Goal: Task Accomplishment & Management: Complete application form

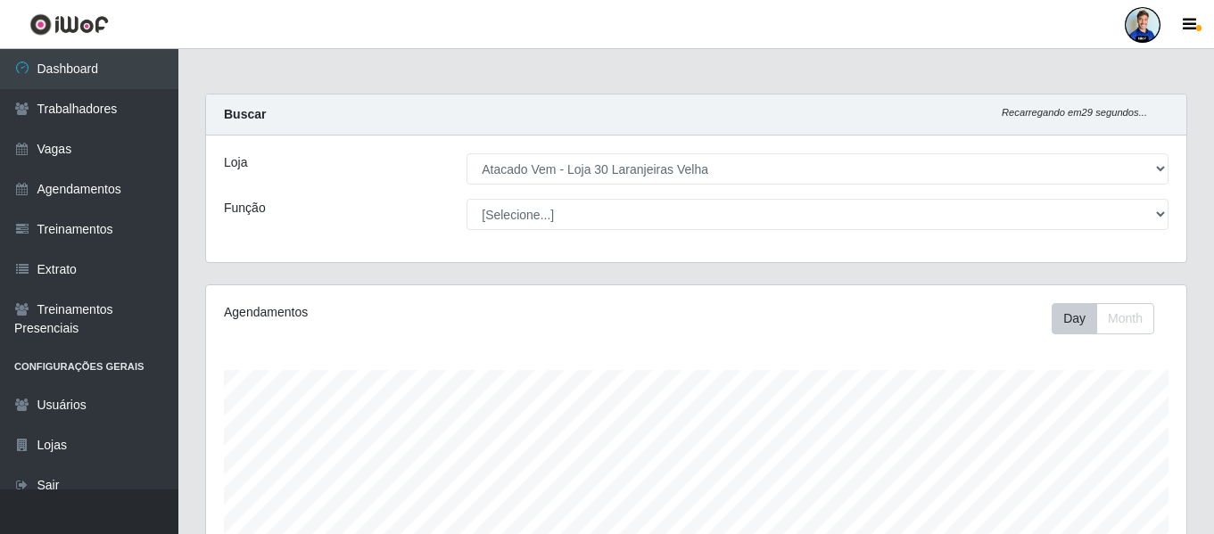
select select "495"
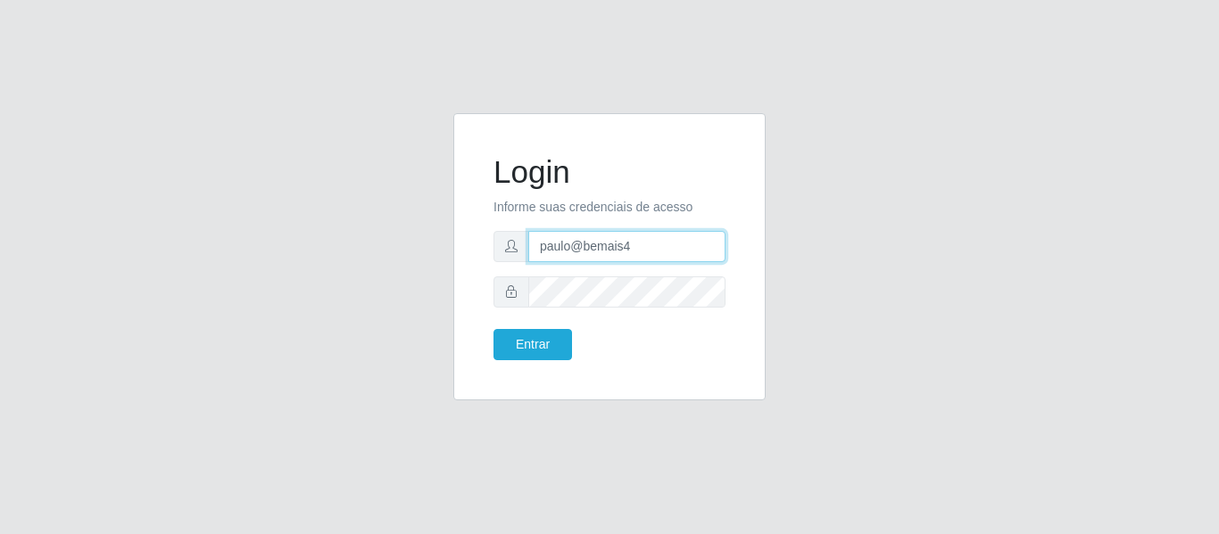
drag, startPoint x: 640, startPoint y: 253, endPoint x: 514, endPoint y: 257, distance: 125.9
click at [514, 257] on div "paulo@bemais4" at bounding box center [609, 246] width 232 height 31
type input "juliomarques@carone"
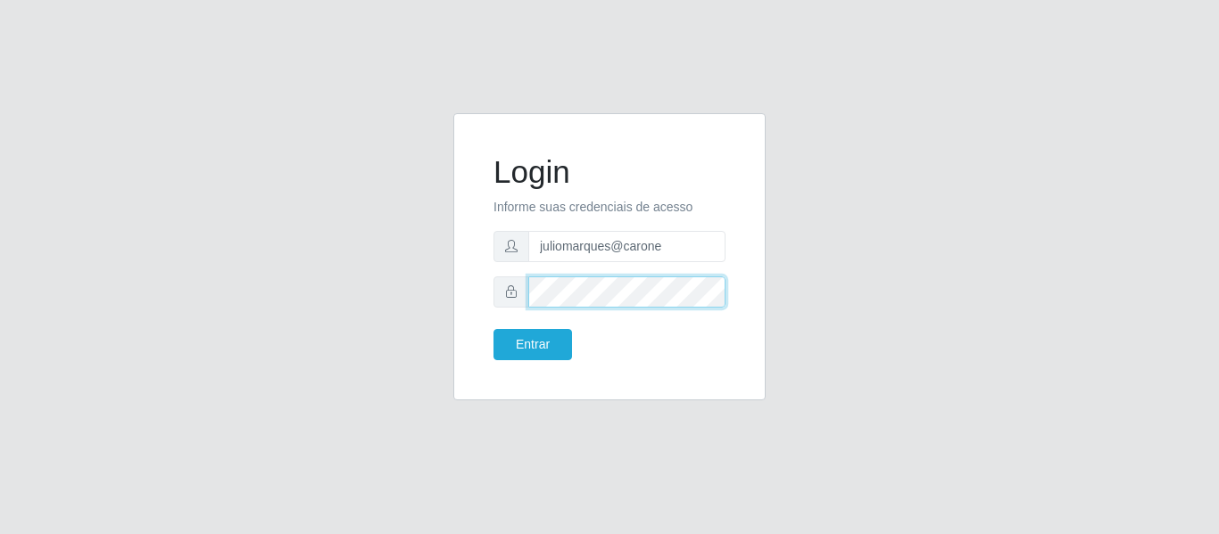
click at [546, 315] on form "Login Informe suas credenciais de acesso juliomarques@carone Entrar" at bounding box center [609, 256] width 232 height 207
click at [493, 329] on button "Entrar" at bounding box center [532, 344] width 79 height 31
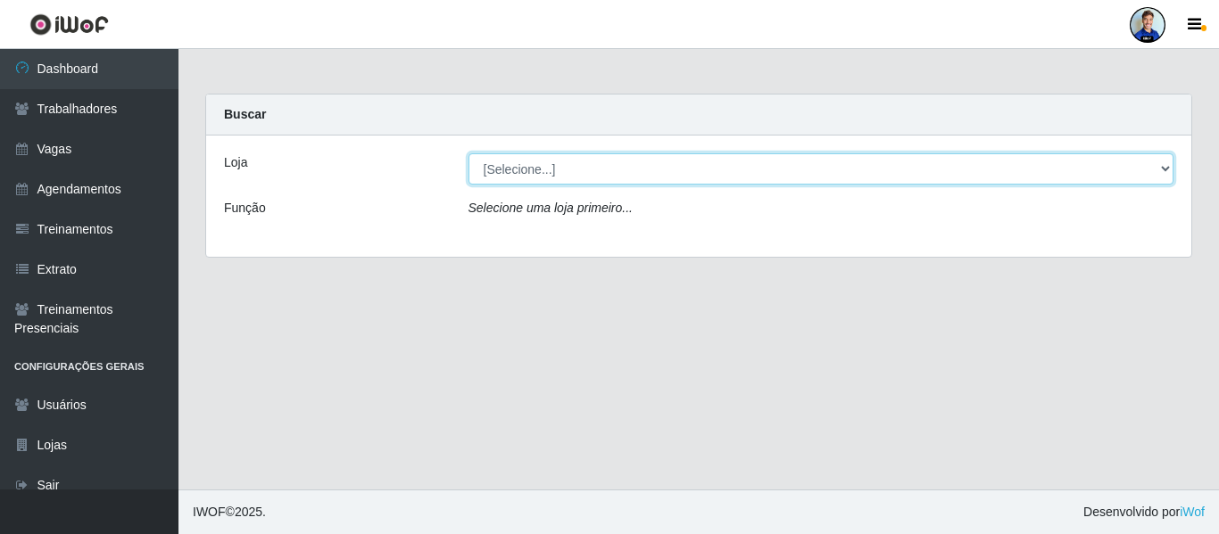
click at [570, 175] on select "[Selecione...] Carone - Jardim Camburi Carone - Campo Grande Carone - Coqueiral…" at bounding box center [821, 168] width 706 height 31
select select "528"
click at [468, 153] on select "[Selecione...] Carone - Jardim Camburi Carone - Campo Grande Carone - Coqueiral…" at bounding box center [821, 168] width 706 height 31
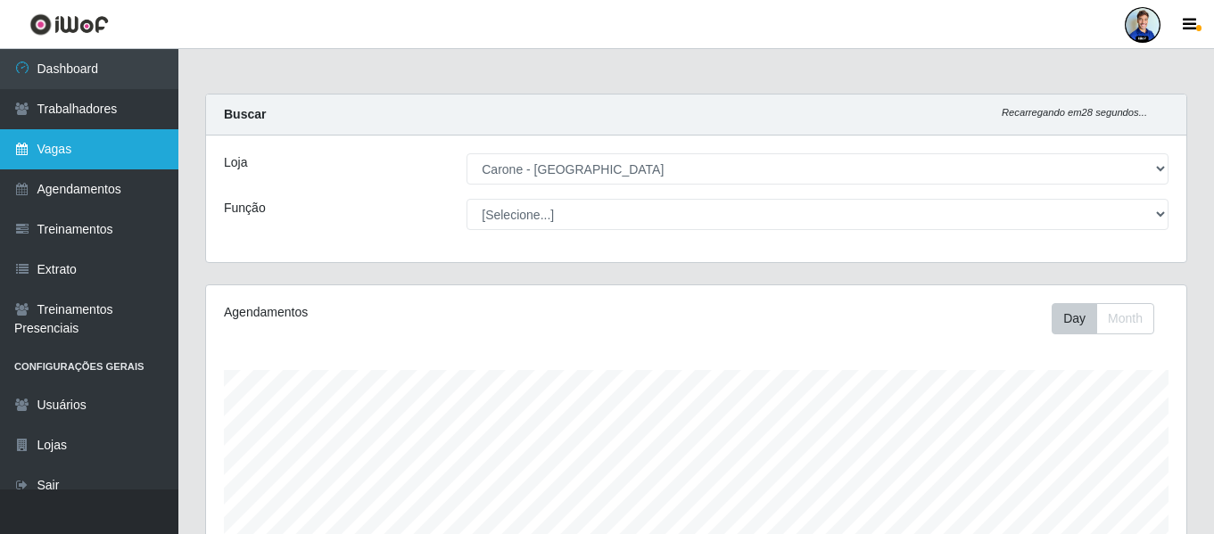
click at [68, 149] on link "Vagas" at bounding box center [89, 149] width 178 height 40
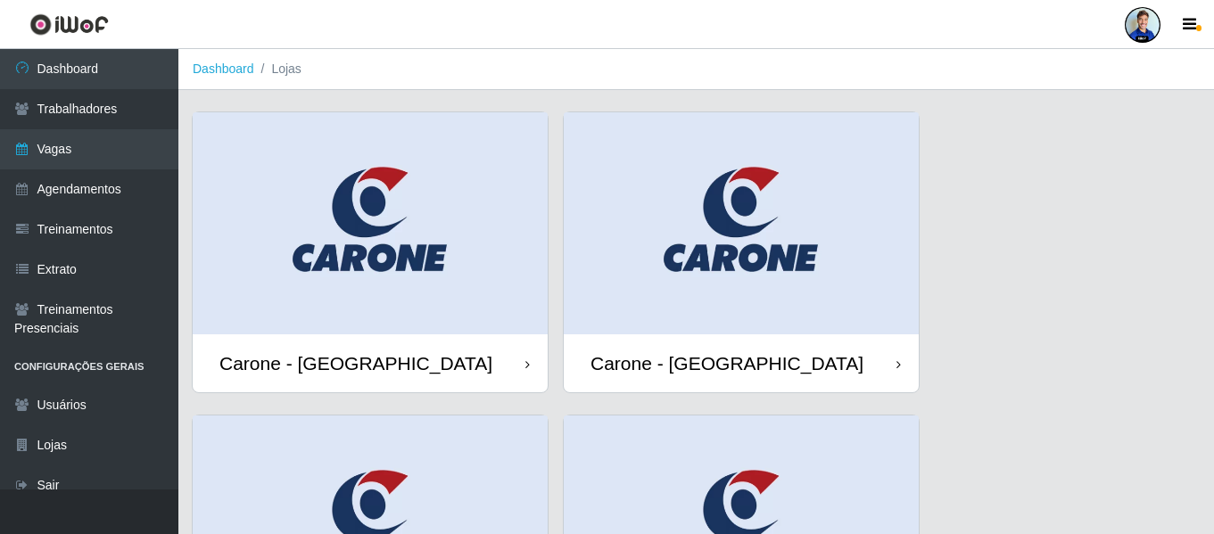
click at [450, 264] on img at bounding box center [370, 223] width 355 height 222
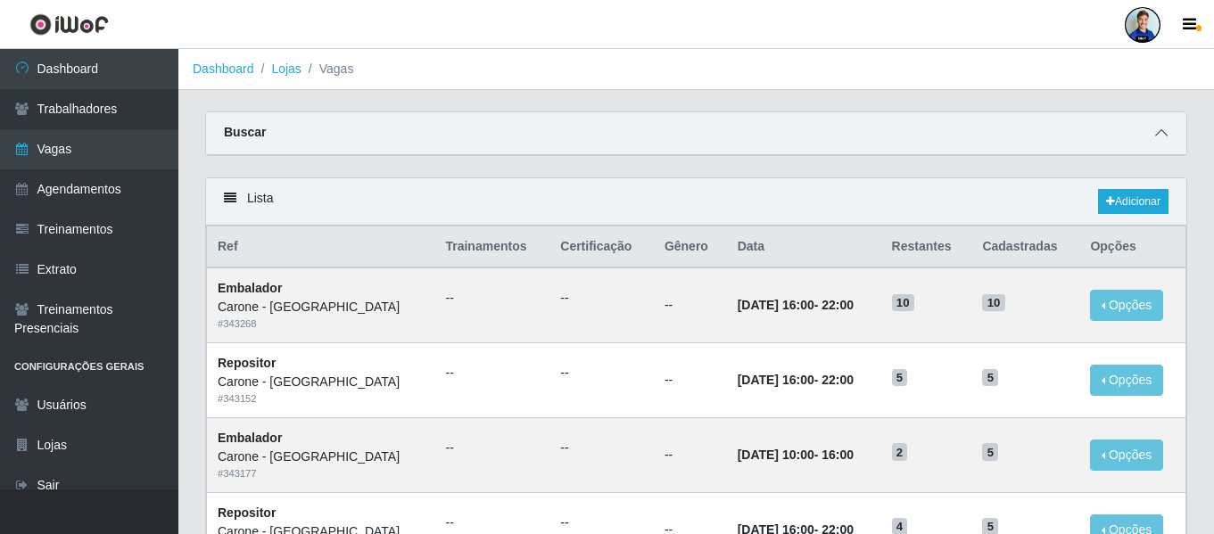
click at [1163, 142] on span at bounding box center [1161, 133] width 21 height 21
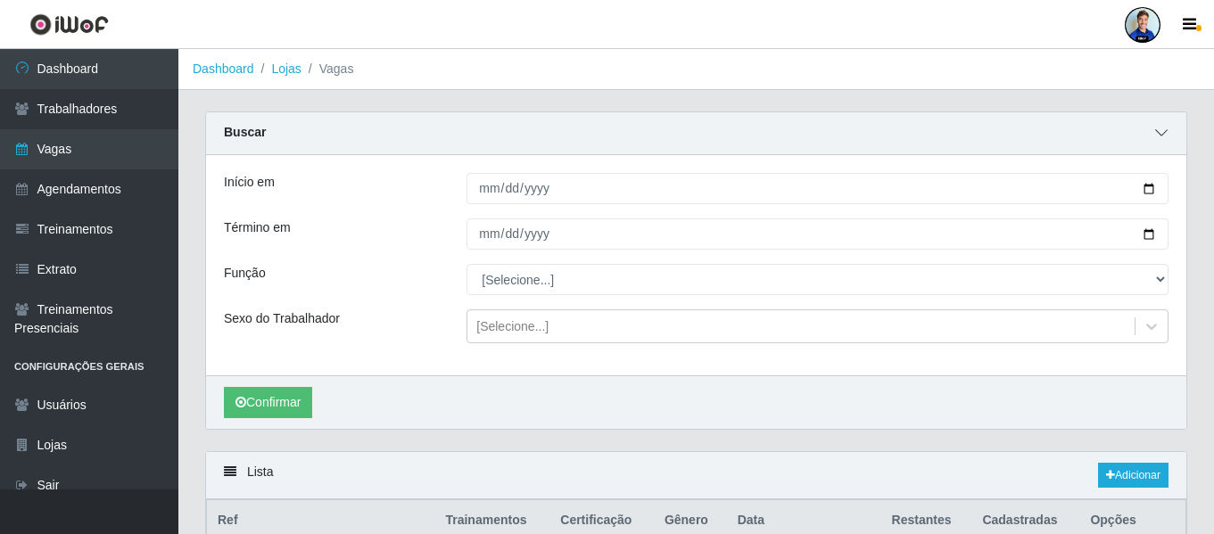
click at [1163, 142] on span at bounding box center [1161, 133] width 21 height 21
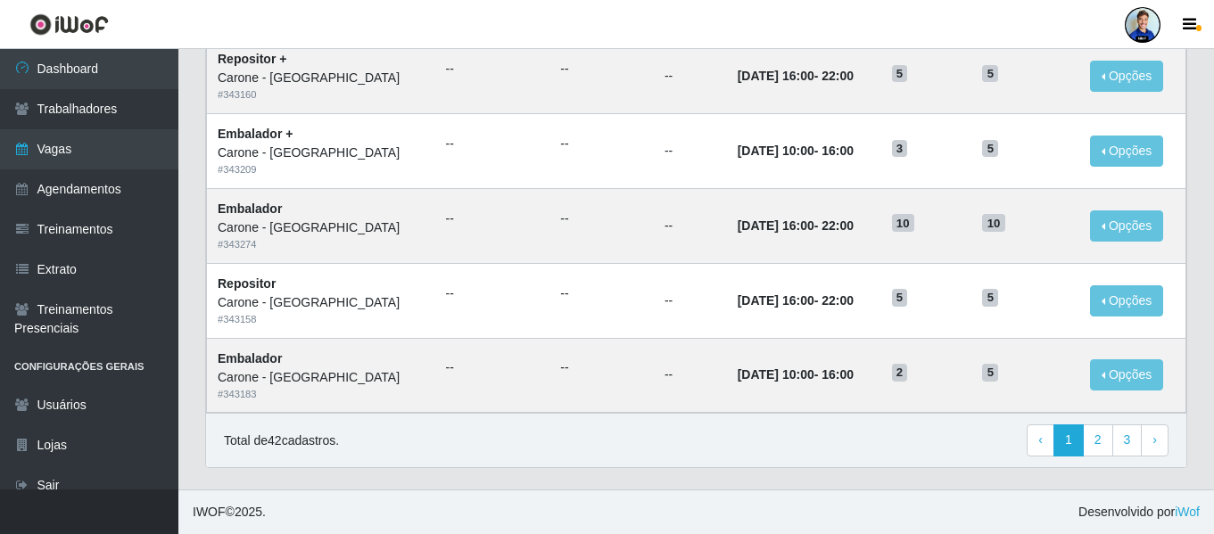
scroll to position [978, 0]
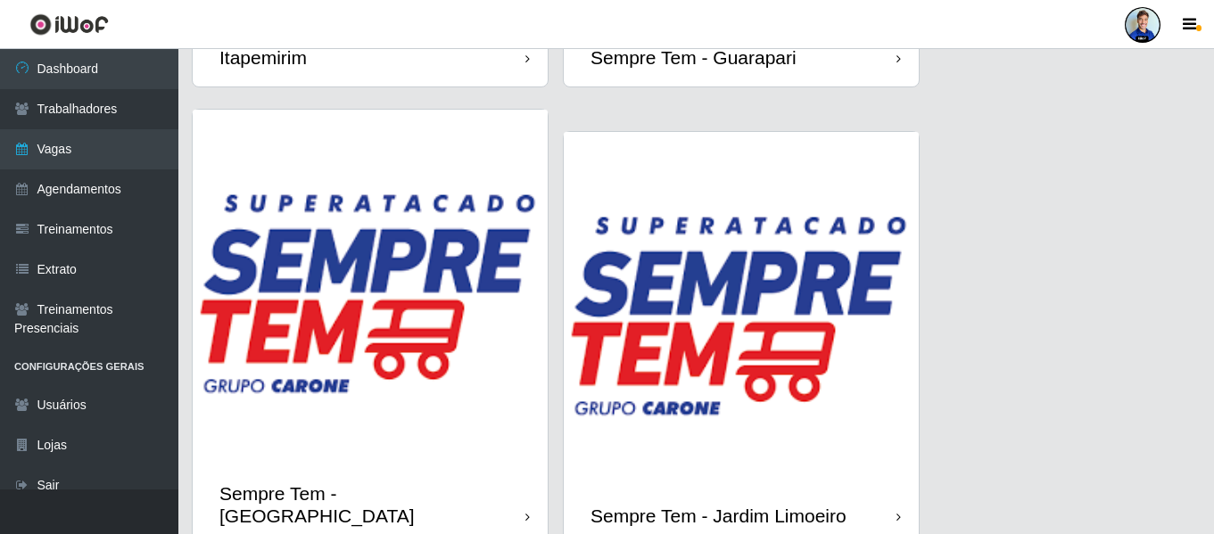
scroll to position [2141, 0]
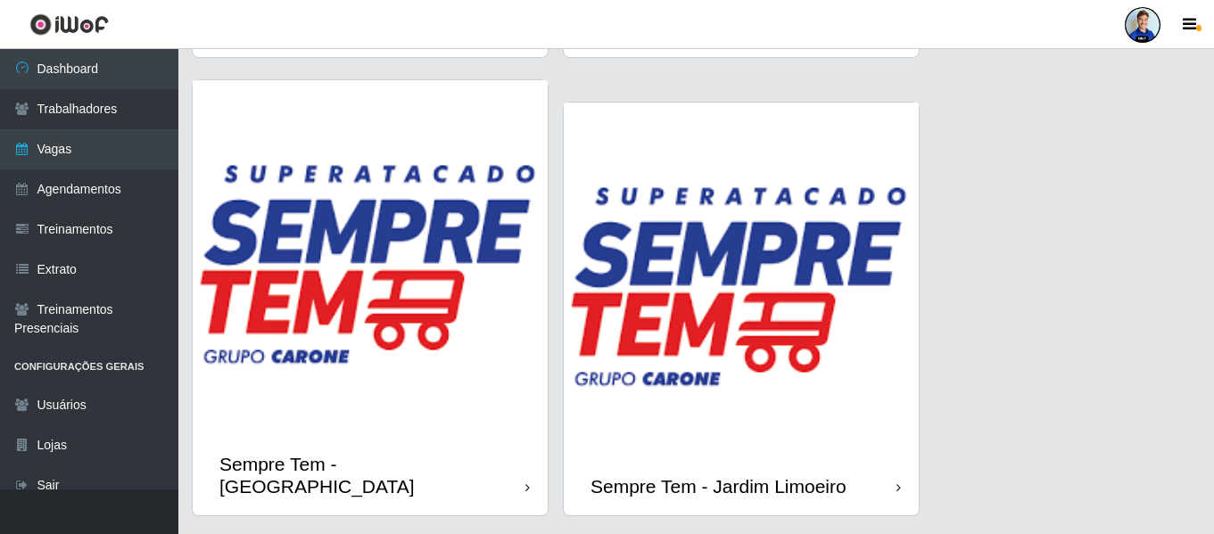
click at [692, 236] on img at bounding box center [741, 280] width 355 height 355
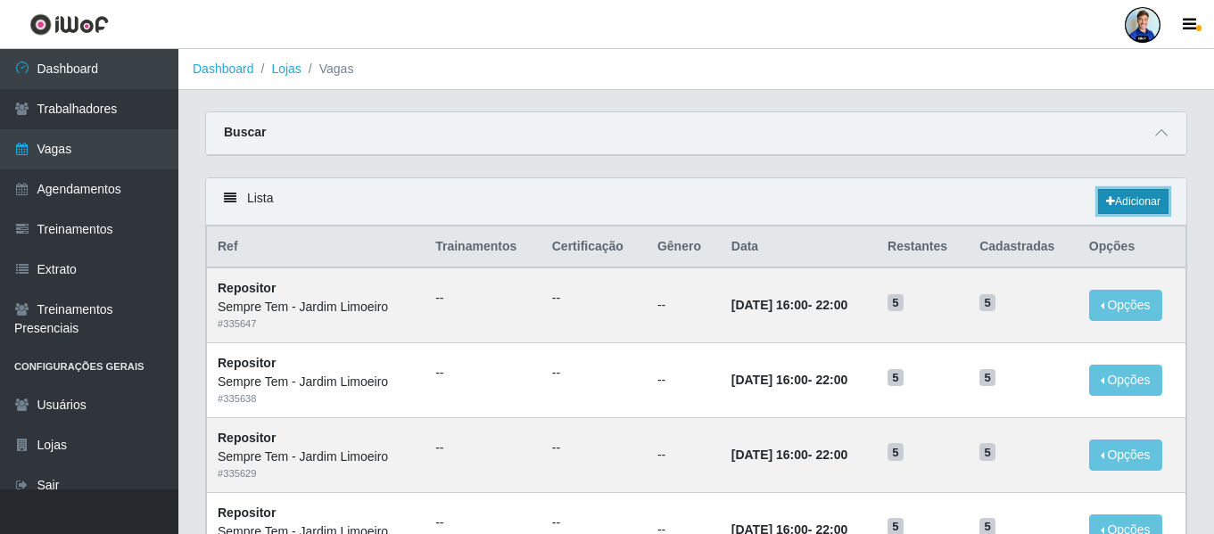
click at [1125, 205] on link "Adicionar" at bounding box center [1133, 201] width 70 height 25
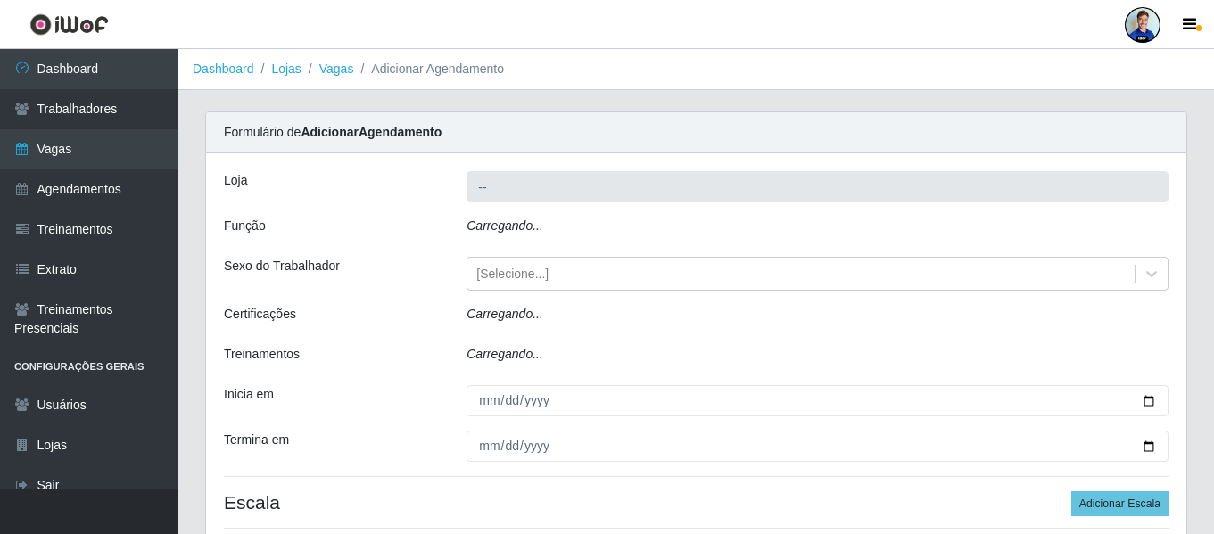
type input "Sempre Tem - Jardim Limoeiro"
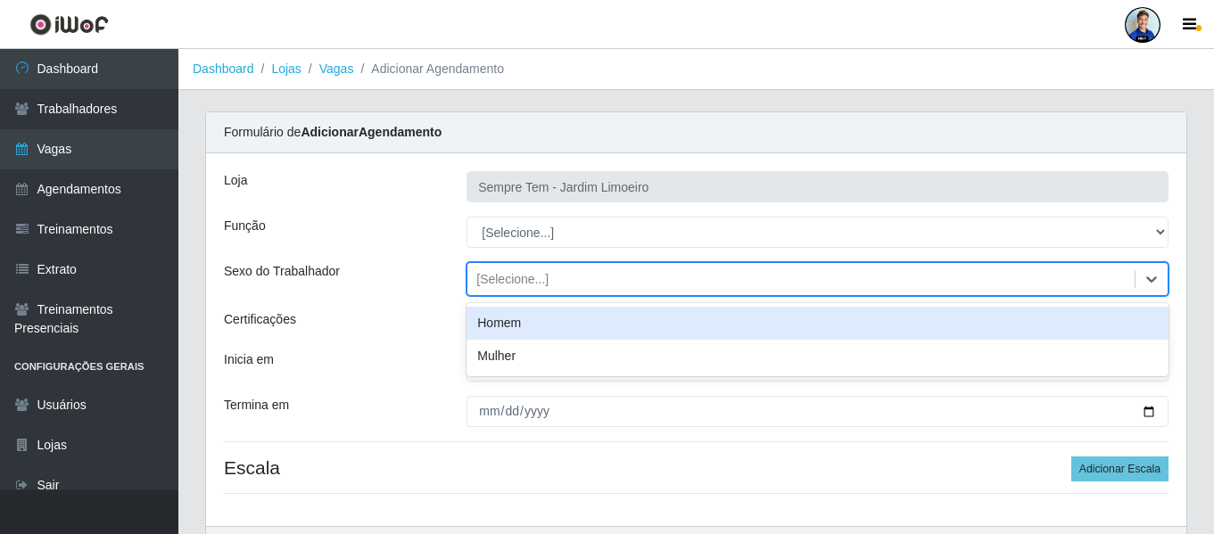
click at [509, 279] on div "[Selecione...]" at bounding box center [512, 279] width 72 height 19
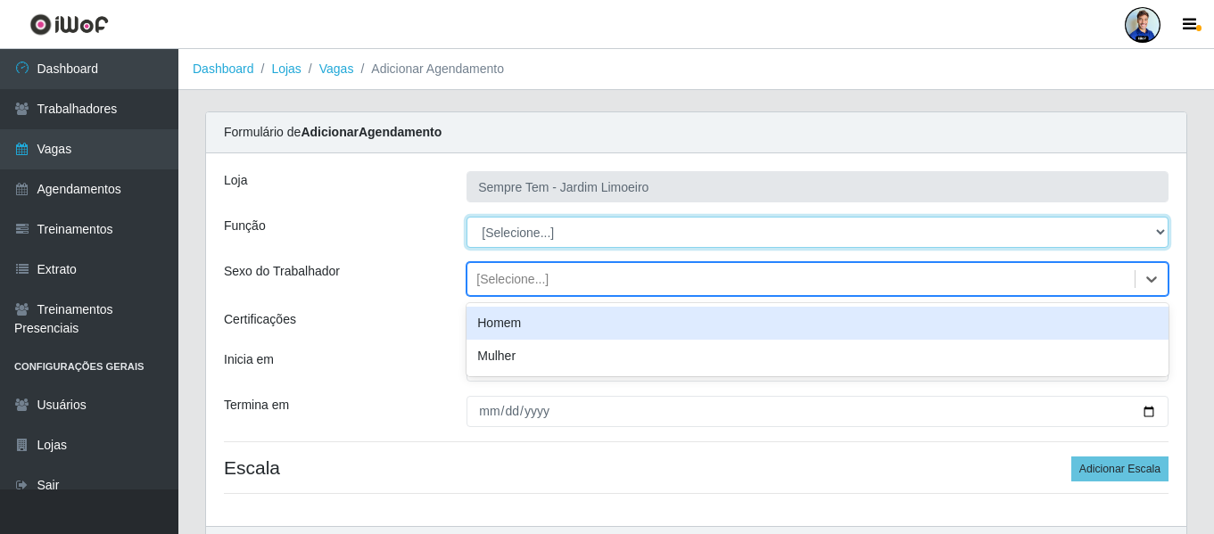
click at [482, 236] on select "[Selecione...] Embalador Embalador + Embalador ++ Repositor Repositor + Reposit…" at bounding box center [818, 232] width 702 height 31
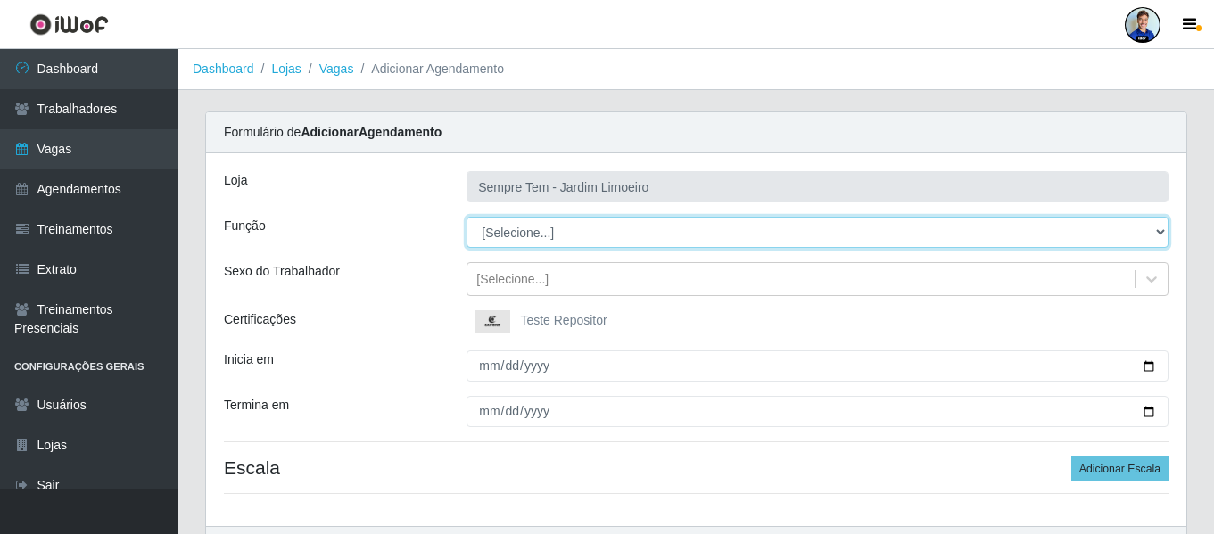
select select "1"
click at [467, 217] on select "[Selecione...] Embalador Embalador + Embalador ++ Repositor Repositor + Reposit…" at bounding box center [818, 232] width 702 height 31
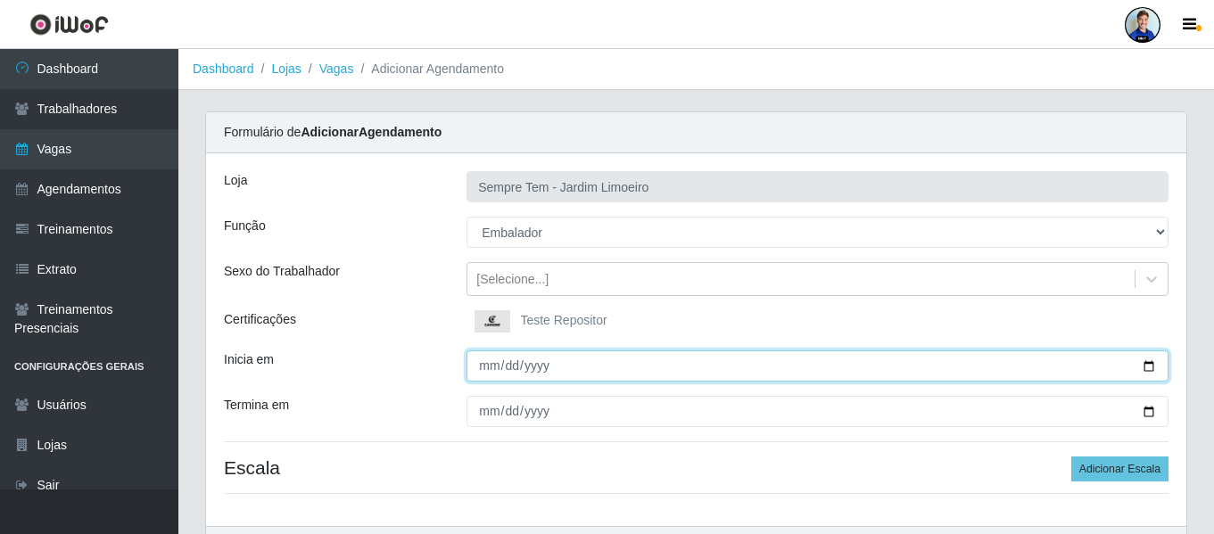
click at [478, 365] on input "Inicia em" at bounding box center [818, 366] width 702 height 31
type input "2025-09-18"
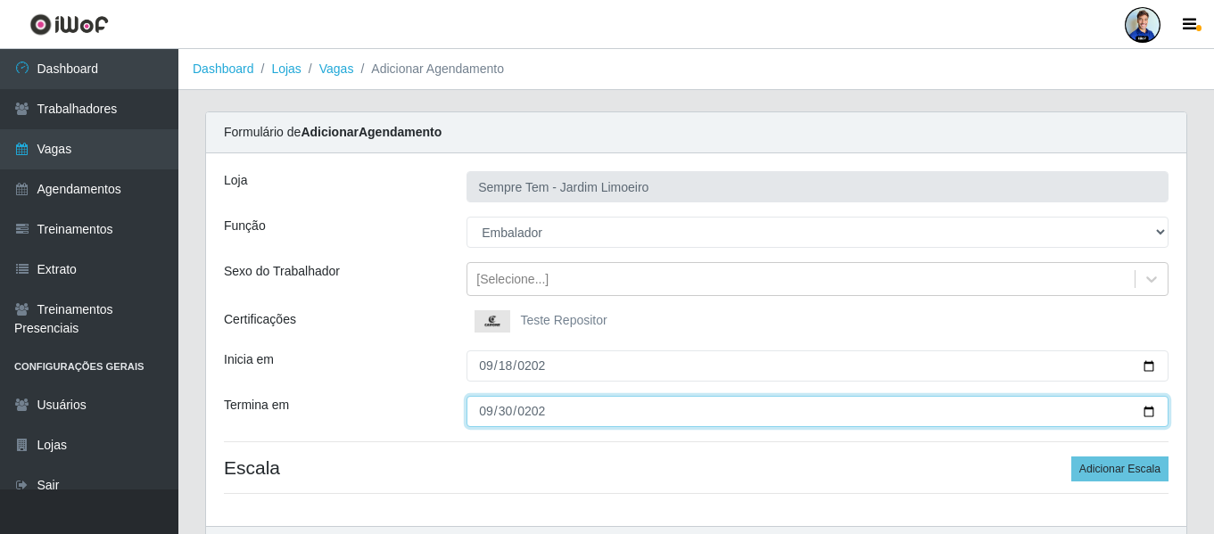
type input "2025-09-30"
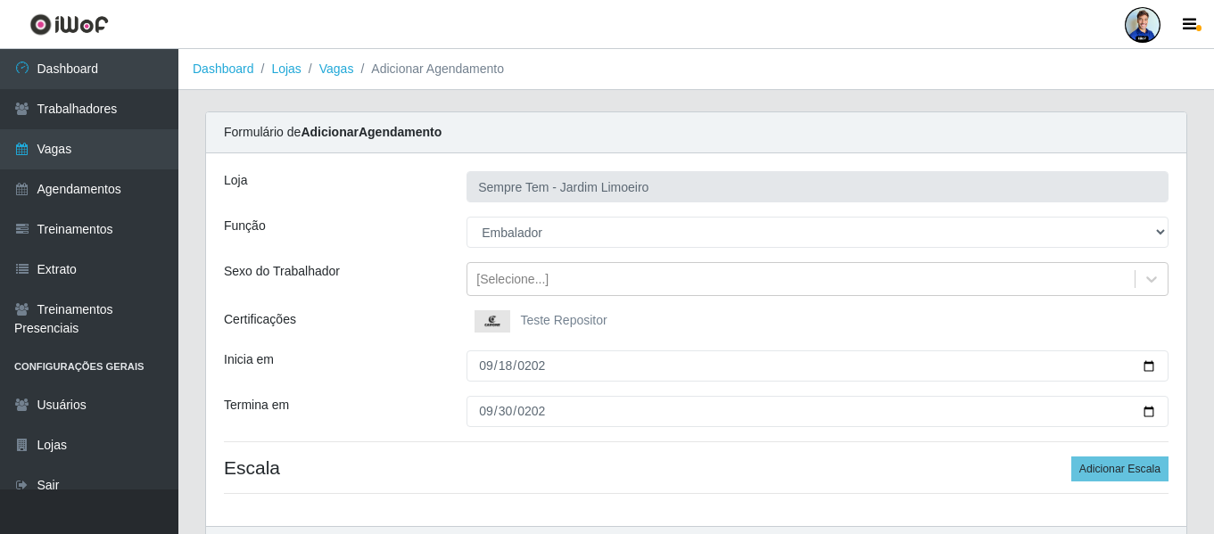
click at [425, 337] on div "Loja Sempre Tem - Jardim Limoeiro Função [Selecione...] Embalador Embalador + E…" at bounding box center [696, 339] width 981 height 373
click at [1125, 467] on button "Adicionar Escala" at bounding box center [1120, 469] width 97 height 25
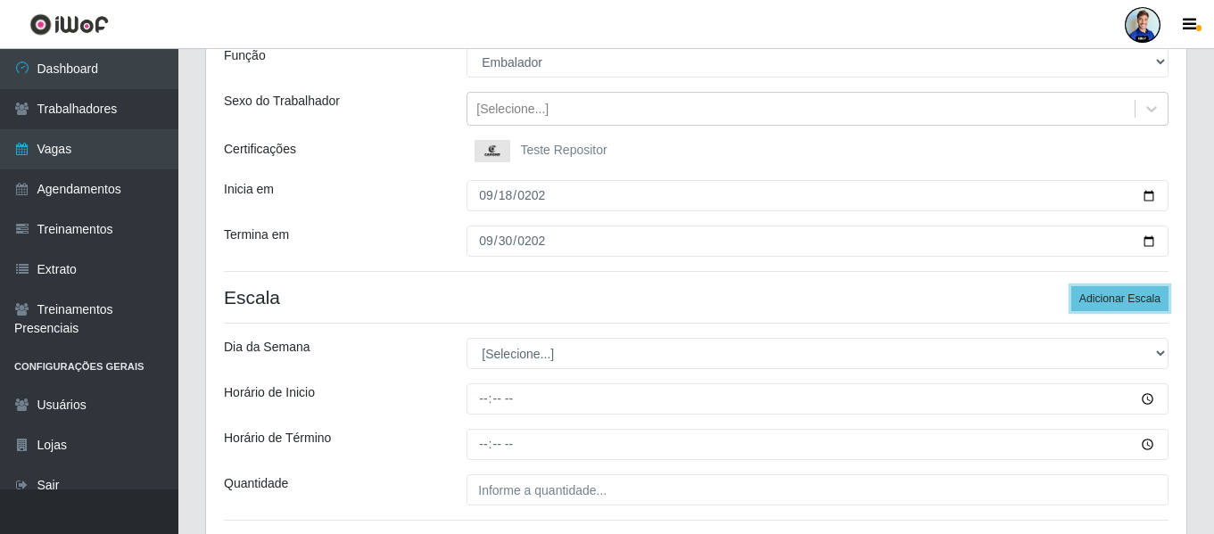
scroll to position [178, 0]
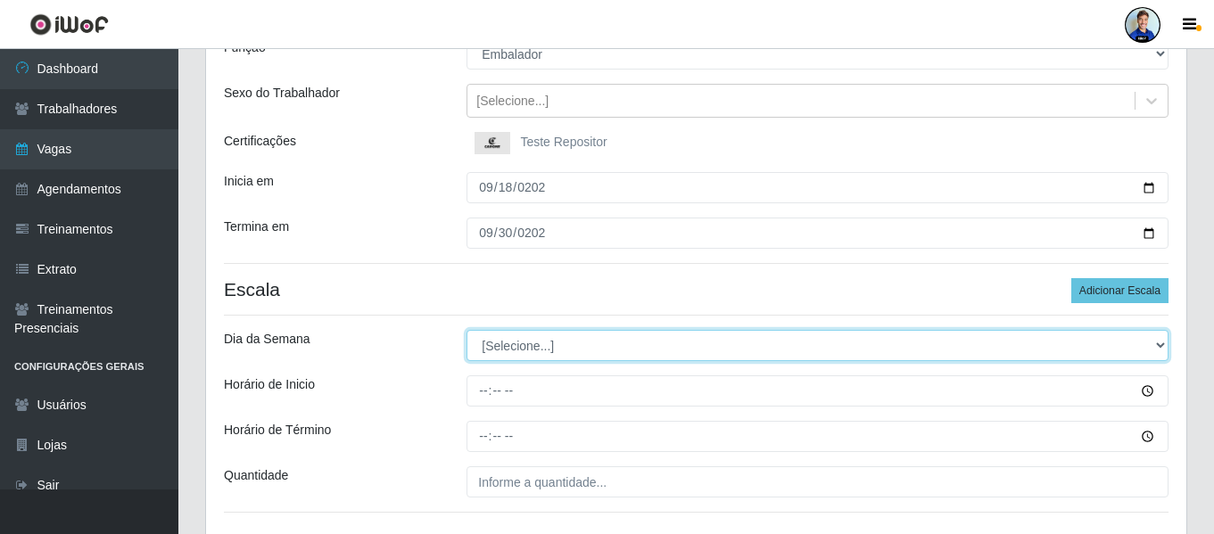
click at [501, 352] on select "[Selecione...] Segunda Terça Quarta Quinta Sexta Sábado Domingo" at bounding box center [818, 345] width 702 height 31
select select "1"
click at [467, 330] on select "[Selecione...] Segunda Terça Quarta Quinta Sexta Sábado Domingo" at bounding box center [818, 345] width 702 height 31
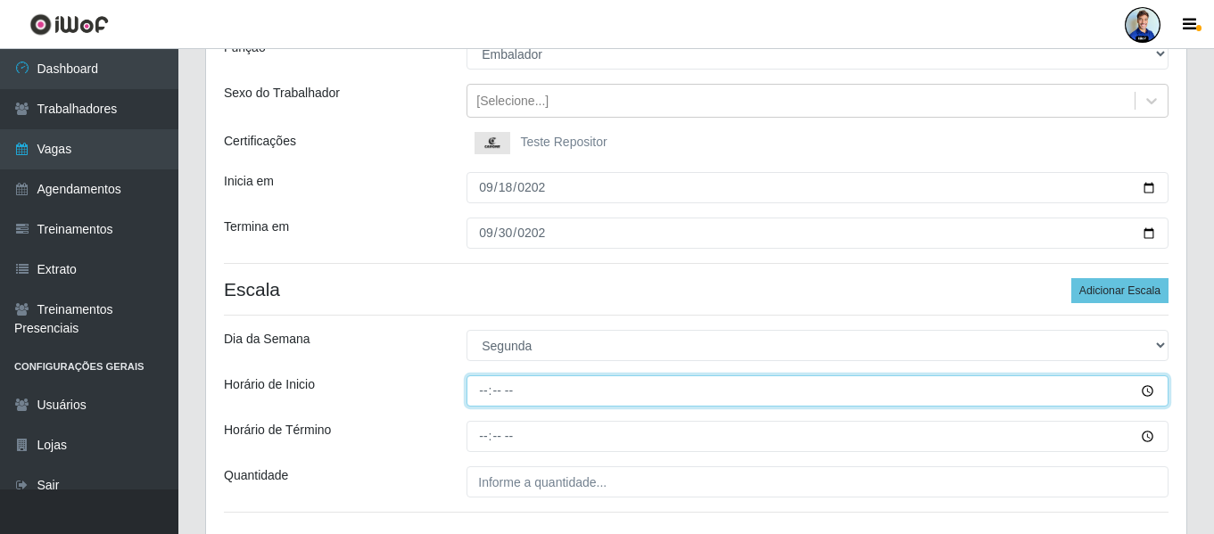
click at [484, 396] on input "Horário de Inicio" at bounding box center [818, 391] width 702 height 31
type input "16:00"
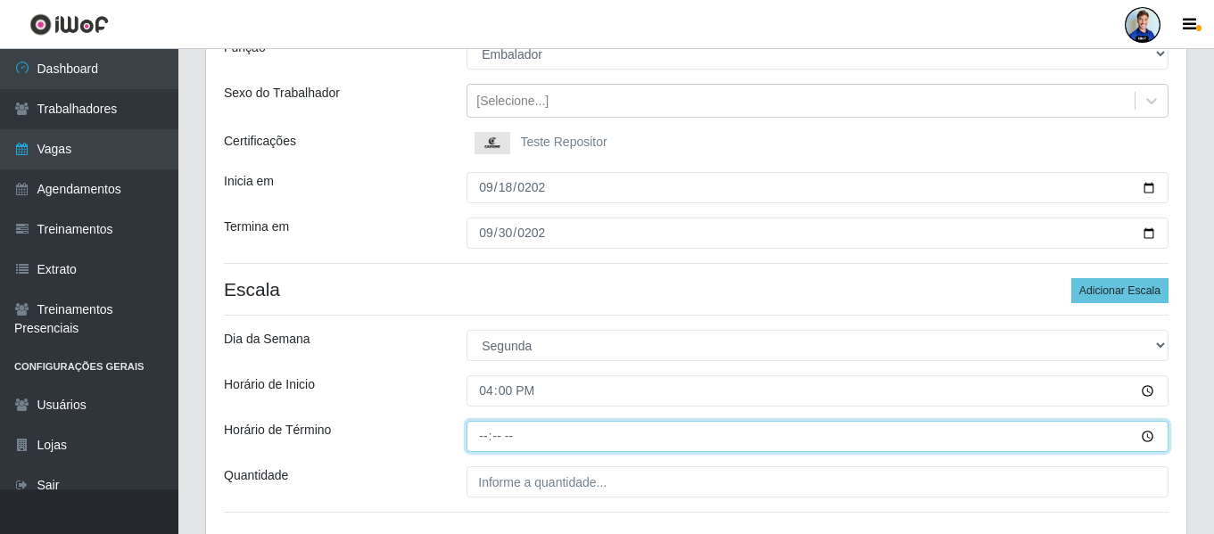
type input "22:00"
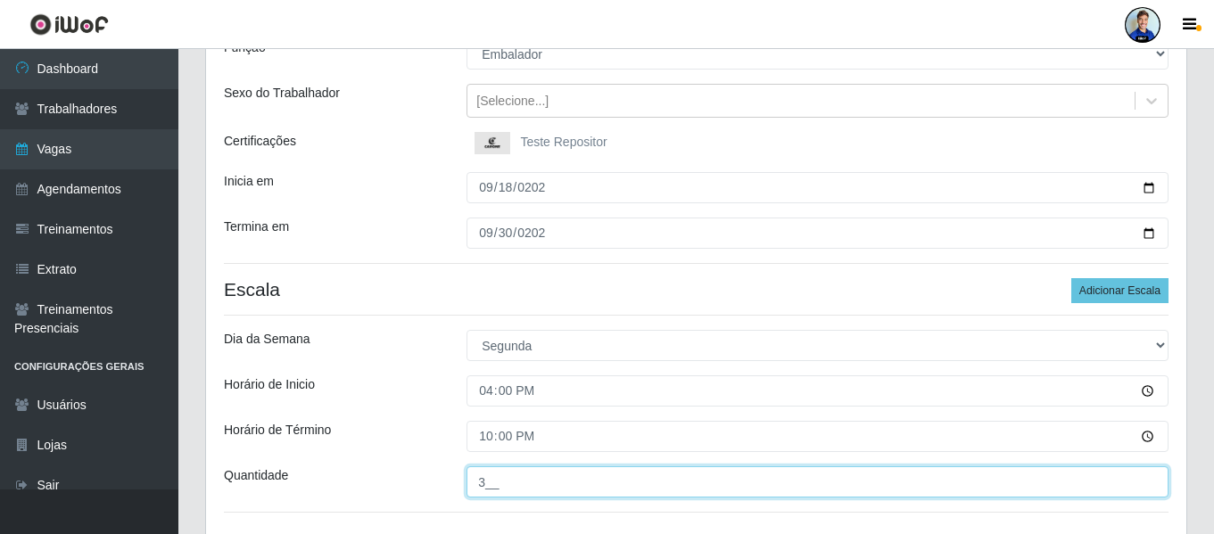
type input "3__"
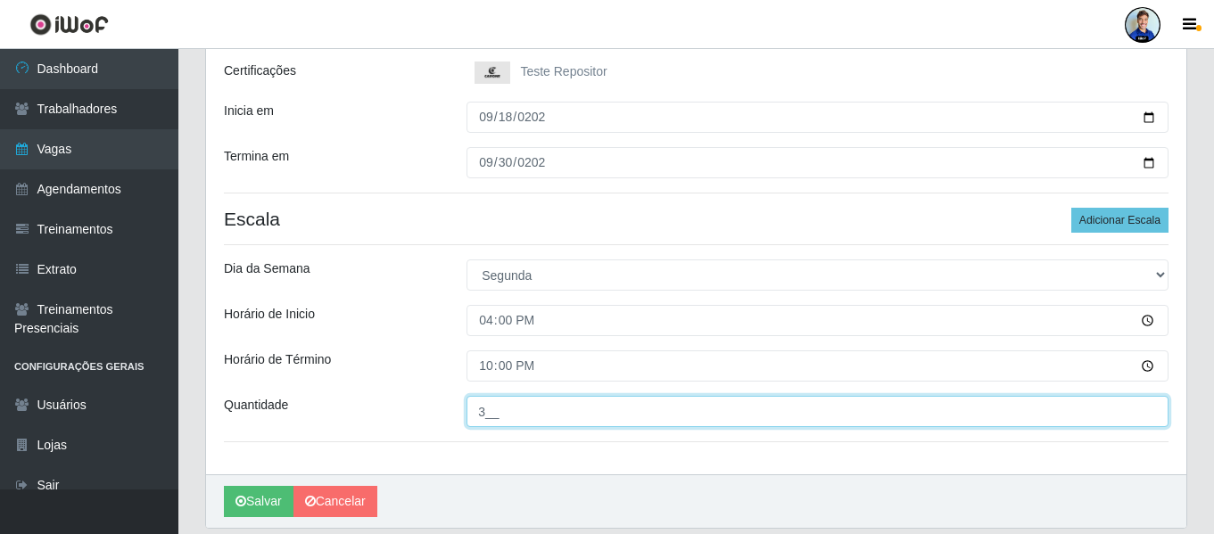
scroll to position [310, 0]
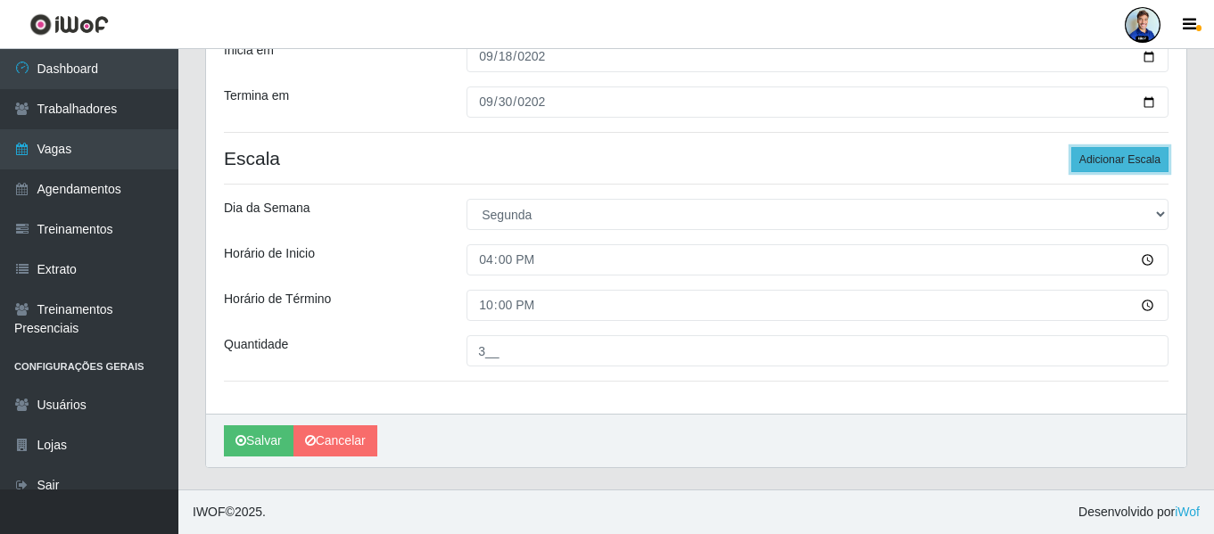
click at [1123, 159] on button "Adicionar Escala" at bounding box center [1120, 159] width 97 height 25
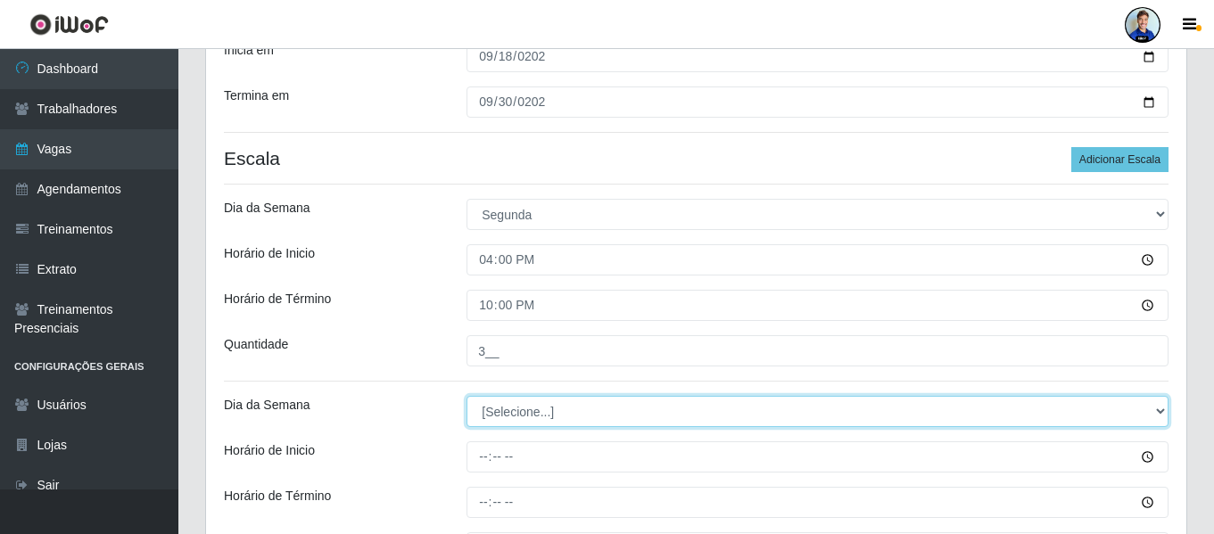
click at [538, 410] on select "[Selecione...] Segunda Terça Quarta Quinta Sexta Sábado Domingo" at bounding box center [818, 411] width 702 height 31
select select "2"
click at [467, 396] on select "[Selecione...] Segunda Terça Quarta Quinta Sexta Sábado Domingo" at bounding box center [818, 411] width 702 height 31
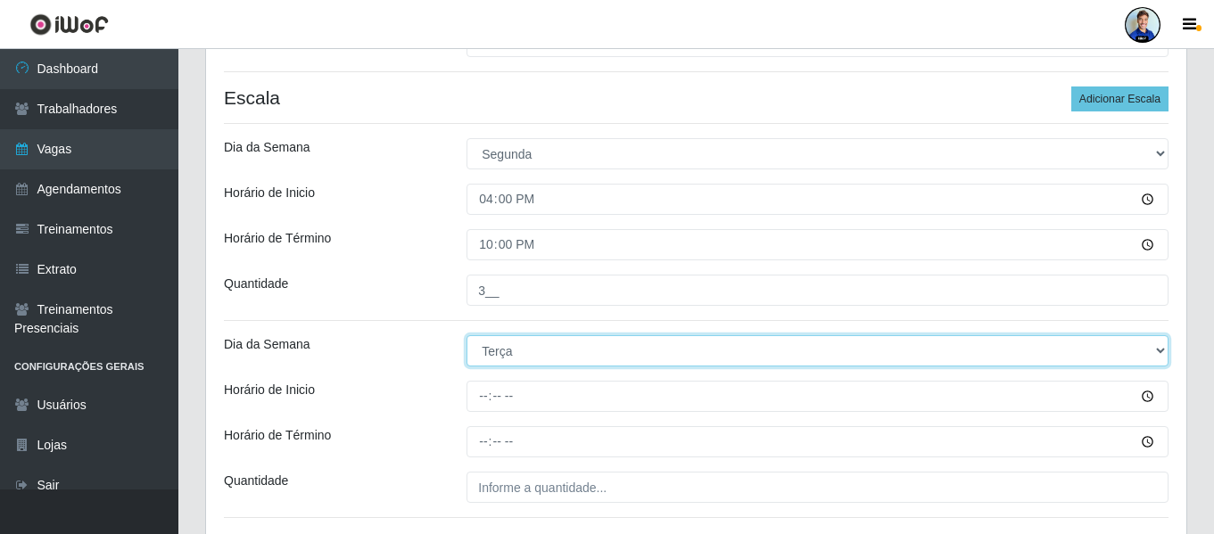
scroll to position [399, 0]
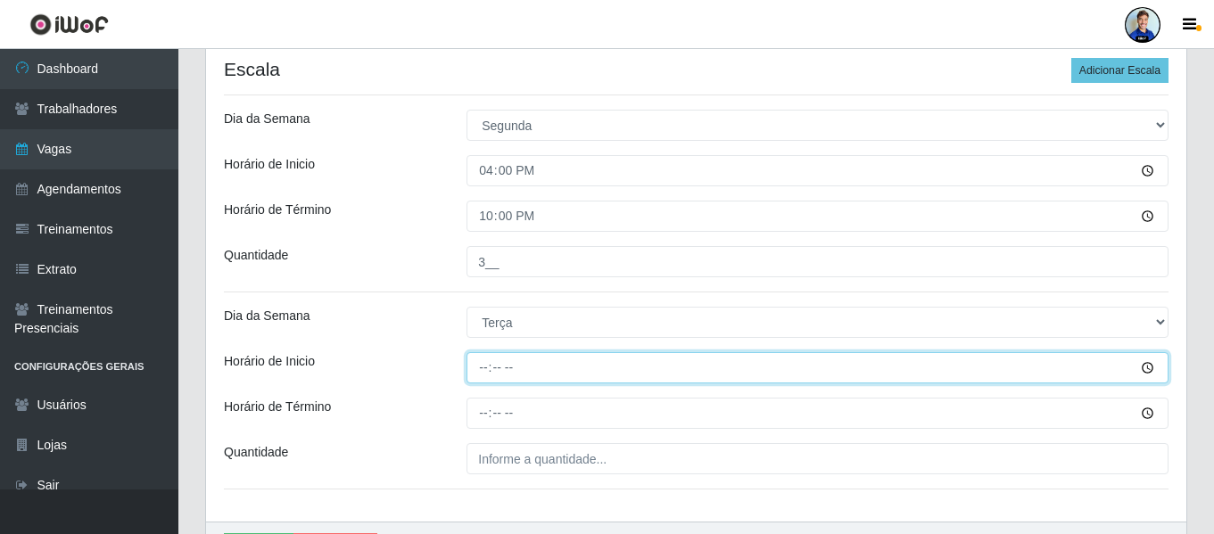
click at [488, 360] on input "Horário de Inicio" at bounding box center [818, 367] width 702 height 31
type input "16:00"
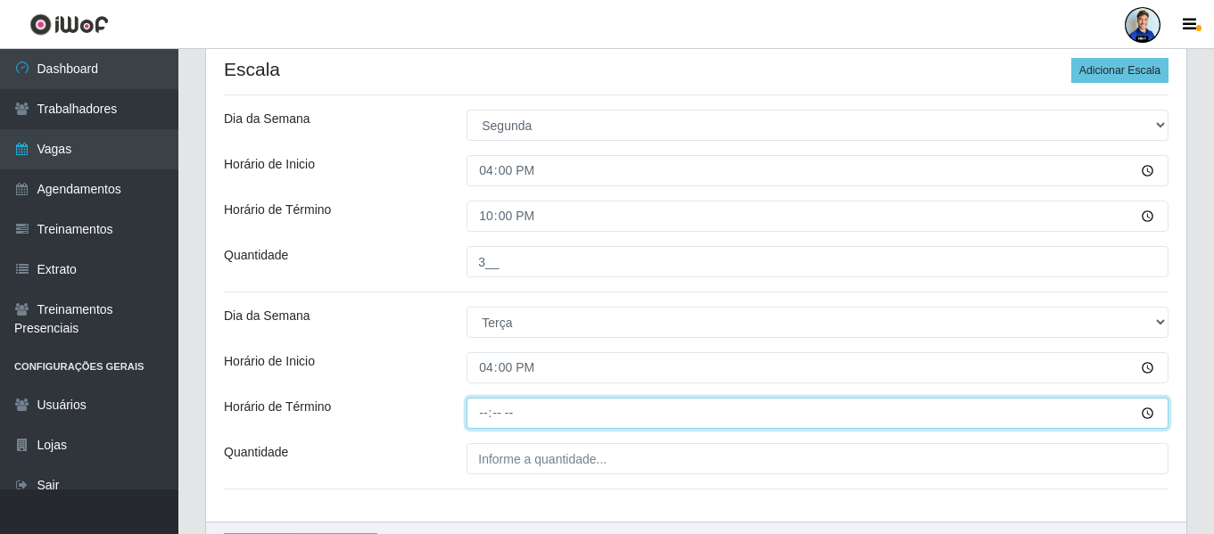
type input "22:00"
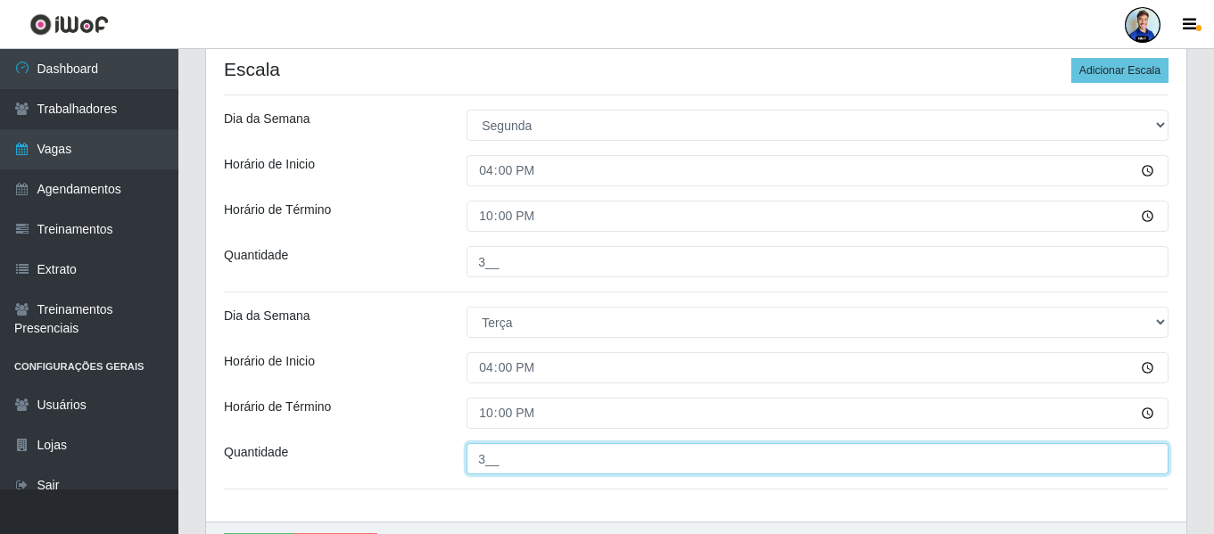
type input "3__"
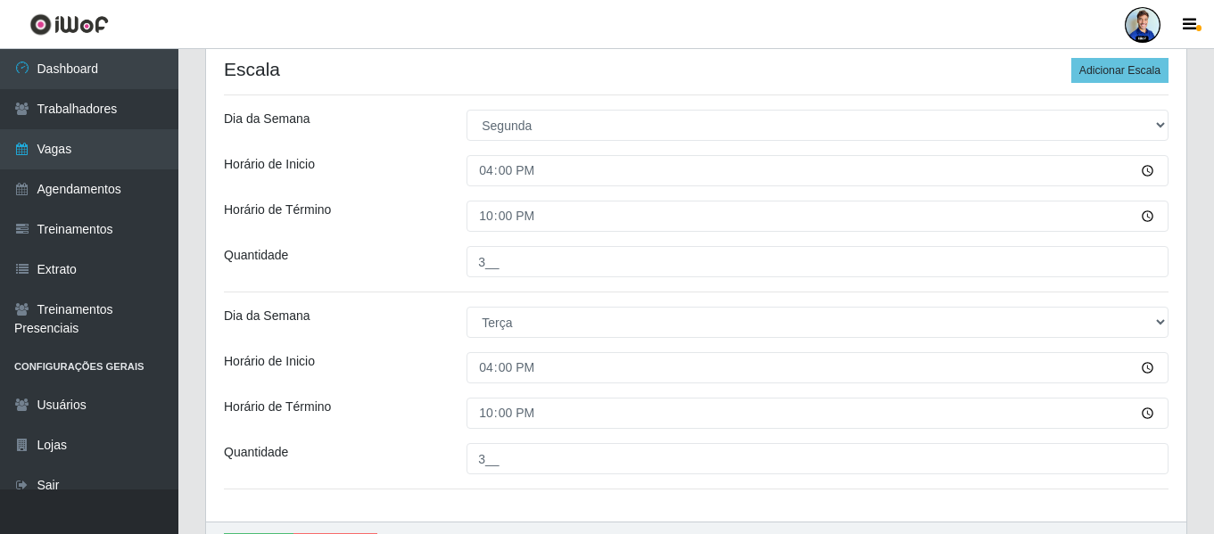
click at [435, 350] on div "Loja Sempre Tem - Jardim Limoeiro Função [Selecione...] Embalador Embalador + E…" at bounding box center [696, 138] width 981 height 767
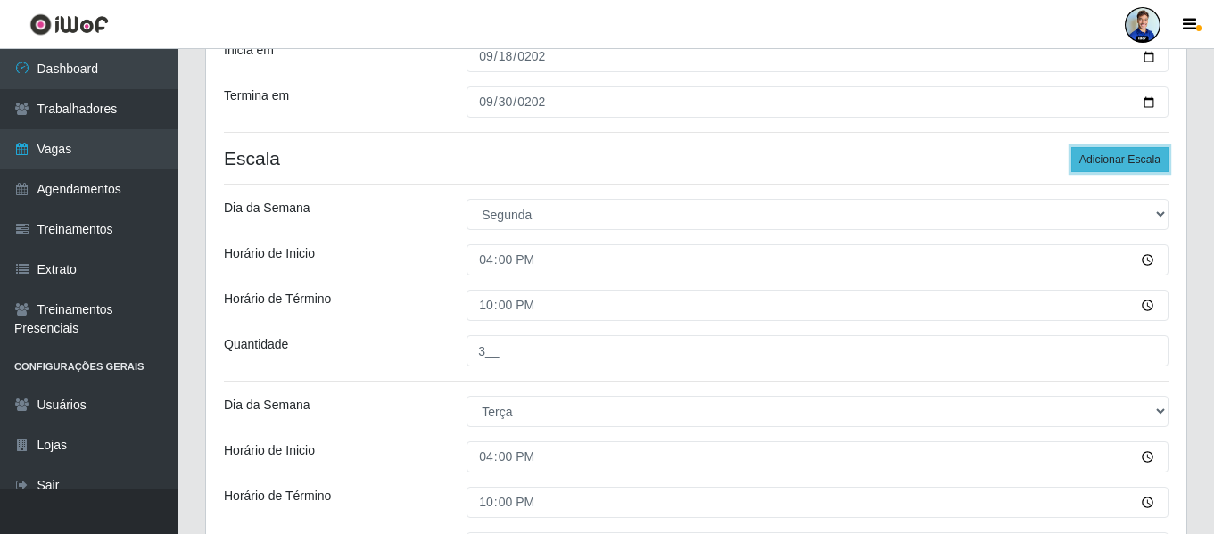
click at [1089, 157] on button "Adicionar Escala" at bounding box center [1120, 159] width 97 height 25
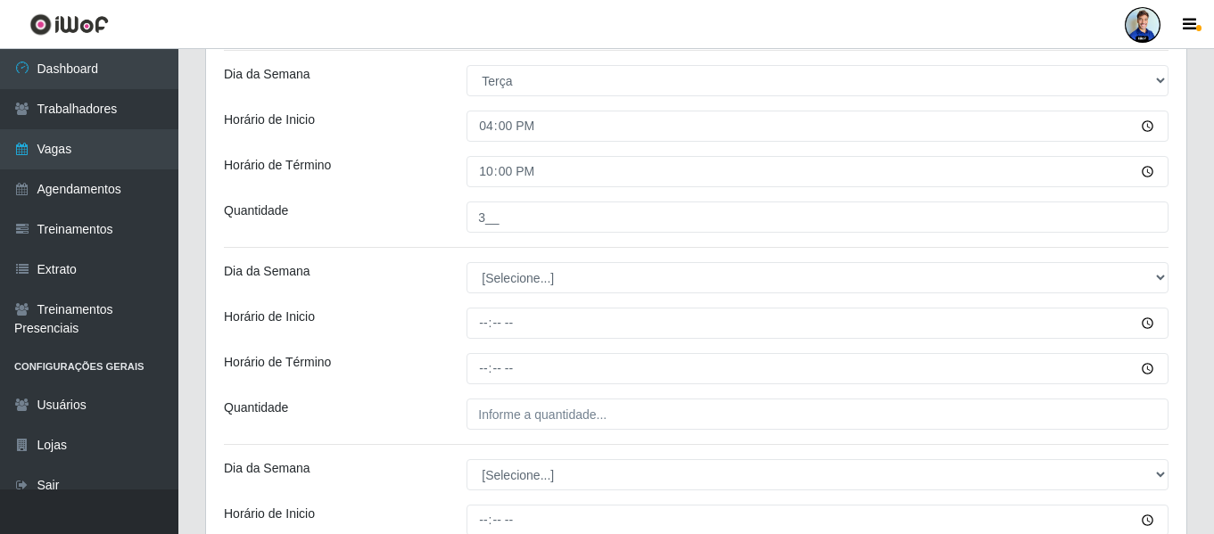
scroll to position [667, 0]
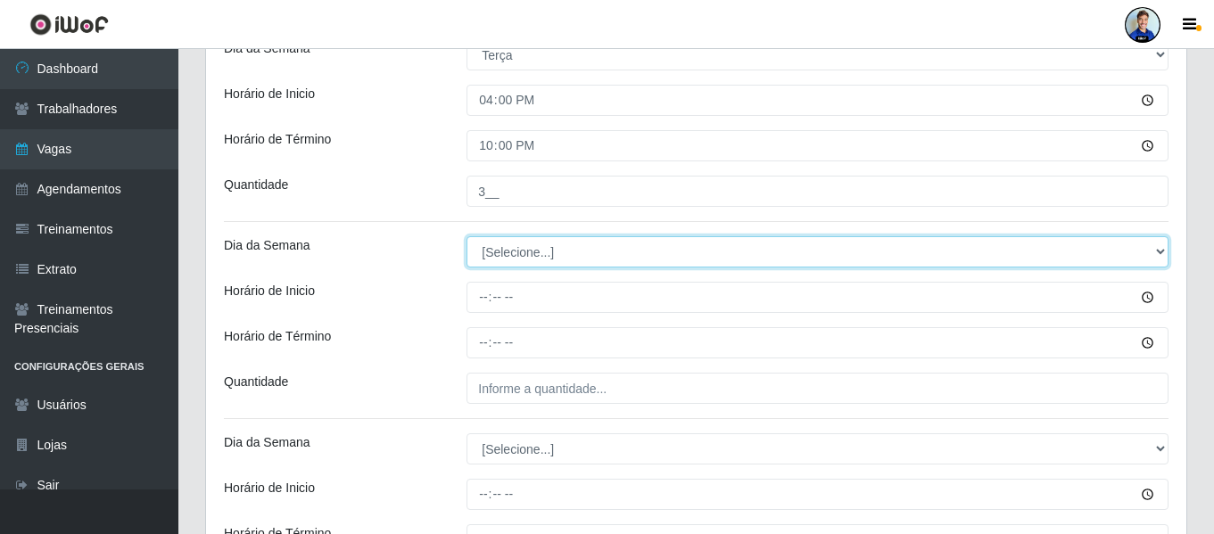
click at [520, 256] on select "[Selecione...] Segunda Terça Quarta Quinta Sexta Sábado Domingo" at bounding box center [818, 251] width 702 height 31
select select "3"
click at [467, 236] on select "[Selecione...] Segunda Terça Quarta Quinta Sexta Sábado Domingo" at bounding box center [818, 251] width 702 height 31
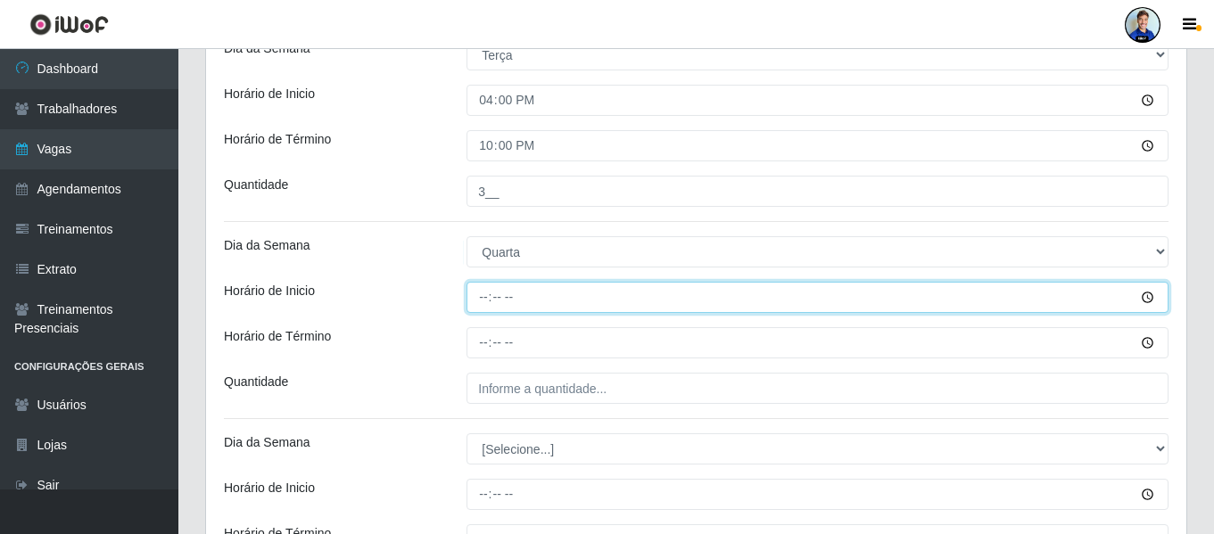
click at [476, 304] on input "Horário de Inicio" at bounding box center [818, 297] width 702 height 31
type input "16:00"
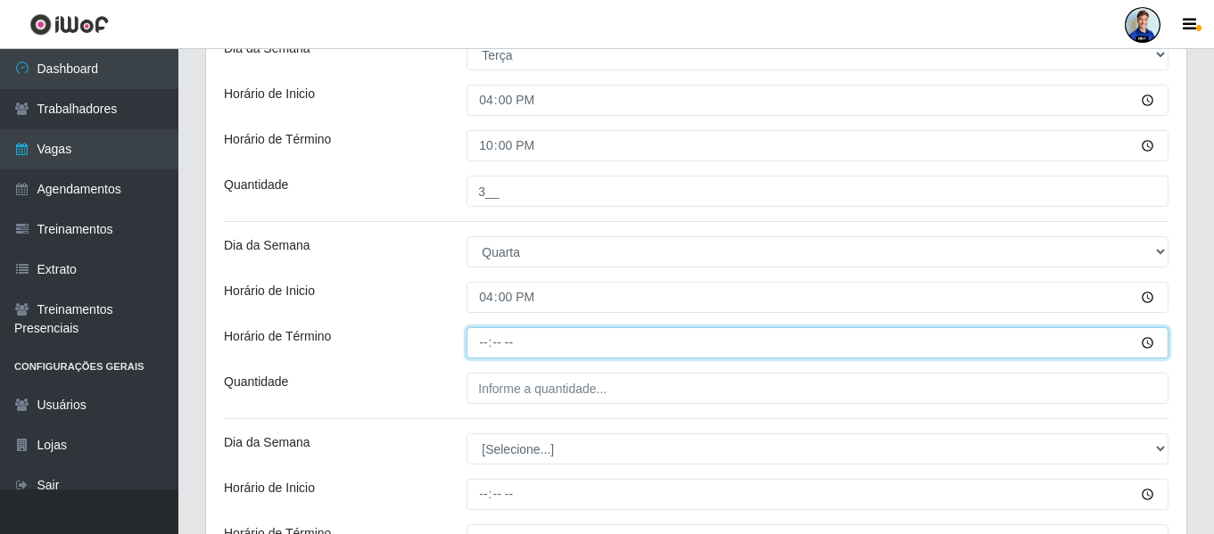
type input "22:00"
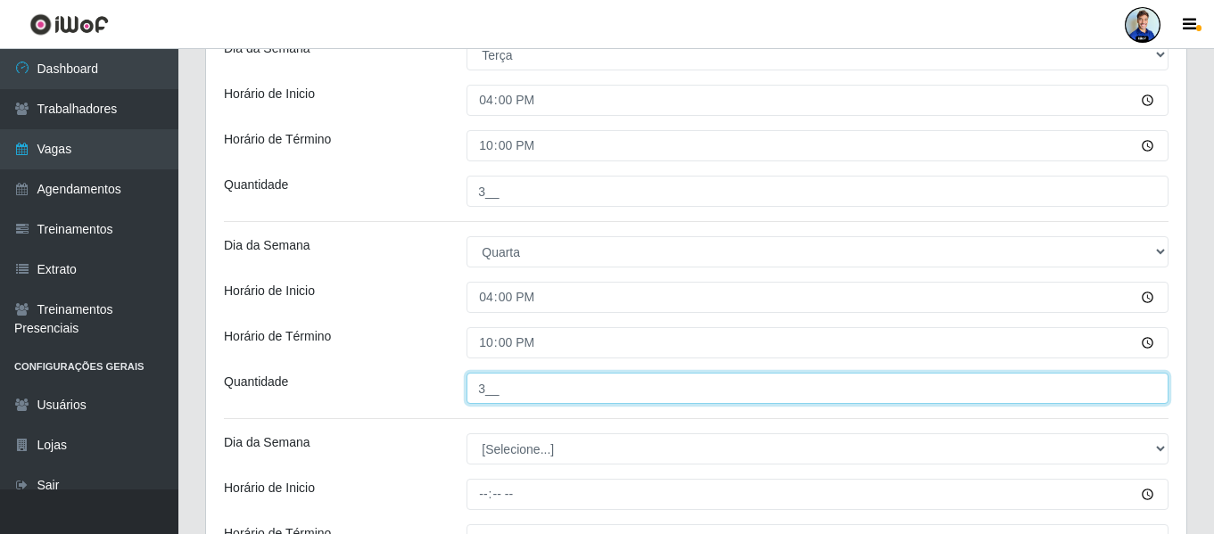
type input "3__"
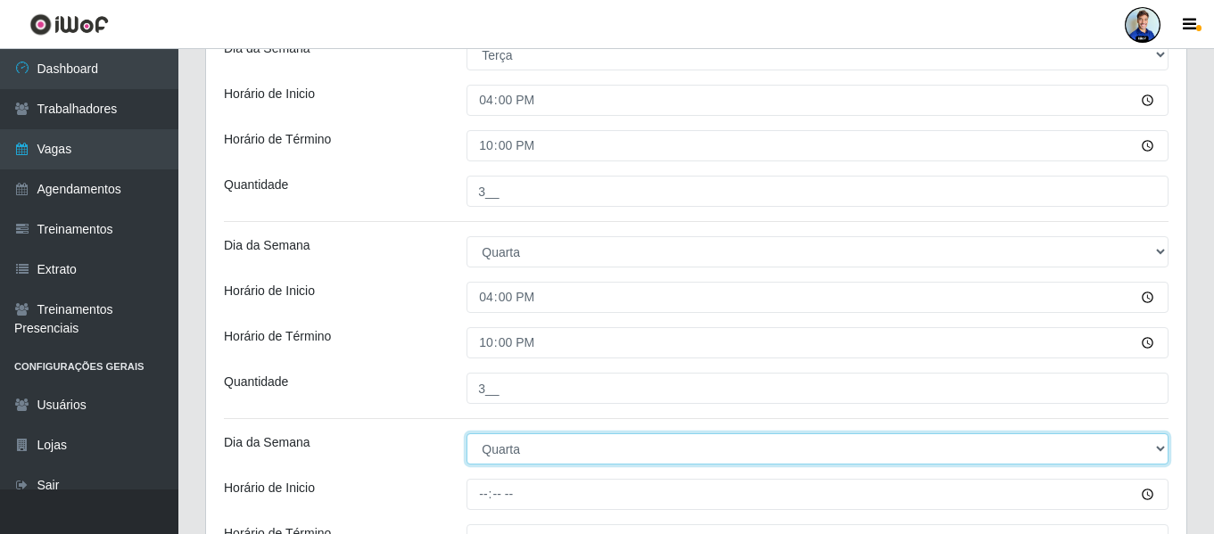
select select "4"
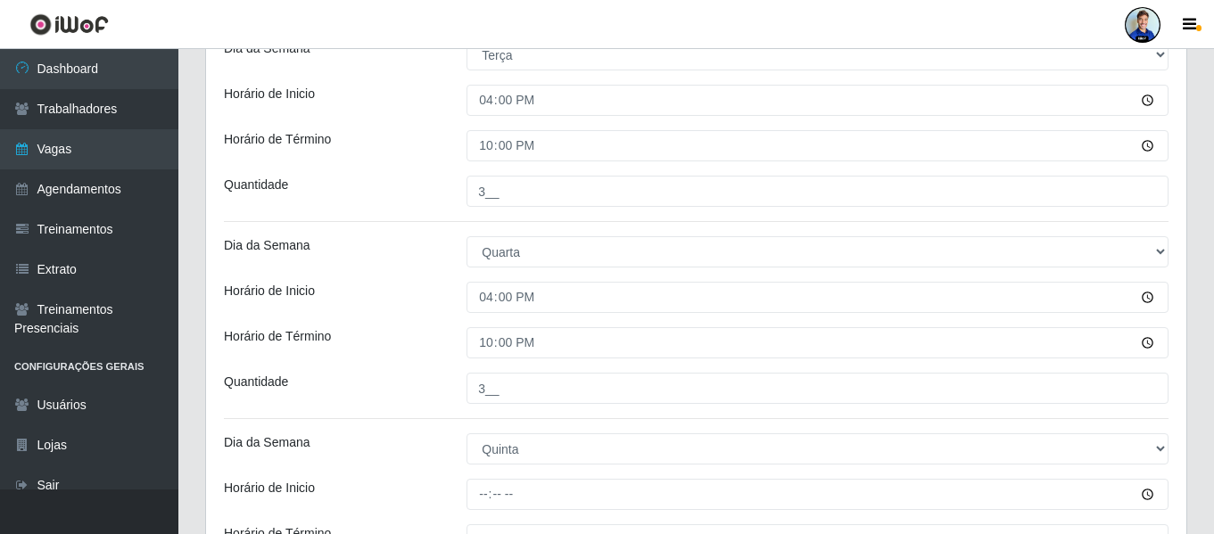
click at [394, 340] on div "Horário de Término" at bounding box center [332, 342] width 243 height 31
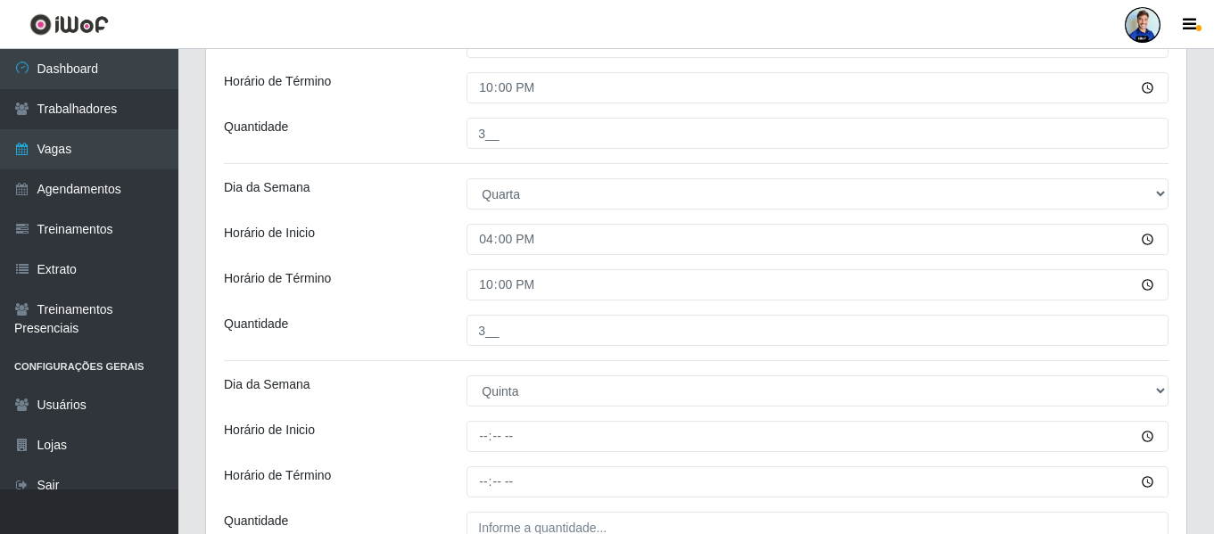
scroll to position [756, 0]
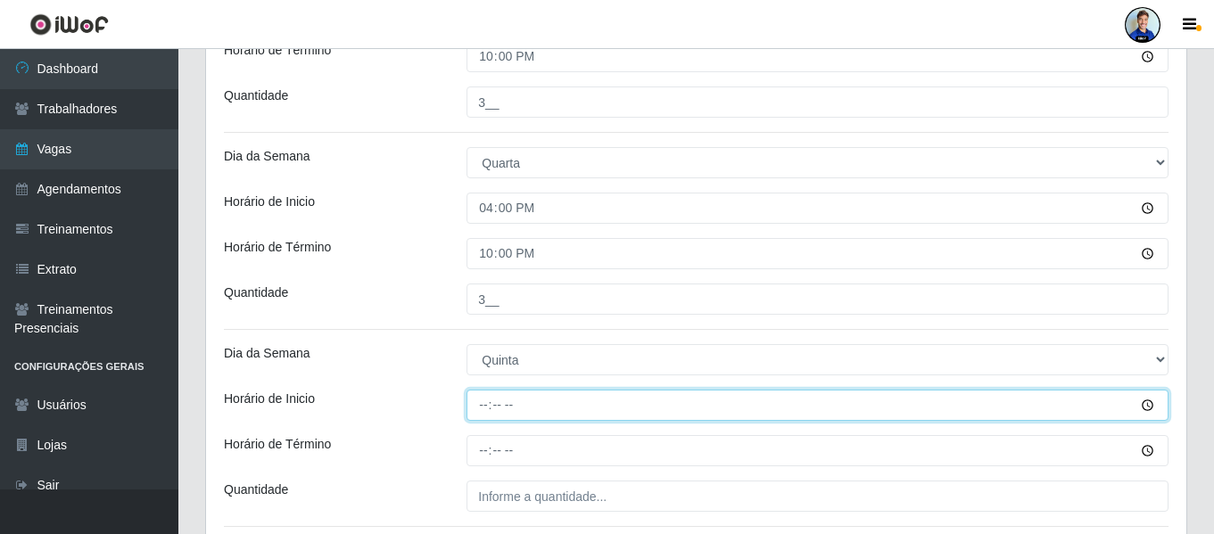
click at [474, 402] on input "Horário de Inicio" at bounding box center [818, 405] width 702 height 31
type input "16:00"
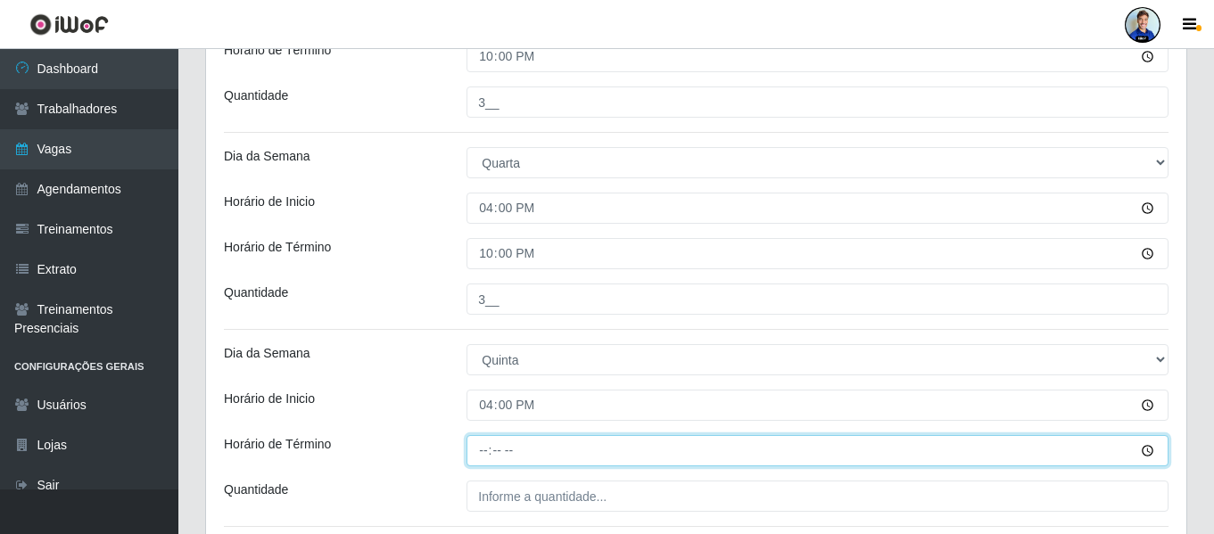
type input "22:00"
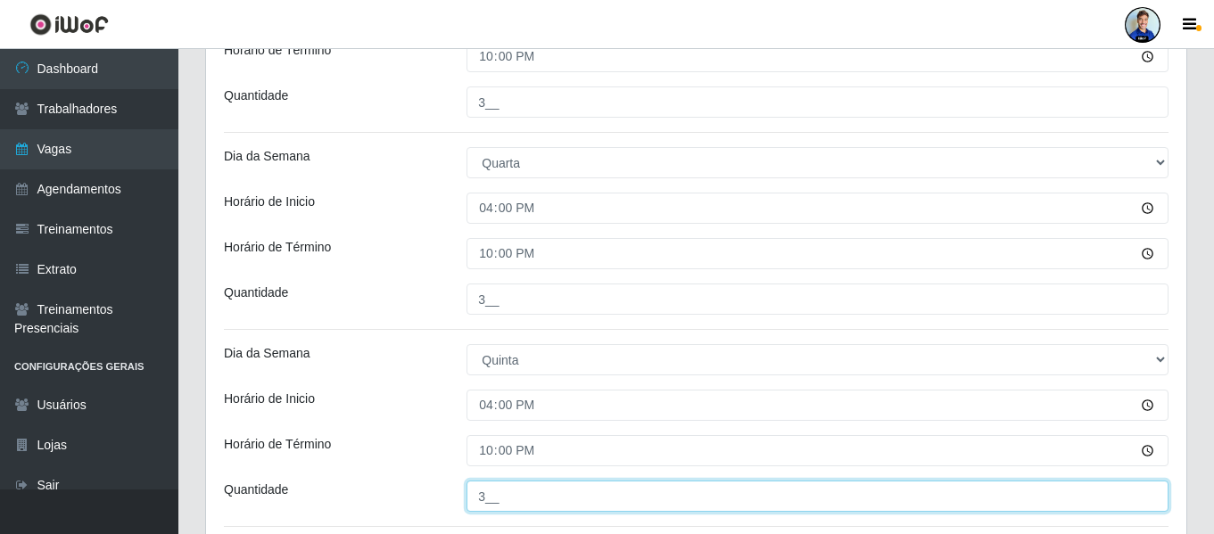
type input "3__"
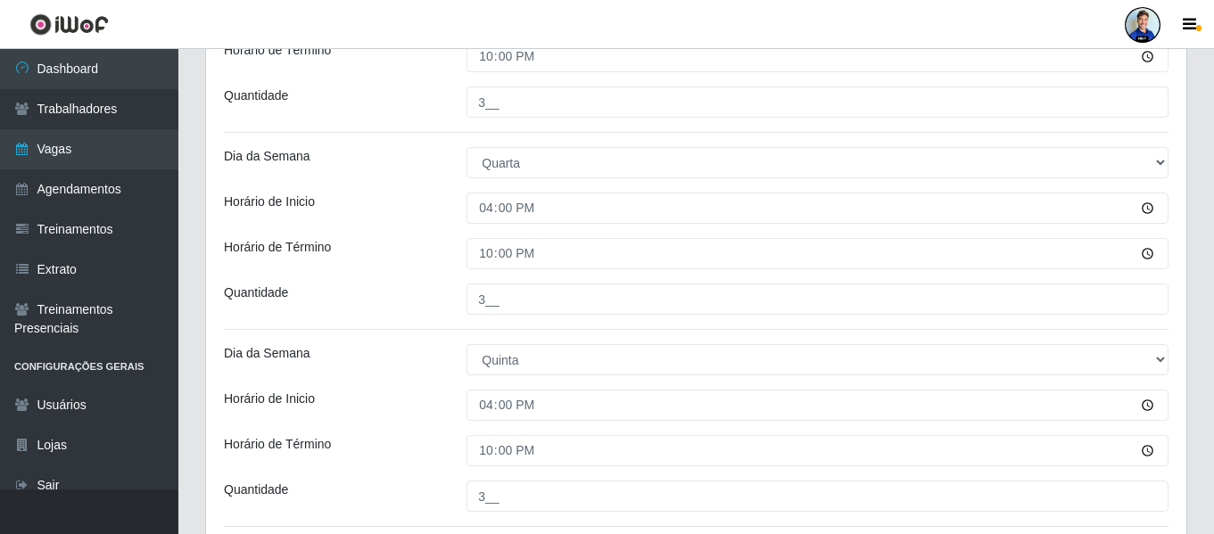
click at [456, 402] on div "16:00" at bounding box center [817, 405] width 729 height 31
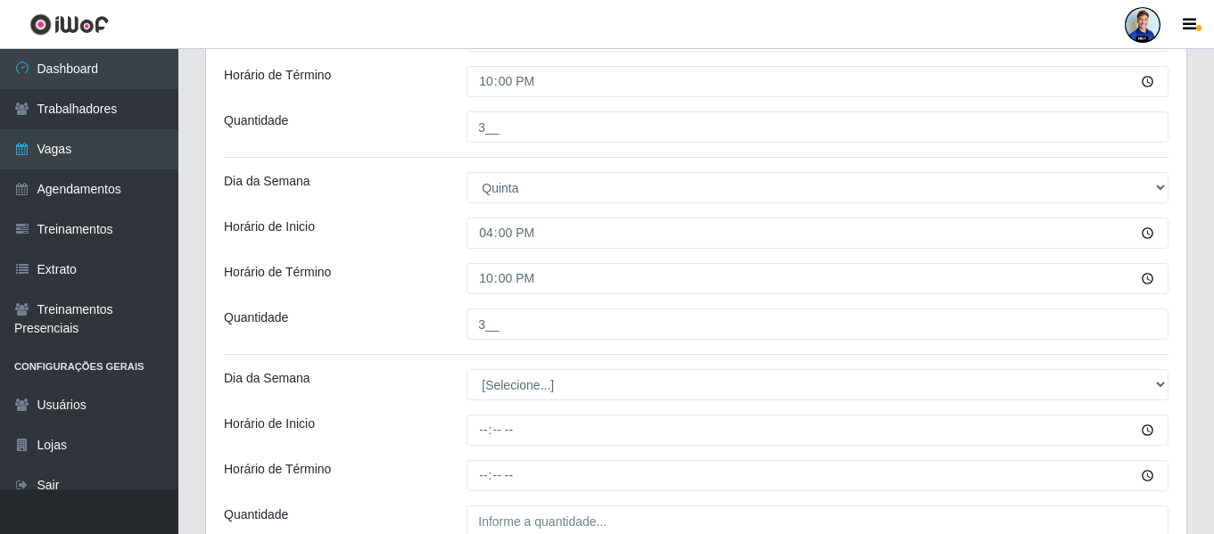
scroll to position [934, 0]
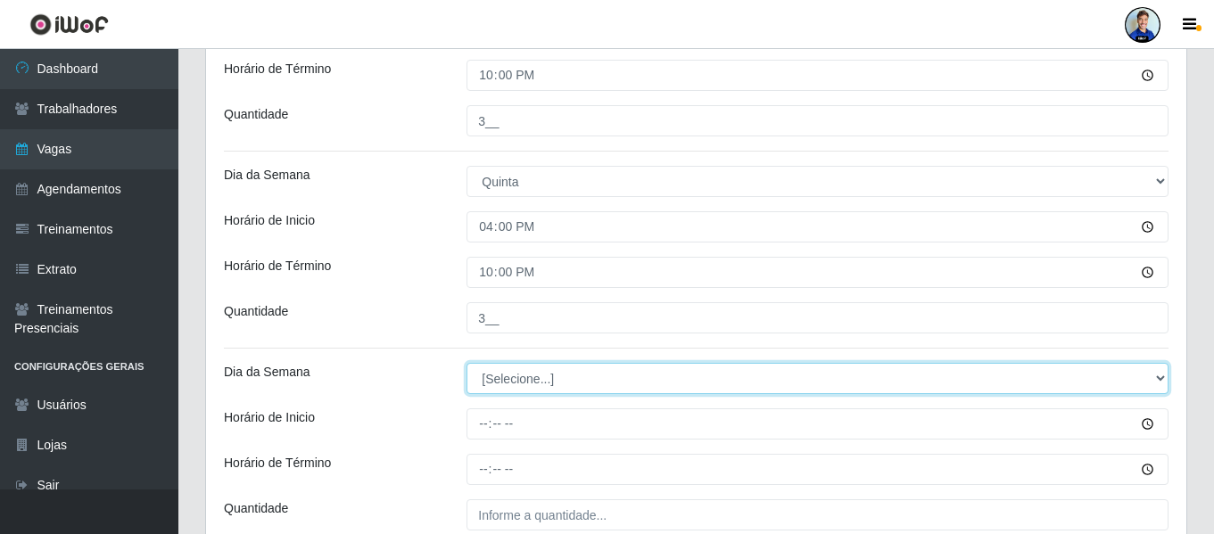
click at [513, 376] on select "[Selecione...] Segunda Terça Quarta Quinta Sexta Sábado Domingo" at bounding box center [818, 378] width 702 height 31
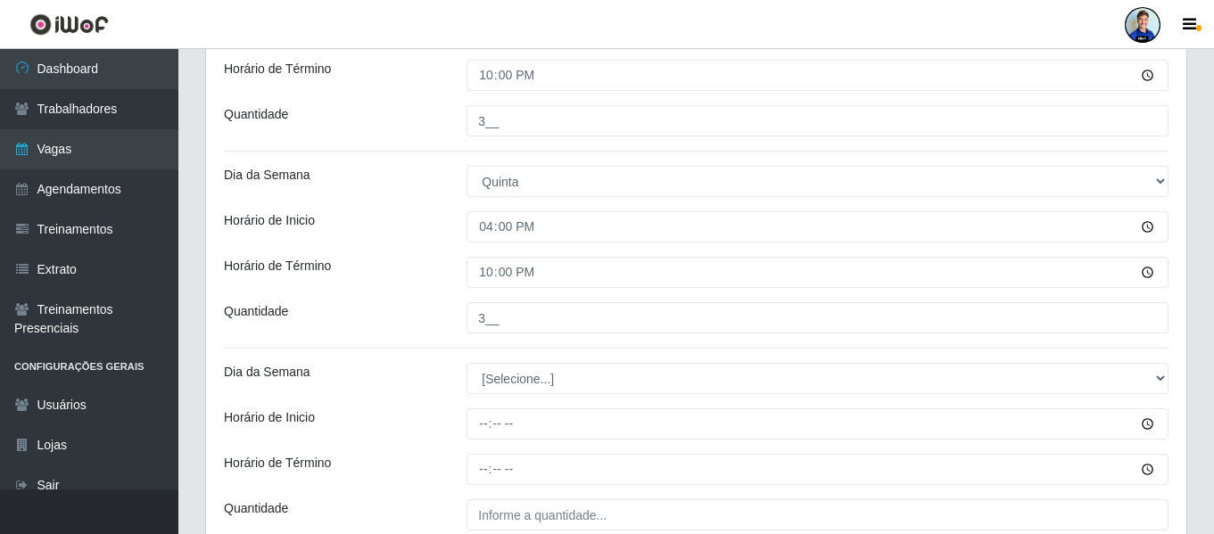
drag, startPoint x: 294, startPoint y: 304, endPoint x: 326, endPoint y: 304, distance: 32.1
click at [294, 304] on div "Quantidade" at bounding box center [332, 317] width 243 height 31
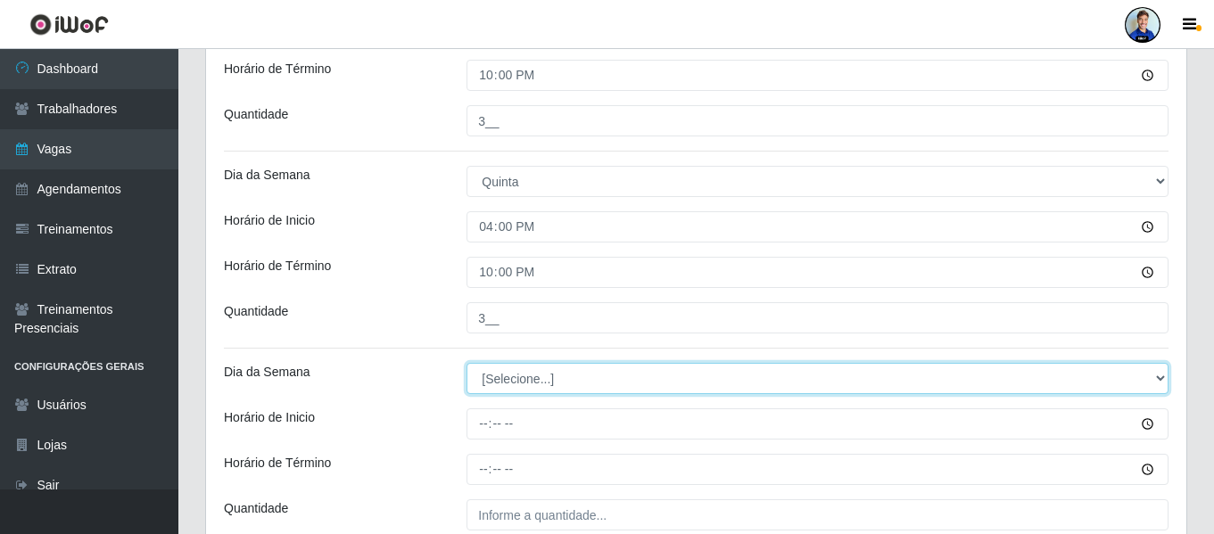
click at [500, 383] on select "[Selecione...] Segunda Terça Quarta Quinta Sexta Sábado Domingo" at bounding box center [818, 378] width 702 height 31
select select "5"
click at [467, 363] on select "[Selecione...] Segunda Terça Quarta Quinta Sexta Sábado Domingo" at bounding box center [818, 378] width 702 height 31
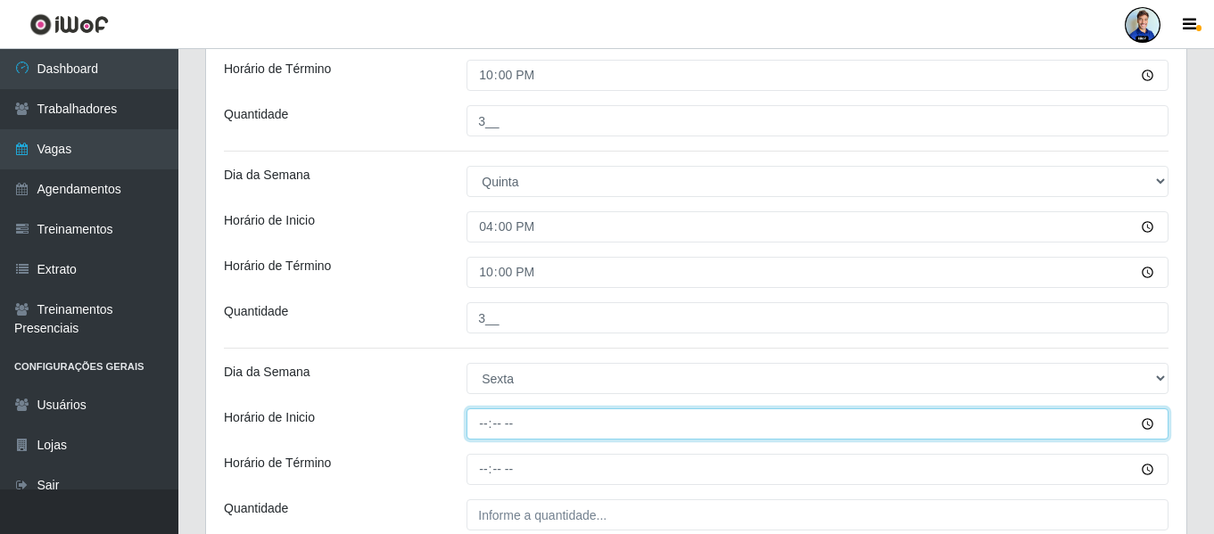
click at [486, 426] on input "Horário de Inicio" at bounding box center [818, 424] width 702 height 31
type input "16:00"
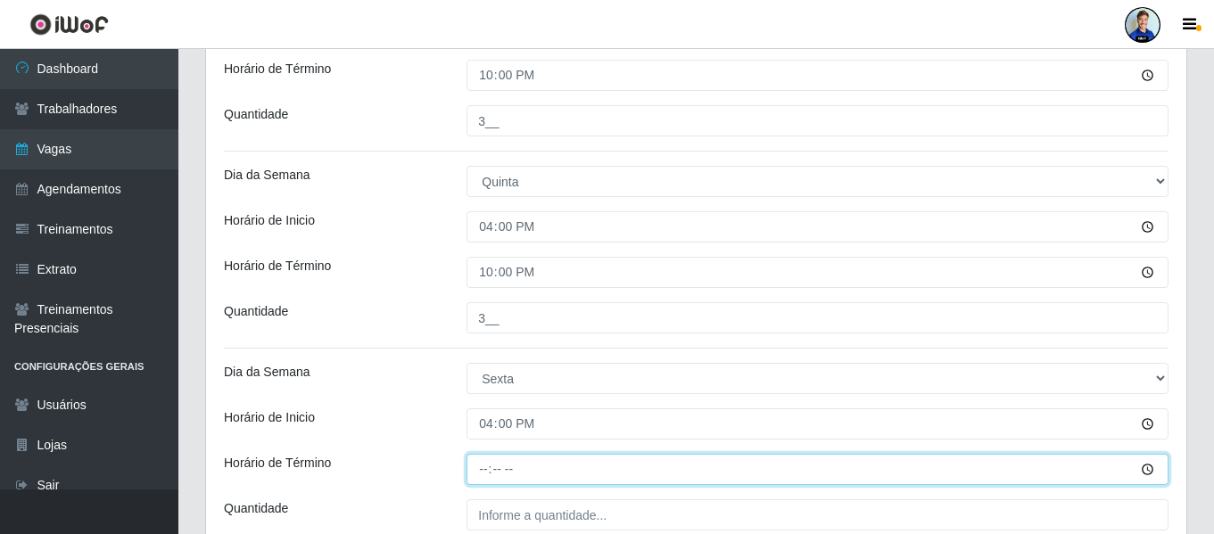
type input "22:00"
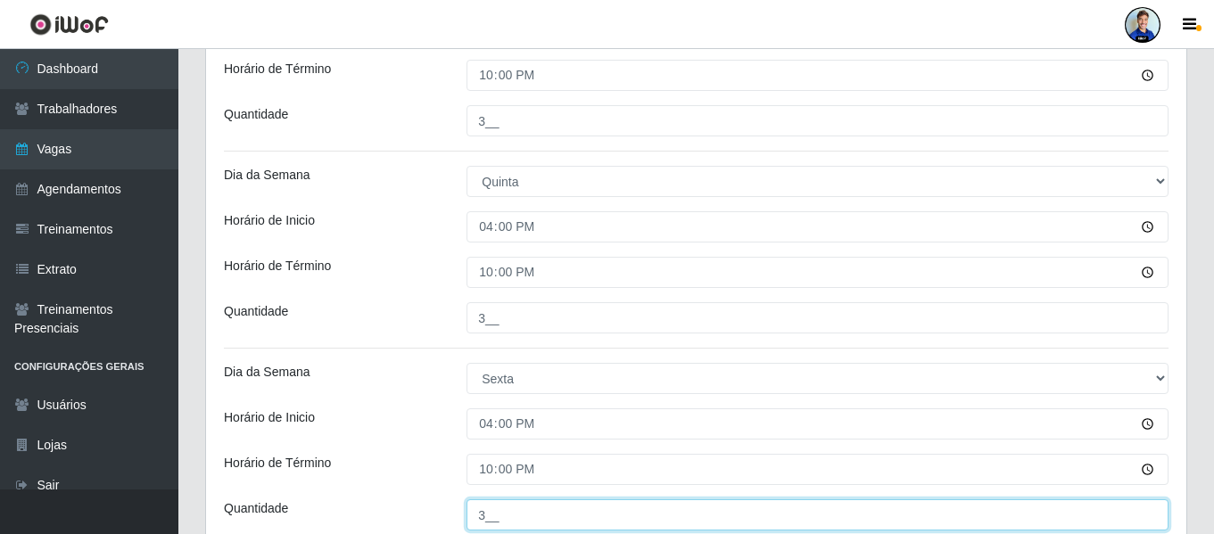
type input "3__"
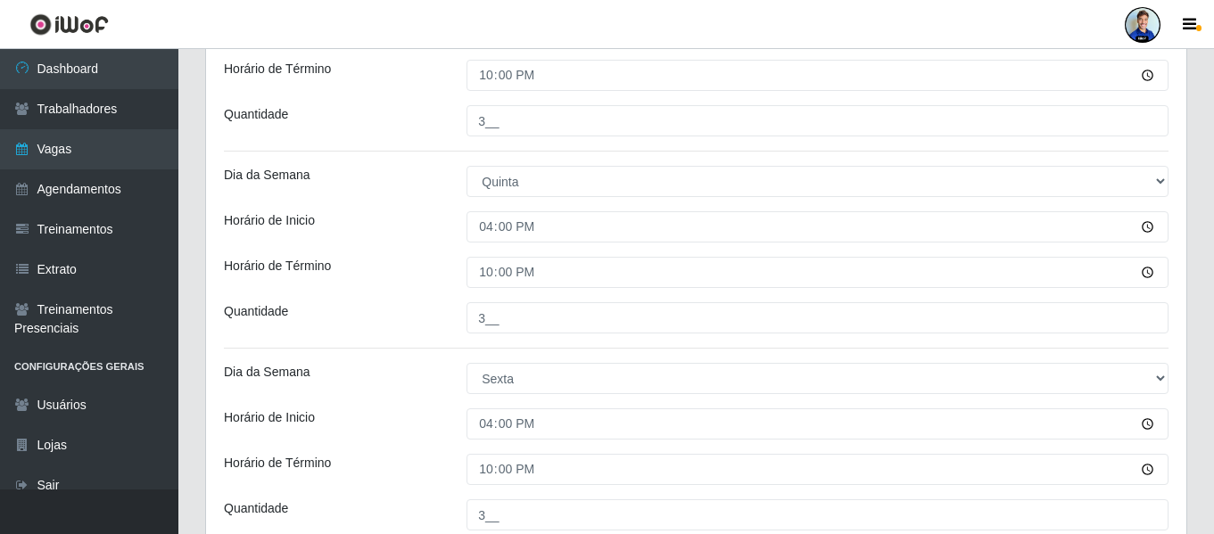
click at [426, 418] on div "Horário de Inicio" at bounding box center [332, 424] width 243 height 31
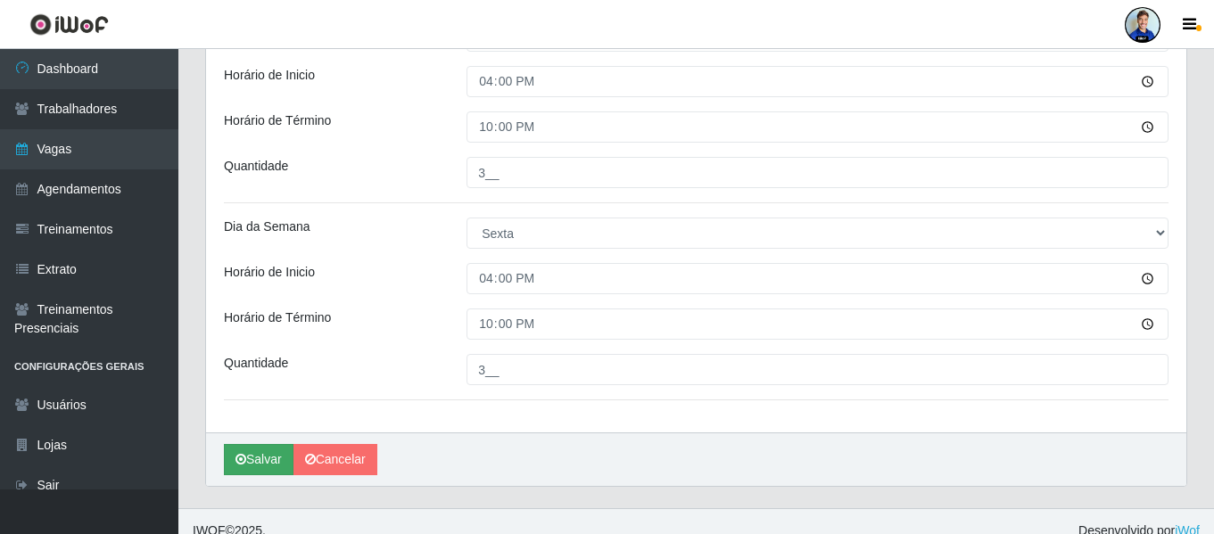
scroll to position [1098, 0]
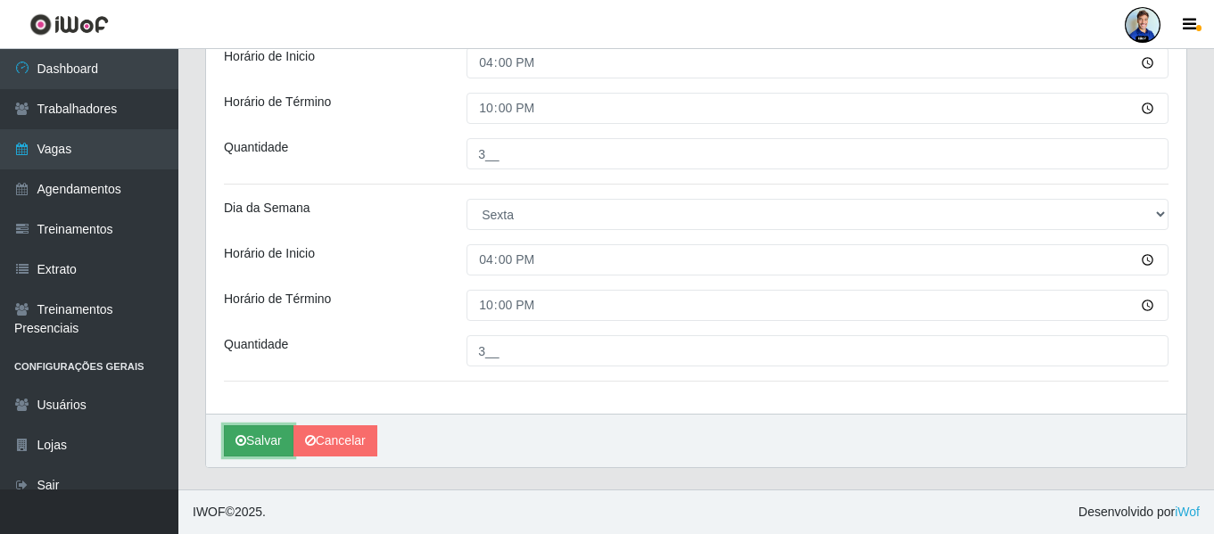
click at [273, 438] on button "Salvar" at bounding box center [259, 441] width 70 height 31
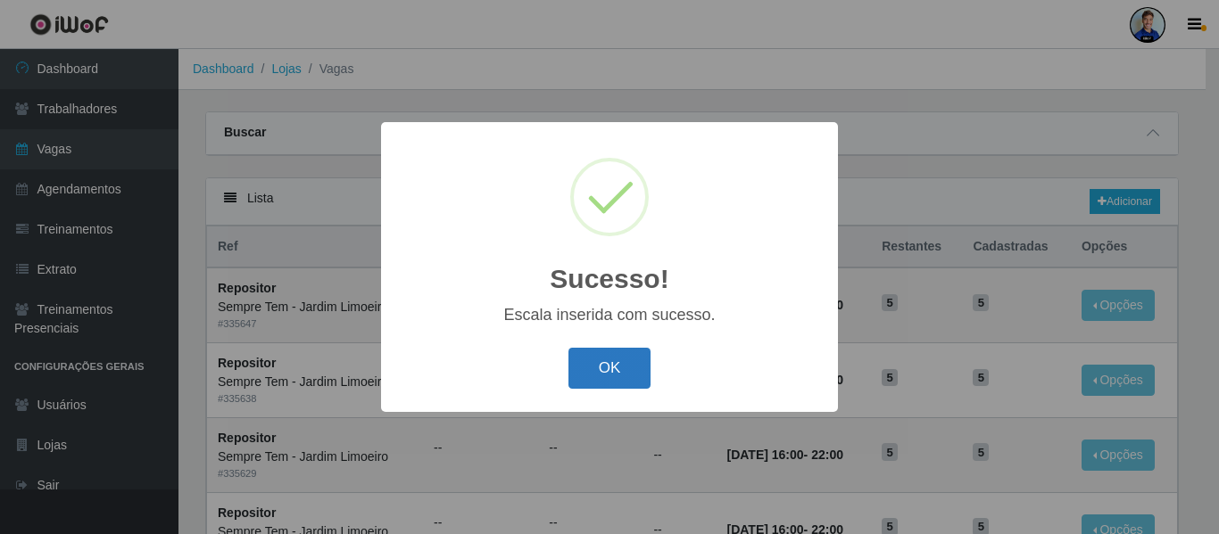
click at [611, 371] on button "OK" at bounding box center [609, 369] width 83 height 42
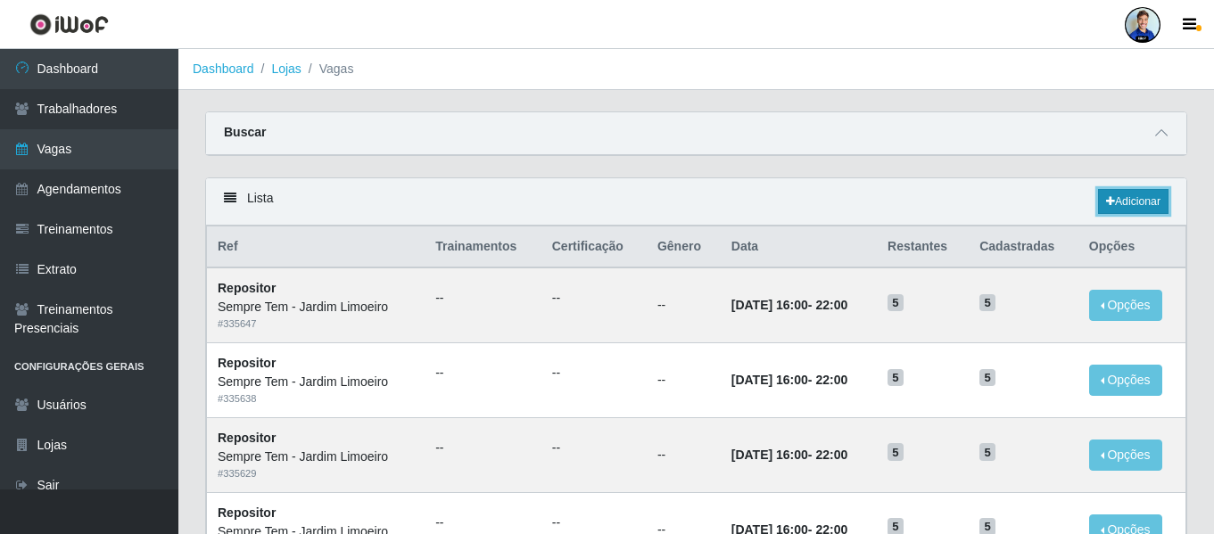
click at [1122, 203] on link "Adicionar" at bounding box center [1133, 201] width 70 height 25
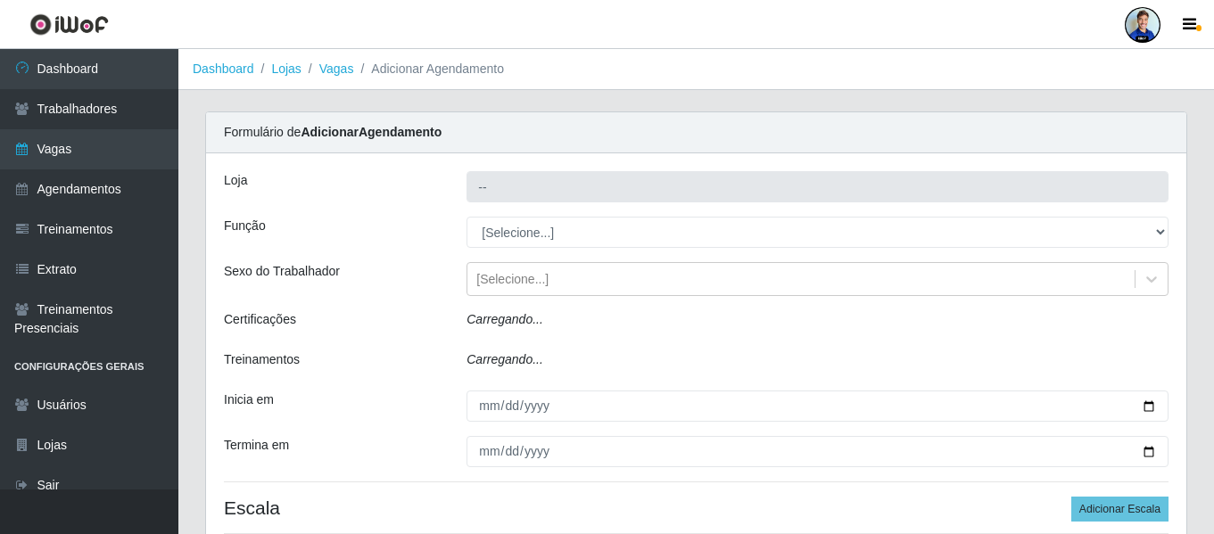
type input "Sempre Tem - Jardim Limoeiro"
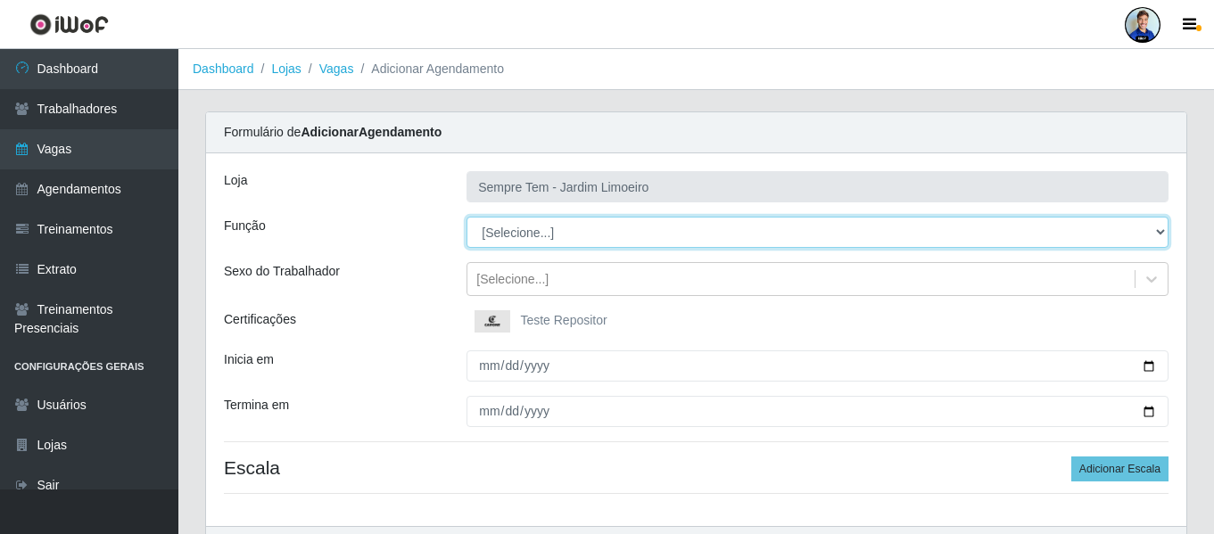
click at [508, 244] on select "[Selecione...] Embalador Embalador + Embalador ++ Repositor Repositor + Reposit…" at bounding box center [818, 232] width 702 height 31
select select "70"
click at [467, 217] on select "[Selecione...] Embalador Embalador + Embalador ++ Repositor Repositor + Reposit…" at bounding box center [818, 232] width 702 height 31
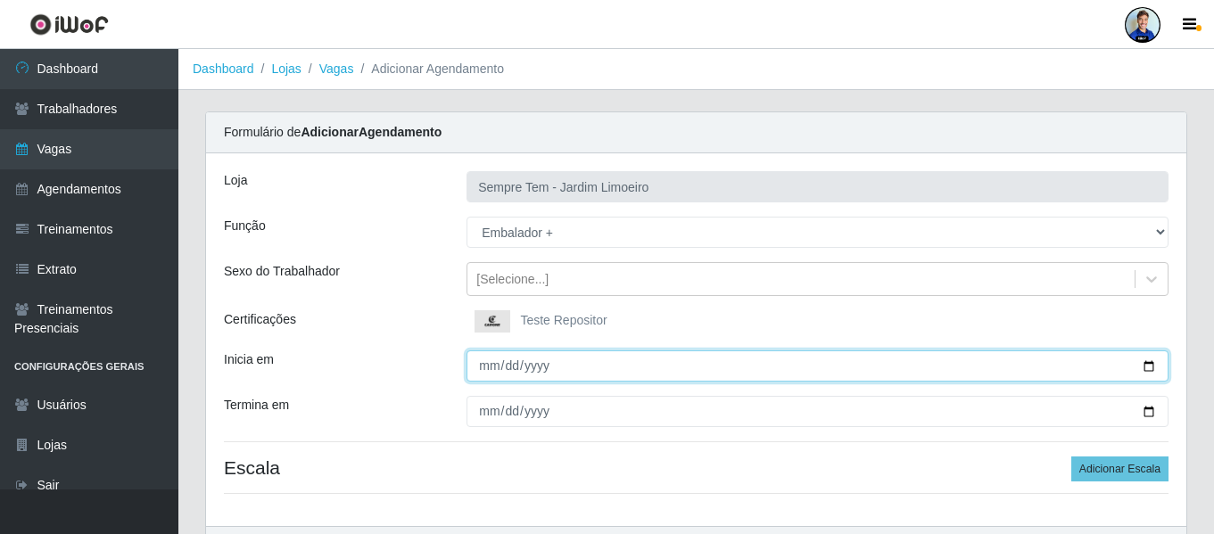
click at [484, 377] on input "Inicia em" at bounding box center [818, 366] width 702 height 31
type input "2025-09-18"
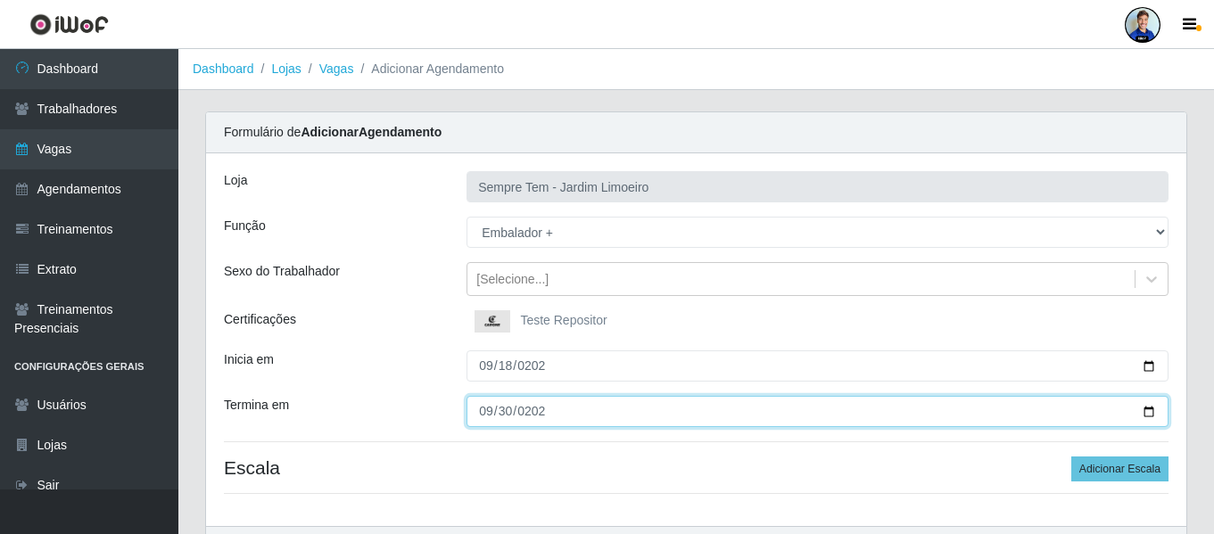
type input "2025-09-30"
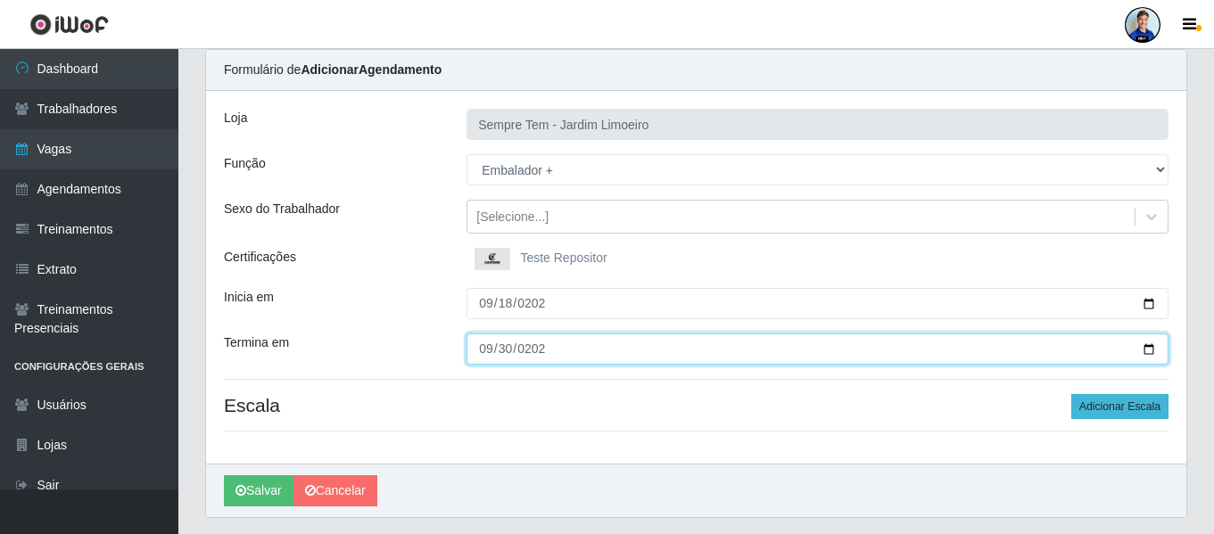
scroll to position [89, 0]
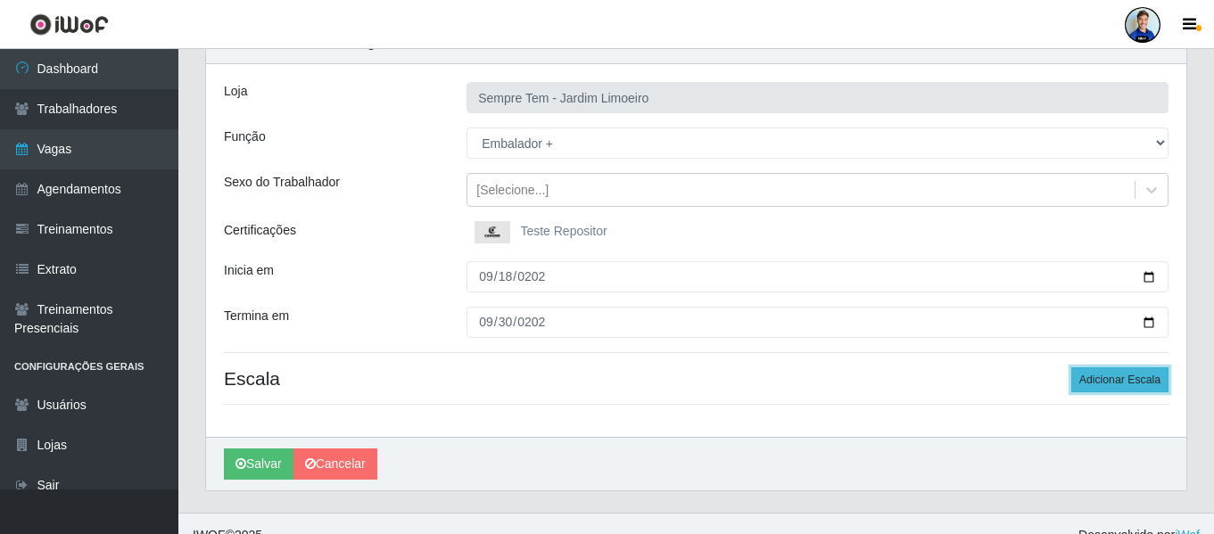
click at [1114, 370] on button "Adicionar Escala" at bounding box center [1120, 380] width 97 height 25
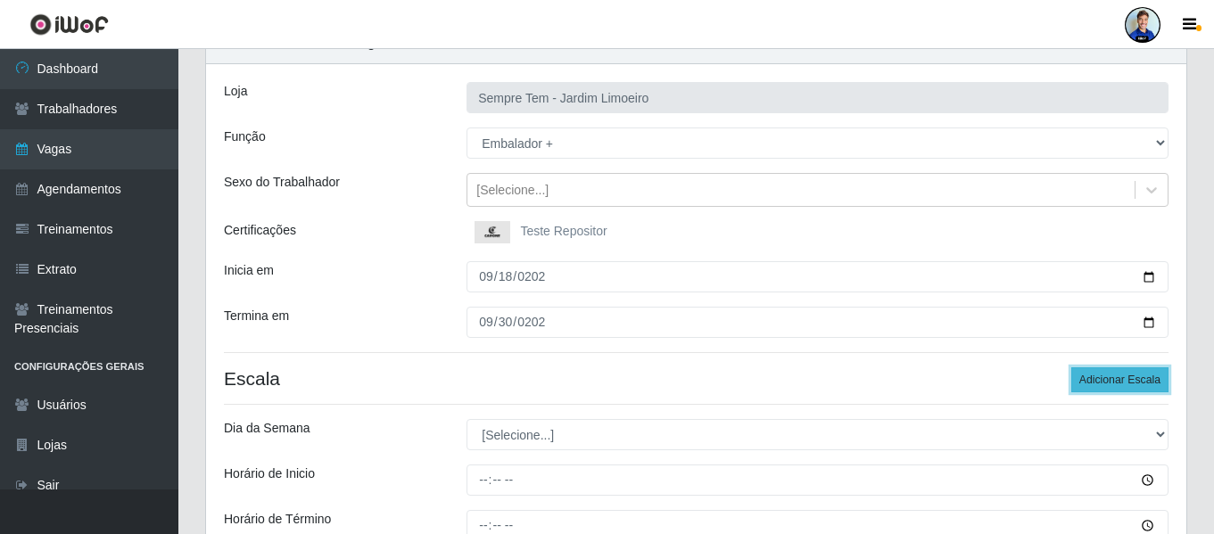
click at [1113, 373] on button "Adicionar Escala" at bounding box center [1120, 380] width 97 height 25
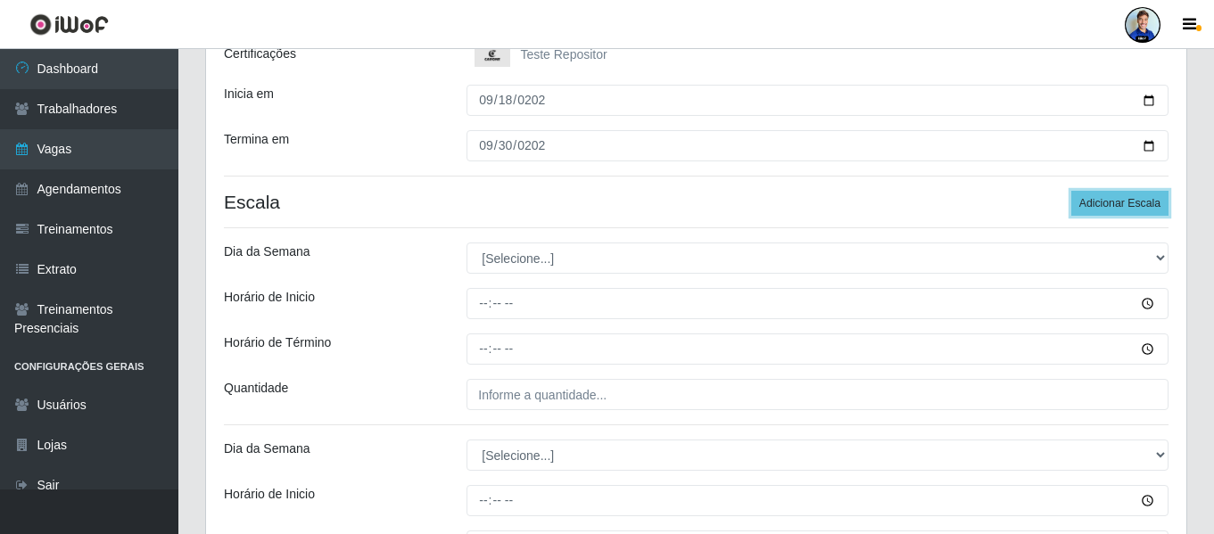
scroll to position [268, 0]
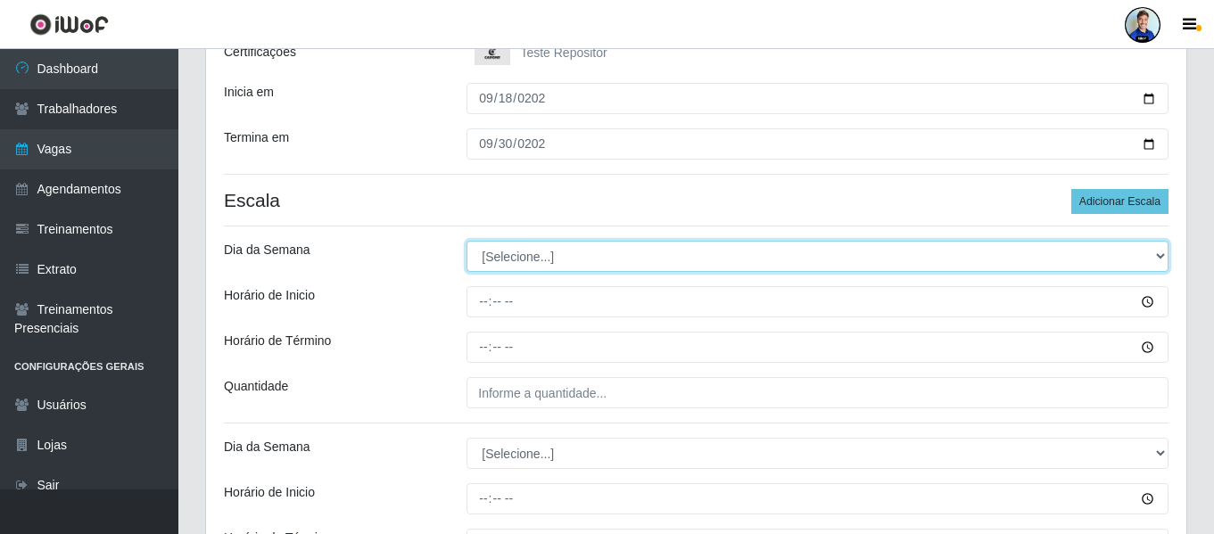
click at [556, 259] on select "[Selecione...] Segunda Terça Quarta Quinta Sexta Sábado Domingo" at bounding box center [818, 256] width 702 height 31
select select "6"
click at [467, 241] on select "[Selecione...] Segunda Terça Quarta Quinta Sexta Sábado Domingo" at bounding box center [818, 256] width 702 height 31
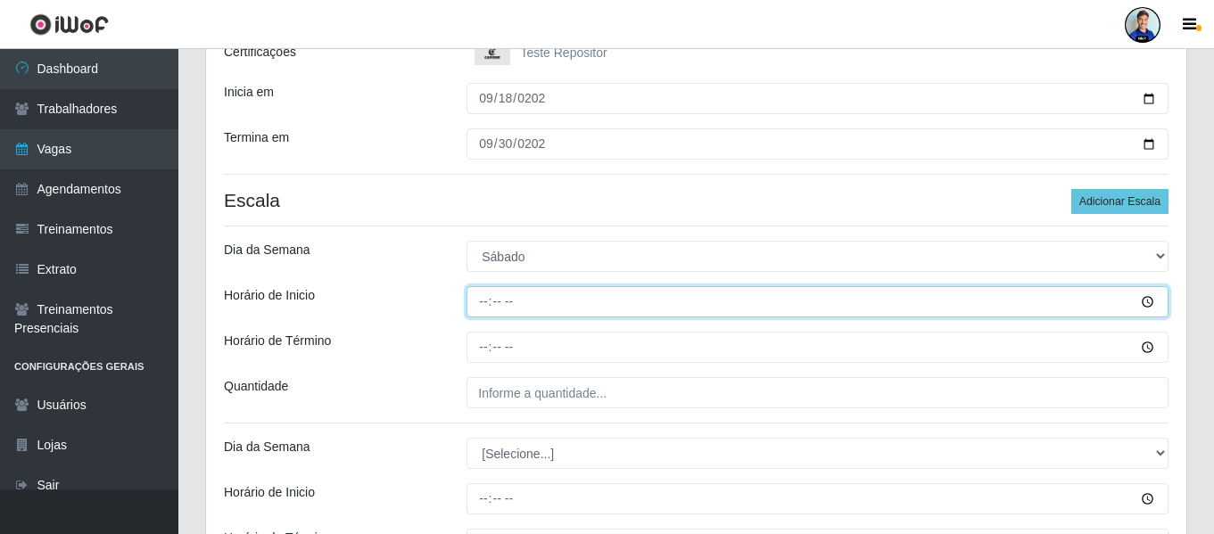
type input "16:00"
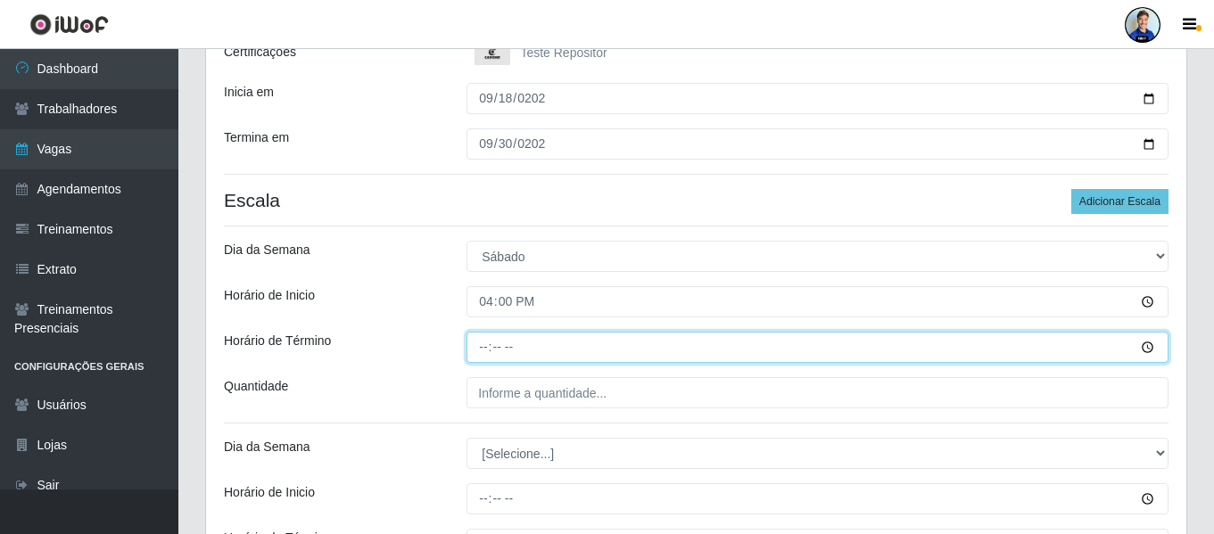
type input "22:00"
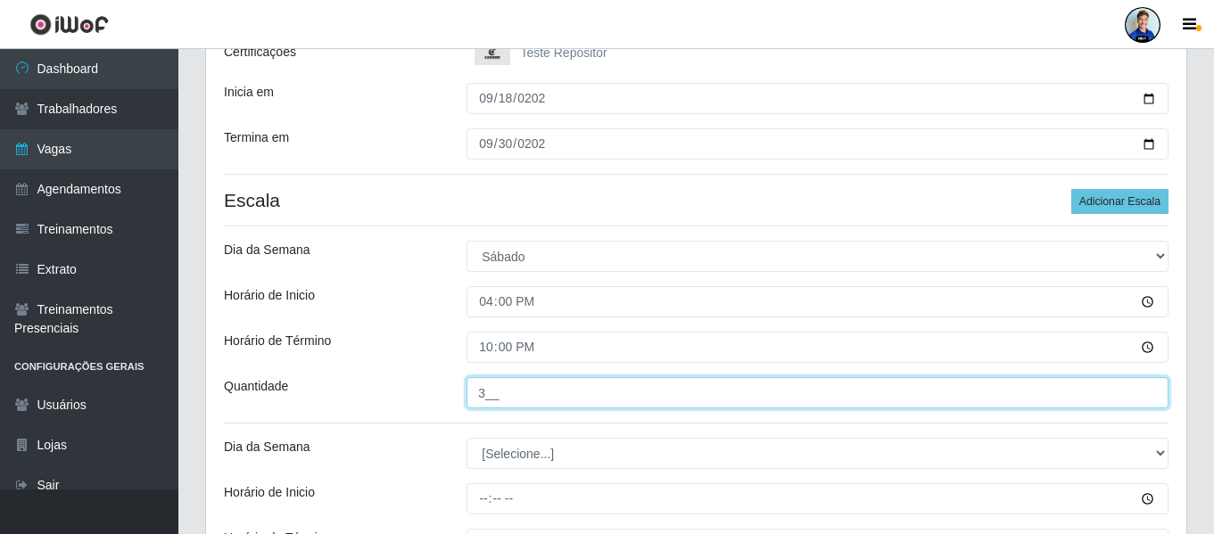
type input "3__"
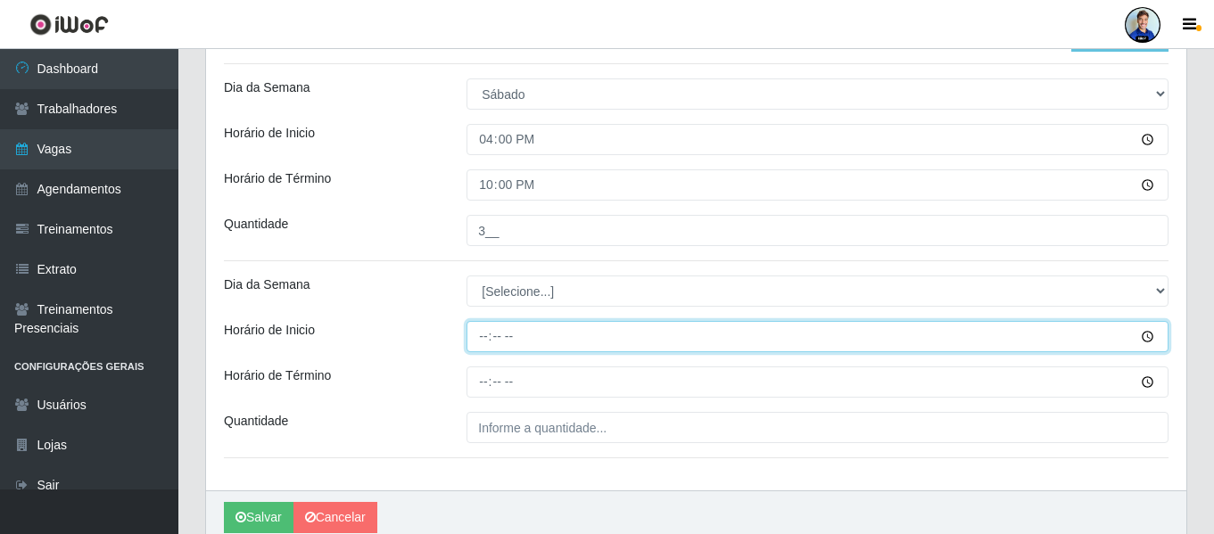
scroll to position [446, 0]
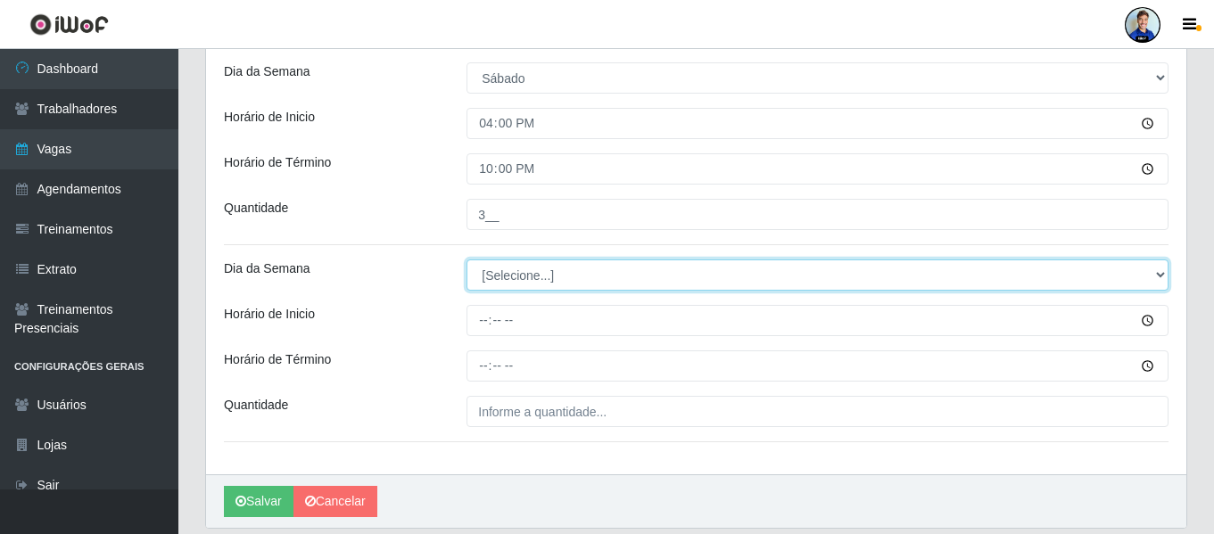
click at [518, 273] on select "[Selecione...] Segunda Terça Quarta Quinta Sexta Sábado Domingo" at bounding box center [818, 275] width 702 height 31
select select "0"
click at [467, 260] on select "[Selecione...] Segunda Terça Quarta Quinta Sexta Sábado Domingo" at bounding box center [818, 275] width 702 height 31
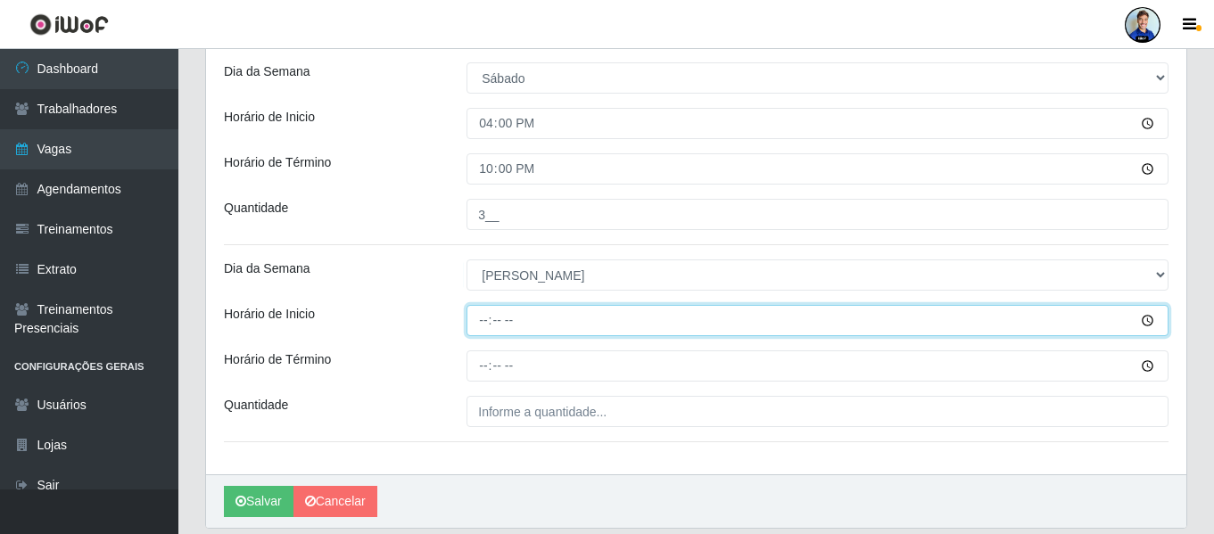
click at [482, 323] on input "Horário de Inicio" at bounding box center [818, 320] width 702 height 31
type input "08:00"
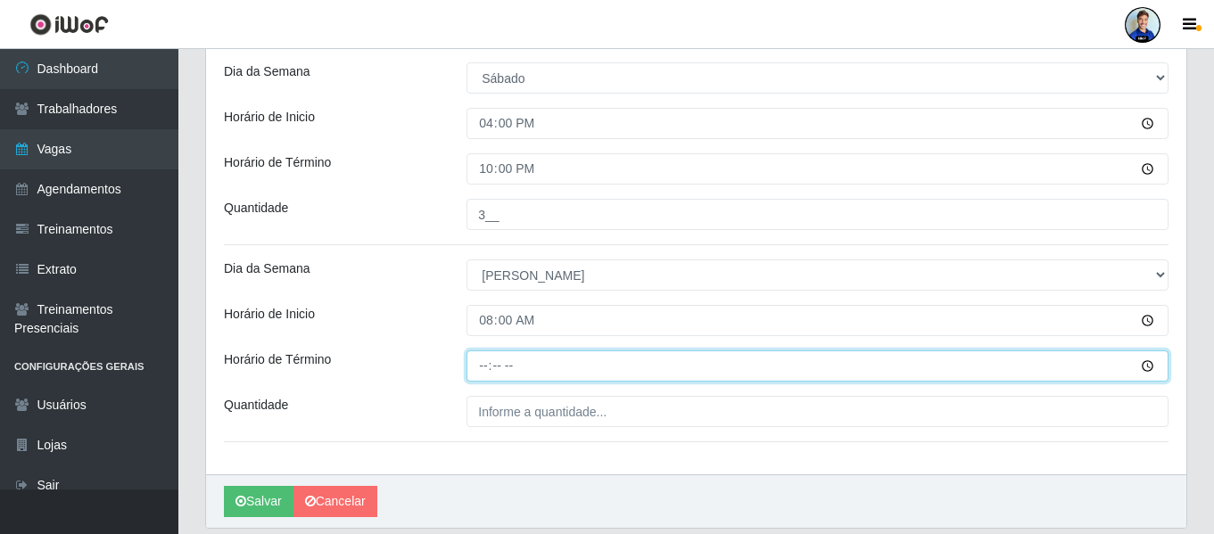
type input "14:00"
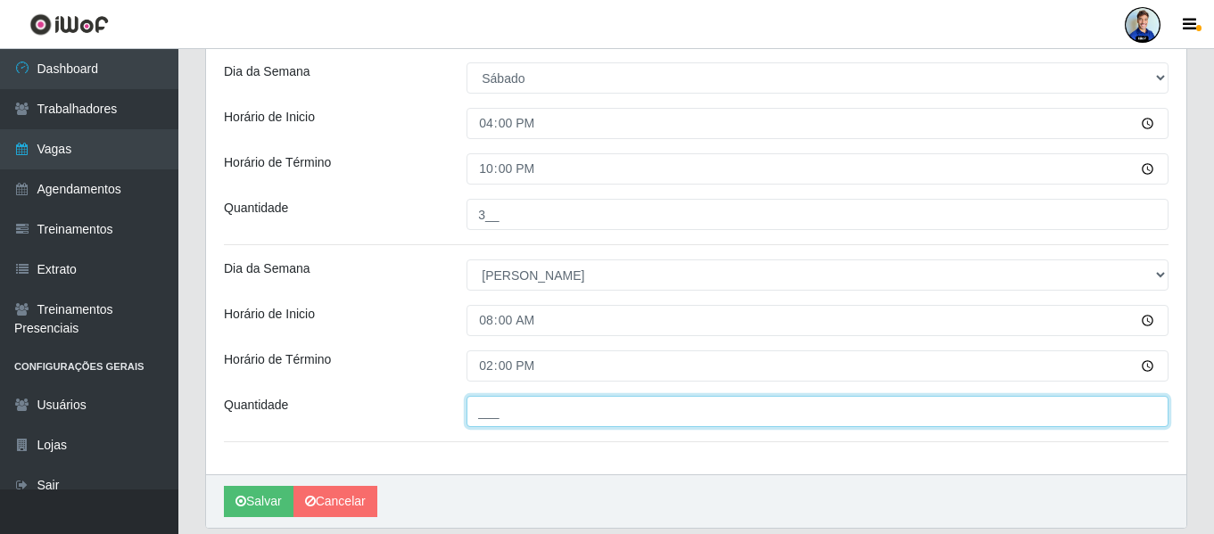
click at [505, 418] on input "___" at bounding box center [818, 411] width 702 height 31
type input "3__"
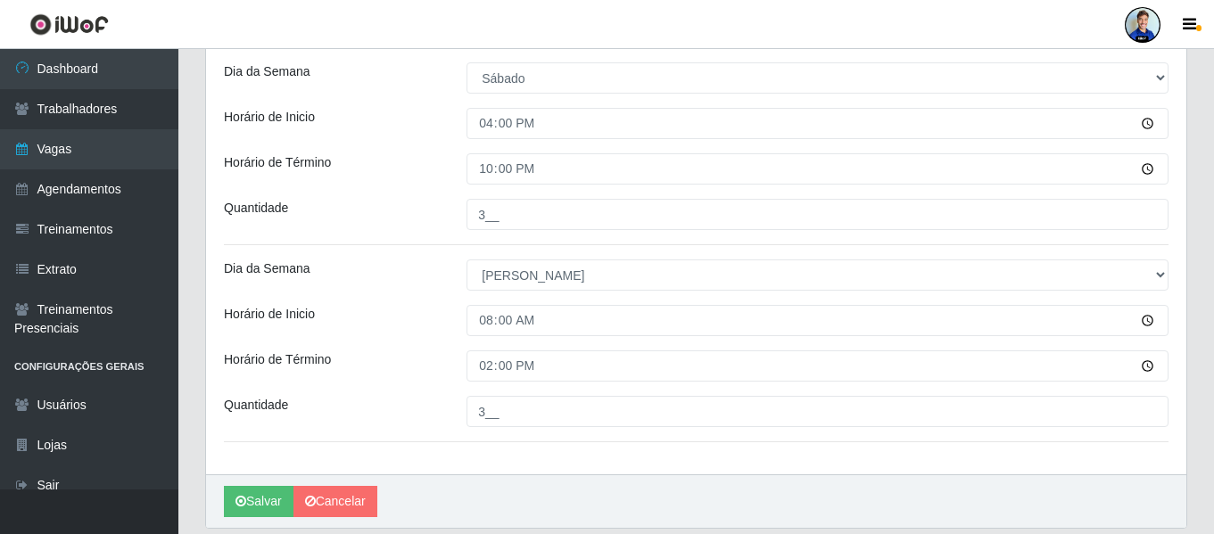
click at [444, 350] on div "Loja Sempre Tem - Jardim Limoeiro Função [Selecione...] Embalador Embalador + E…" at bounding box center [696, 90] width 981 height 767
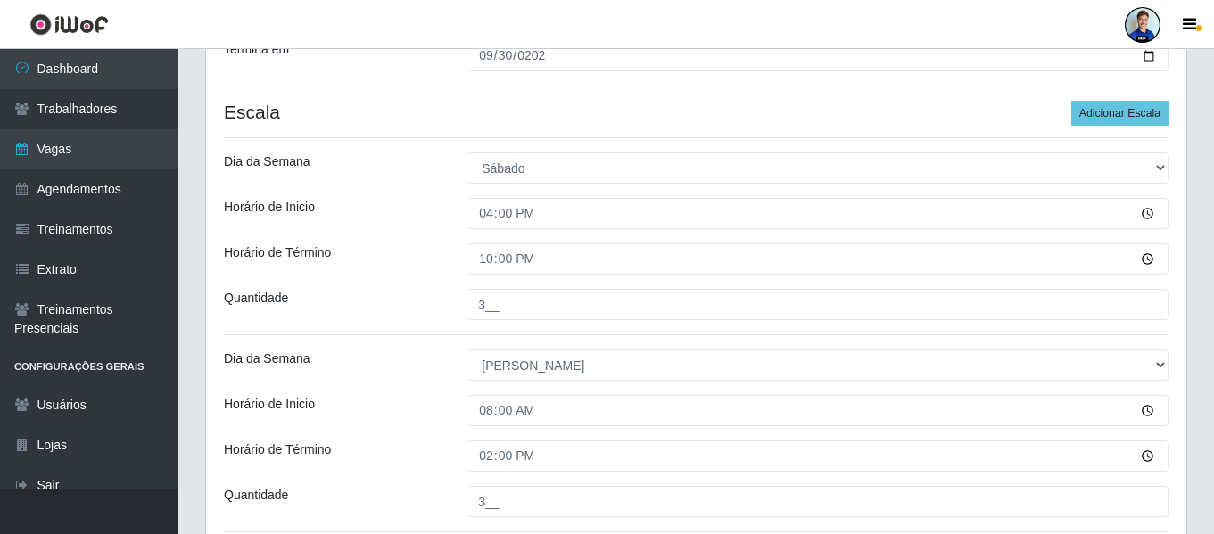
scroll to position [507, 0]
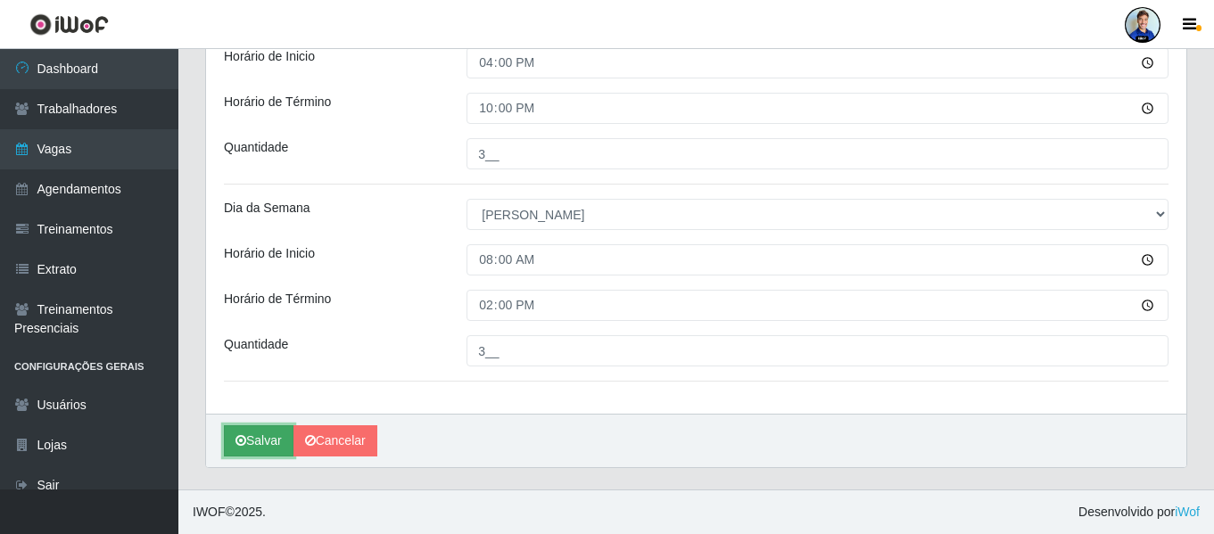
click at [275, 437] on button "Salvar" at bounding box center [259, 441] width 70 height 31
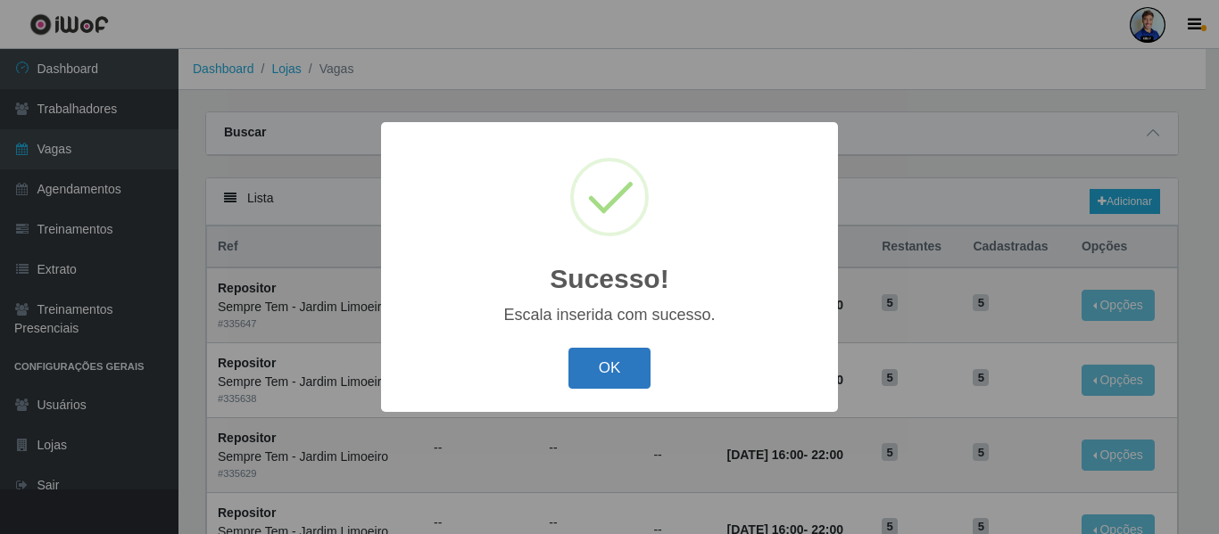
click at [600, 364] on button "OK" at bounding box center [609, 369] width 83 height 42
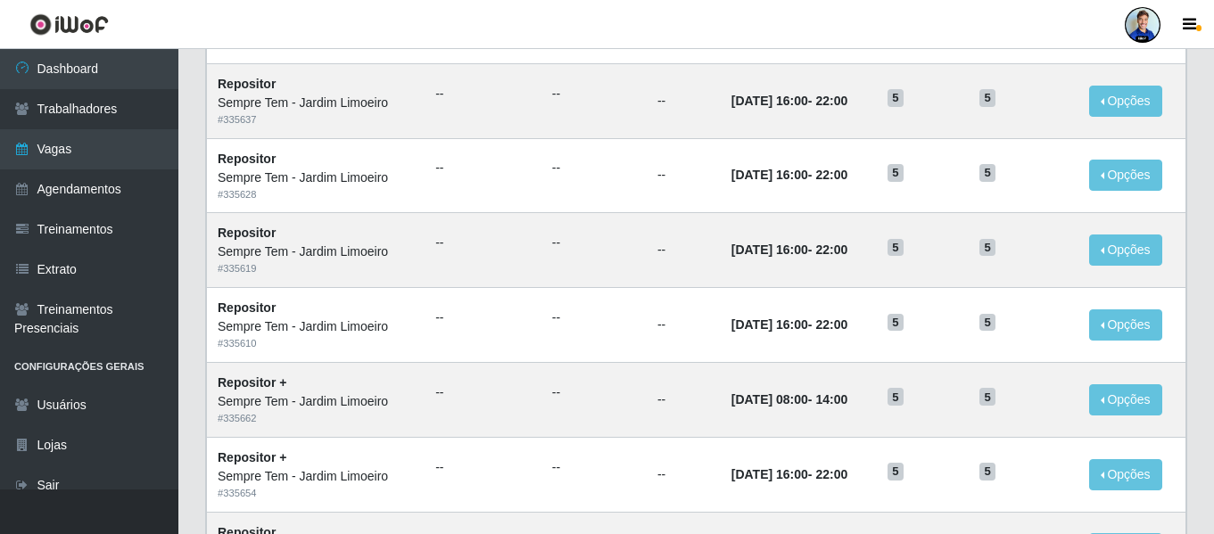
scroll to position [978, 0]
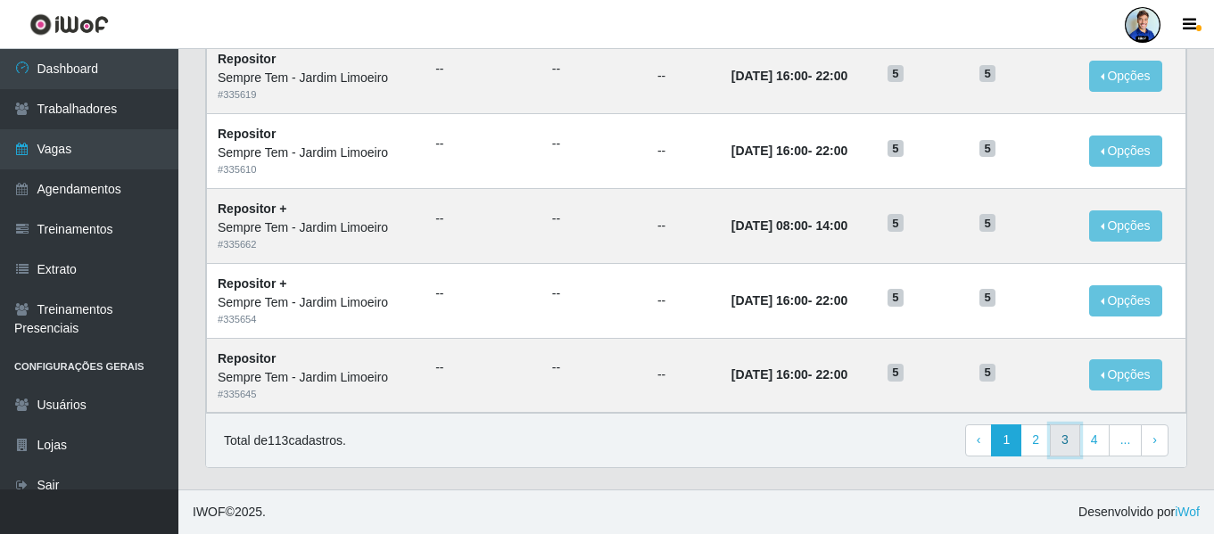
click at [1078, 441] on link "3" at bounding box center [1065, 441] width 30 height 32
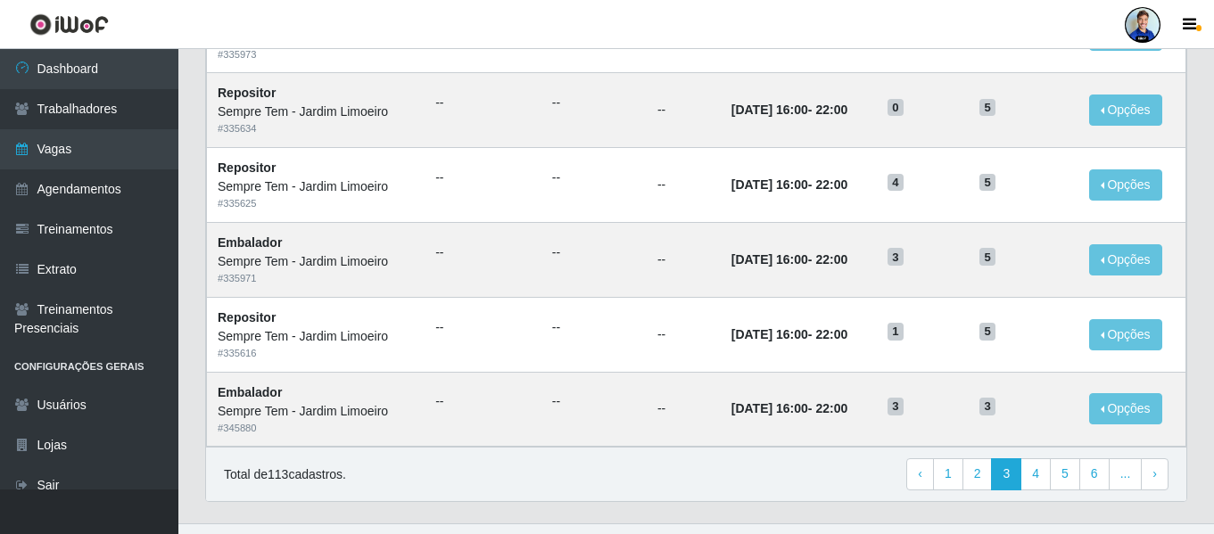
scroll to position [978, 0]
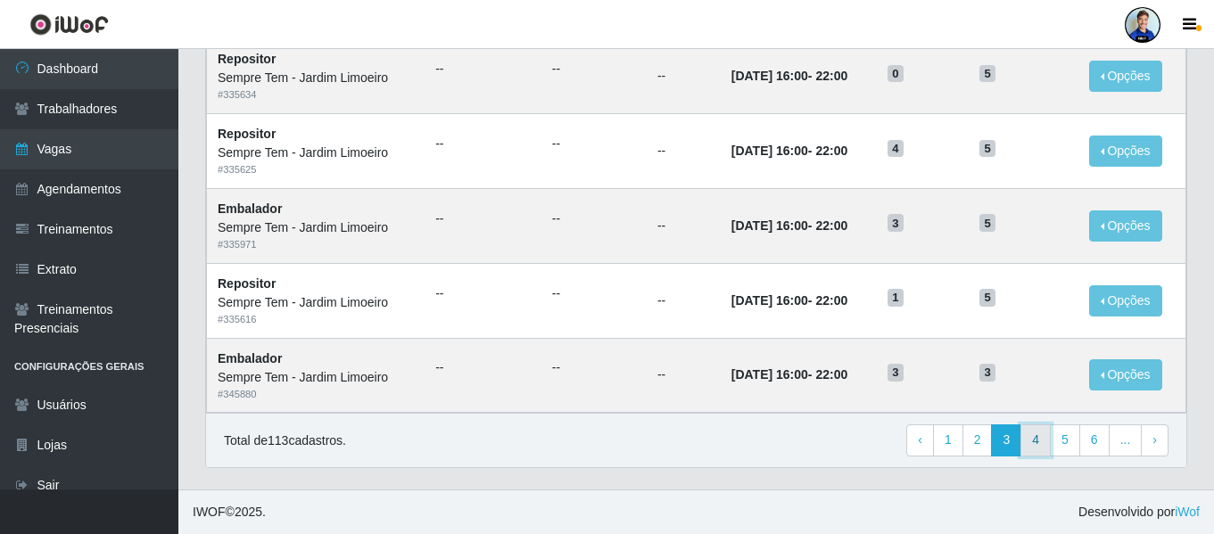
click at [1031, 446] on link "4" at bounding box center [1036, 441] width 30 height 32
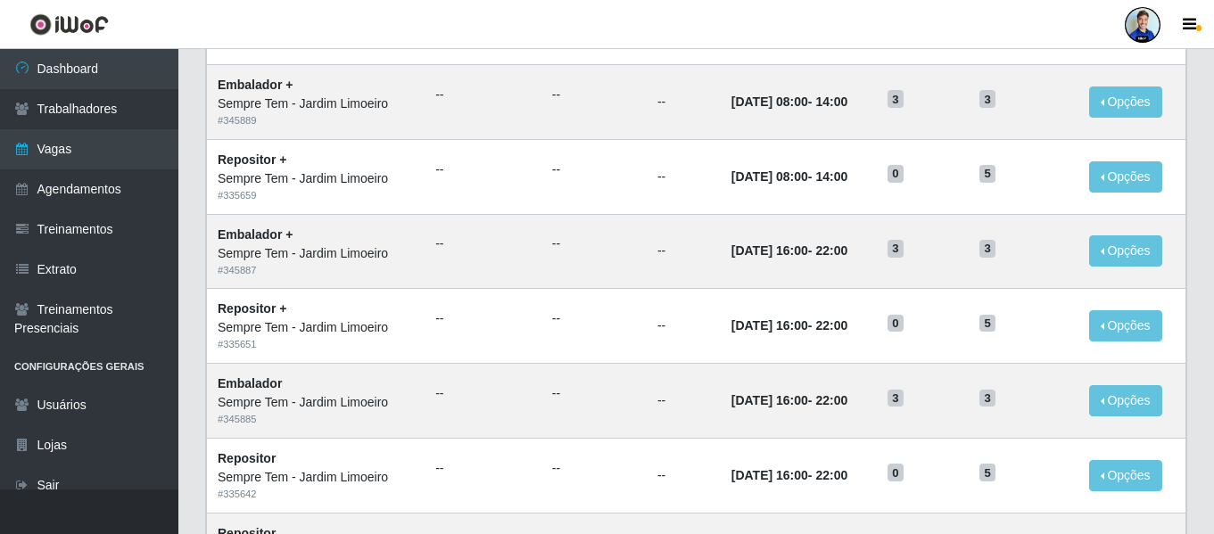
scroll to position [978, 0]
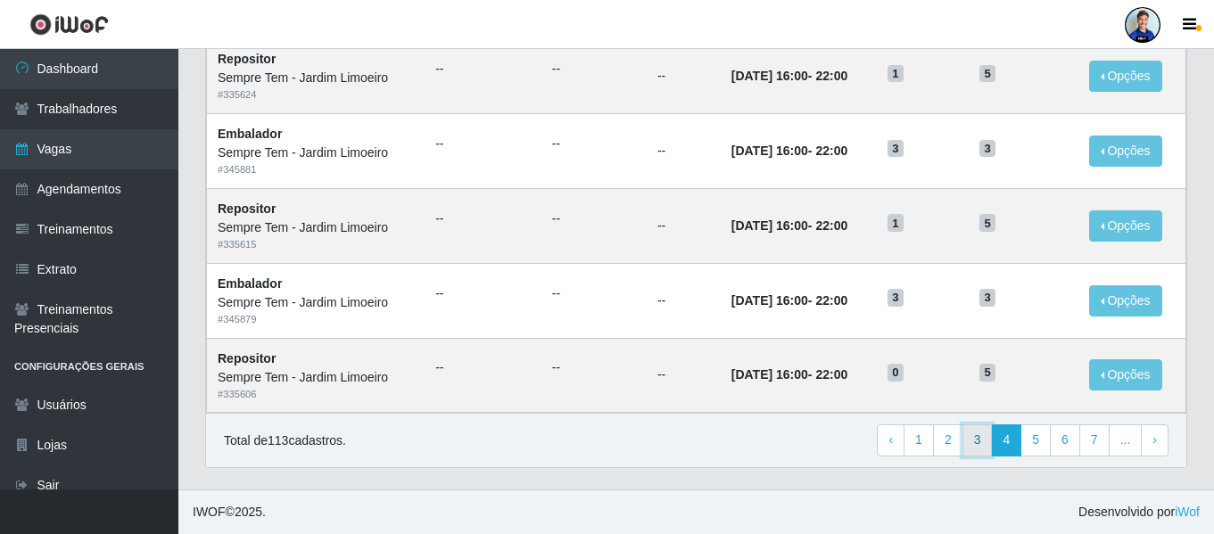
click at [991, 438] on link "3" at bounding box center [978, 441] width 30 height 32
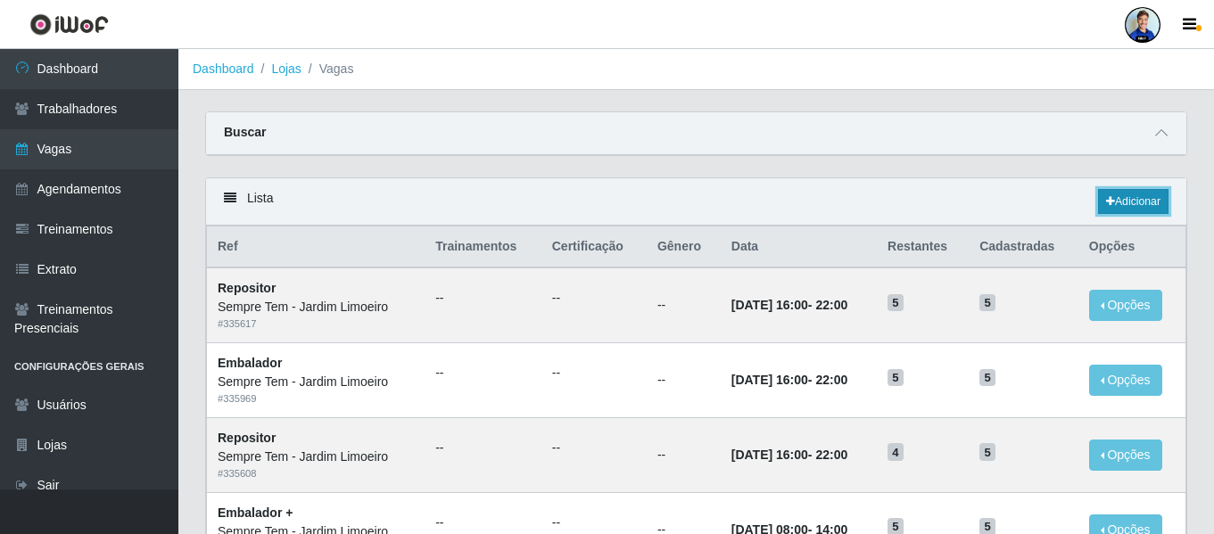
click at [1127, 213] on link "Adicionar" at bounding box center [1133, 201] width 70 height 25
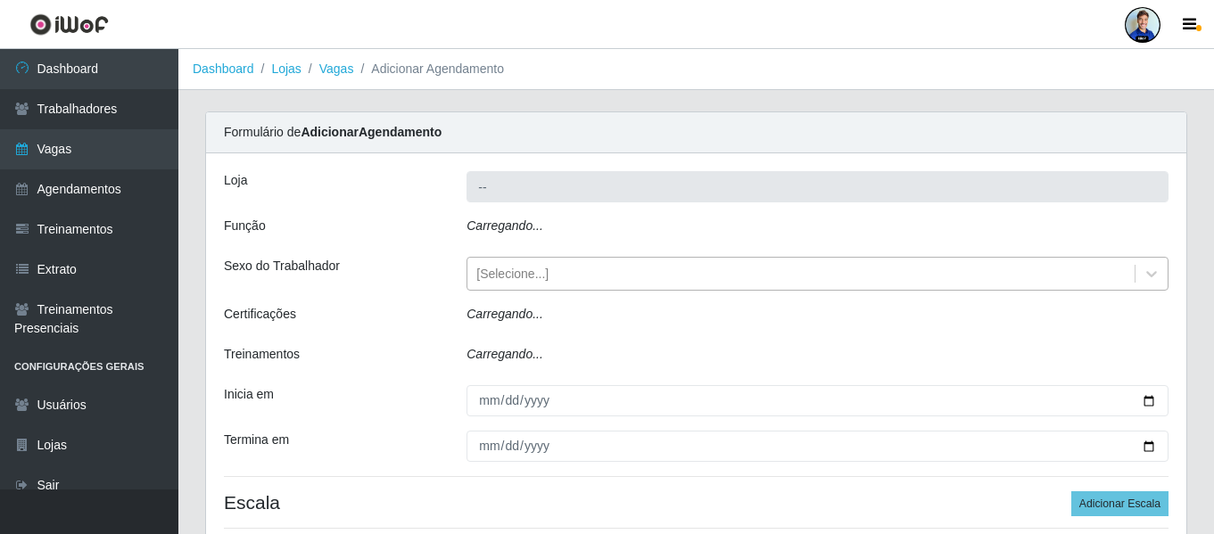
type input "Sempre Tem - Jardim Limoeiro"
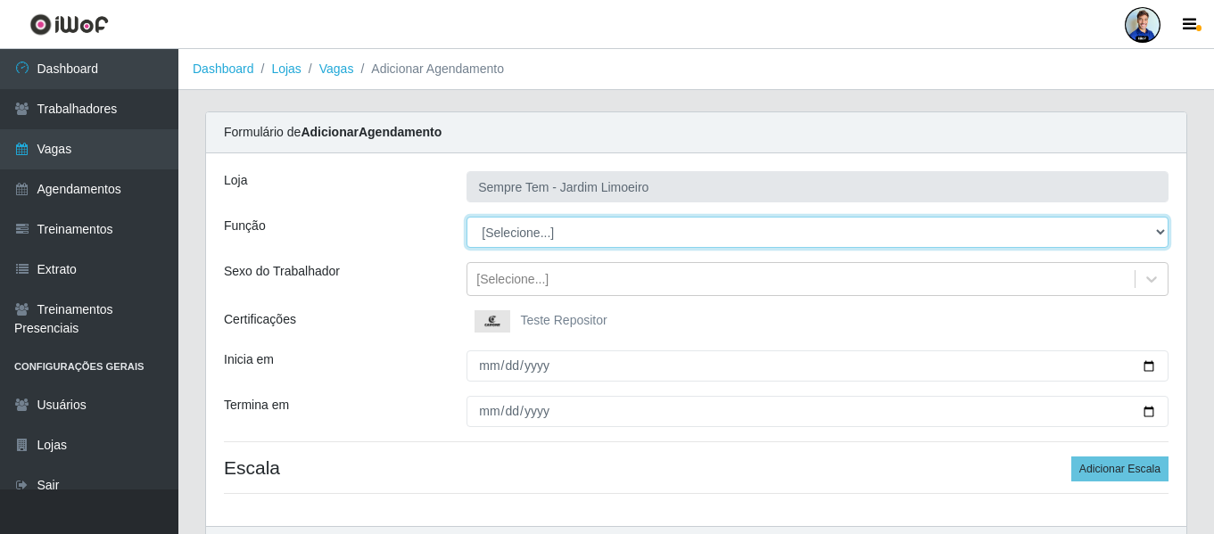
click at [509, 238] on select "[Selecione...] Embalador Embalador + Embalador ++ Repositor Repositor + Reposit…" at bounding box center [818, 232] width 702 height 31
click at [503, 232] on select "[Selecione...] Embalador Embalador + Embalador ++ Repositor Repositor + Reposit…" at bounding box center [818, 232] width 702 height 31
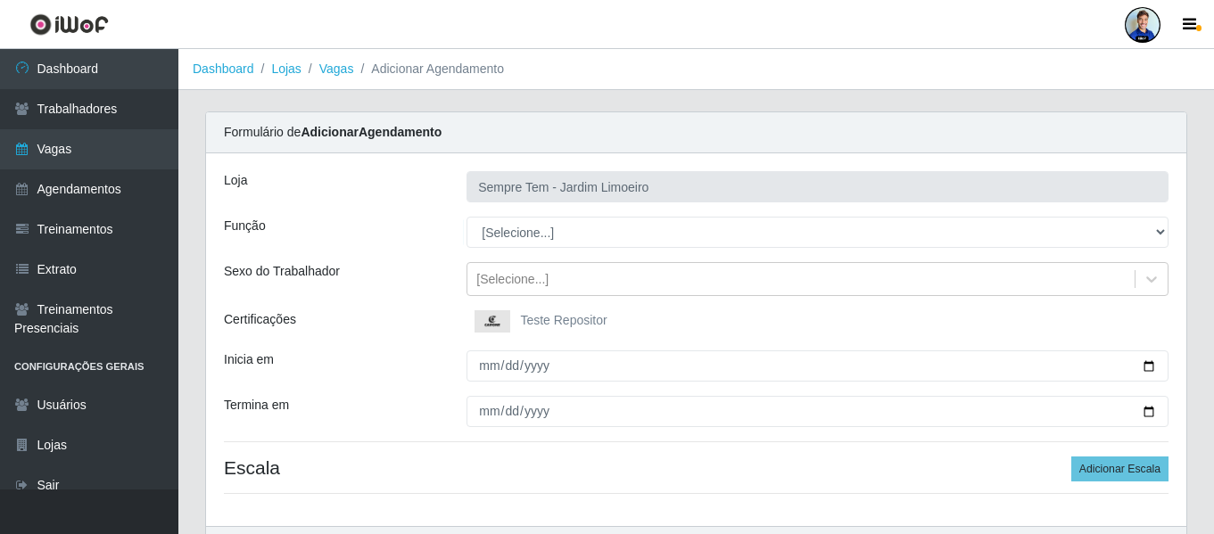
click at [448, 229] on div "Função" at bounding box center [332, 232] width 243 height 31
click at [423, 233] on div "Função" at bounding box center [332, 232] width 243 height 31
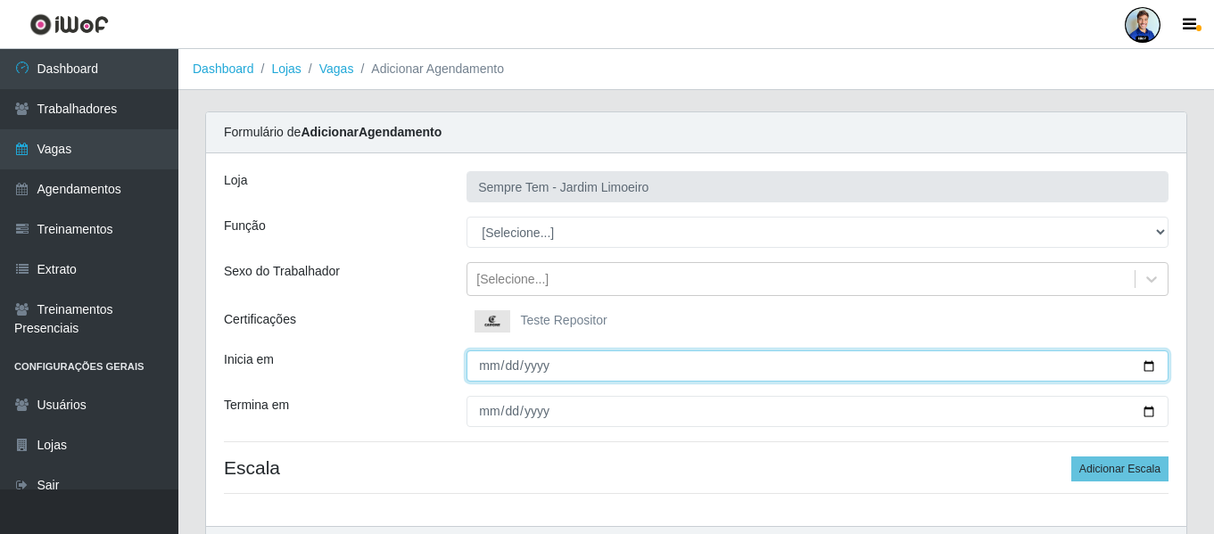
click at [477, 375] on input "Inicia em" at bounding box center [818, 366] width 702 height 31
type input "[DATE]"
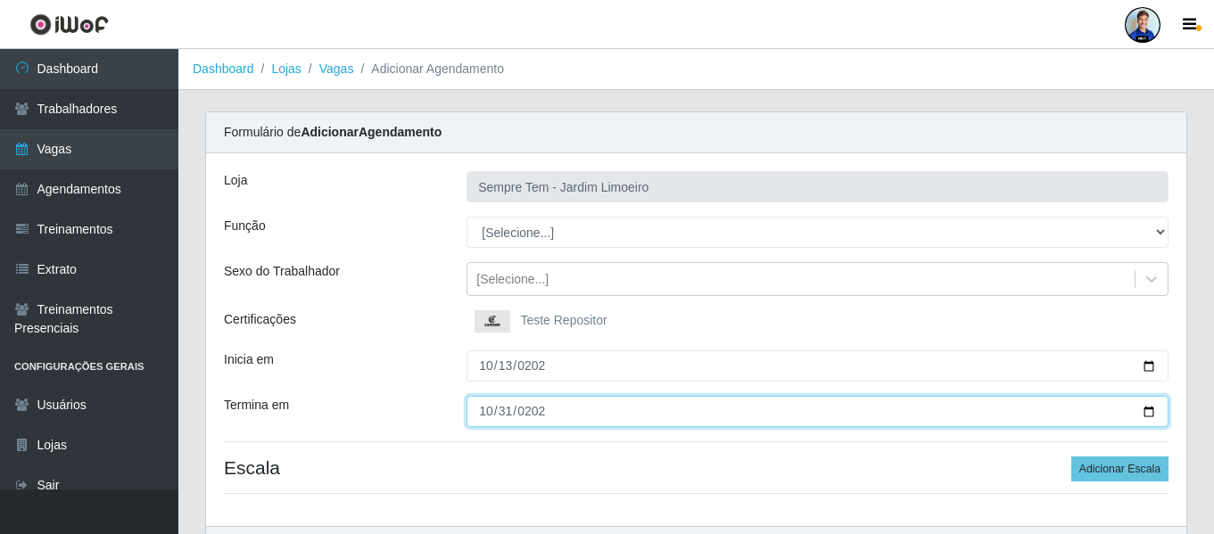
type input "[DATE]"
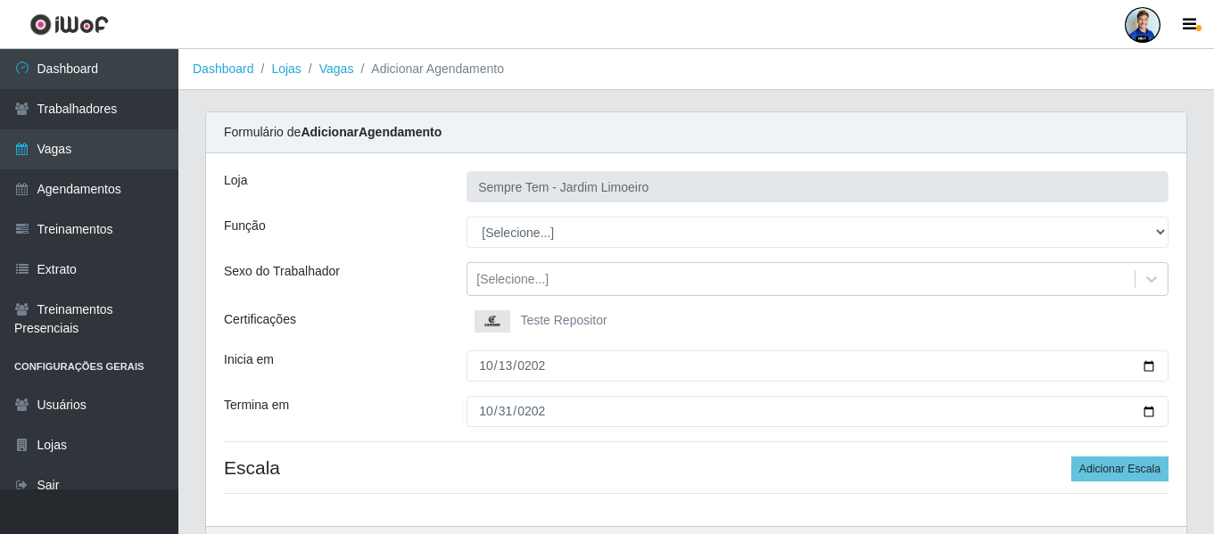
click at [434, 277] on div "Sexo do Trabalhador" at bounding box center [332, 279] width 243 height 34
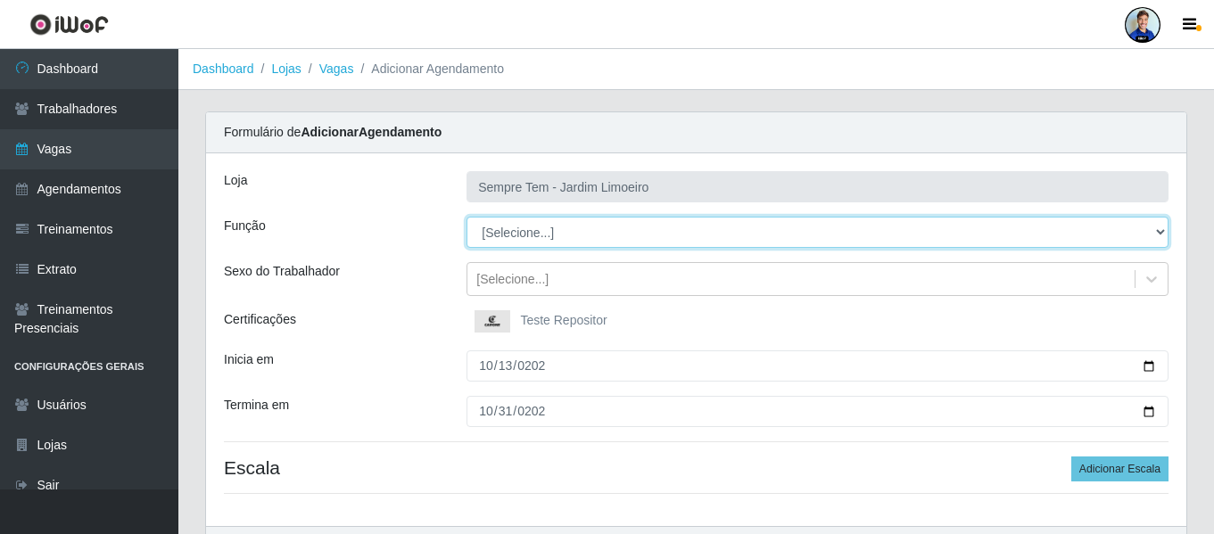
click at [493, 236] on select "[Selecione...] Embalador Embalador + Embalador ++ Repositor Repositor + Reposit…" at bounding box center [818, 232] width 702 height 31
click at [467, 217] on select "[Selecione...] Embalador Embalador + Embalador ++ Repositor Repositor + Reposit…" at bounding box center [818, 232] width 702 height 31
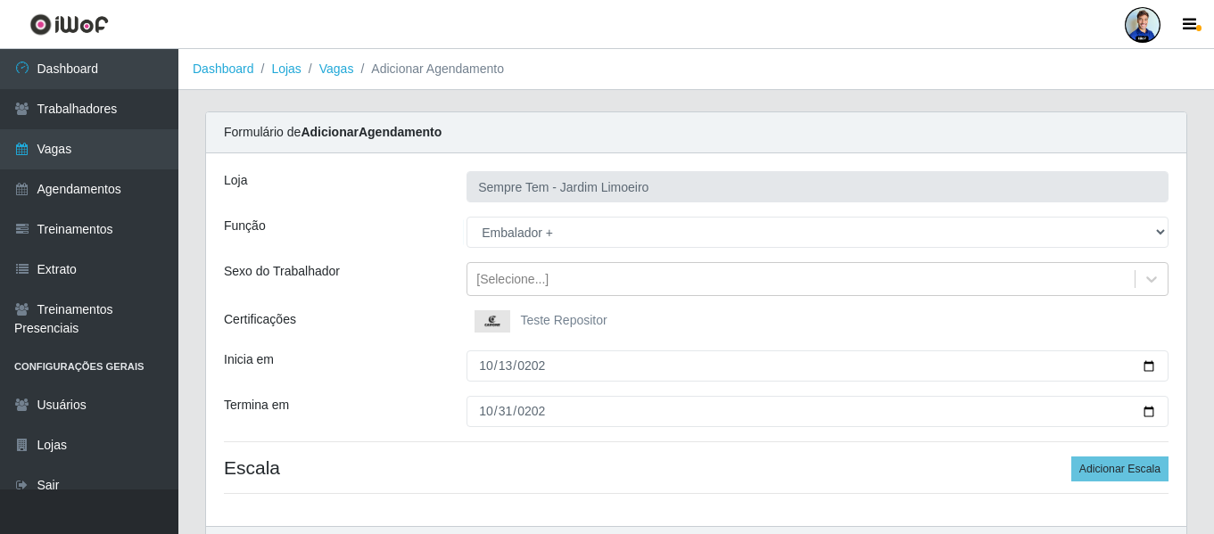
click at [460, 232] on div "[Selecione...] Embalador Embalador + Embalador ++ Repositor Repositor + Reposit…" at bounding box center [817, 232] width 729 height 31
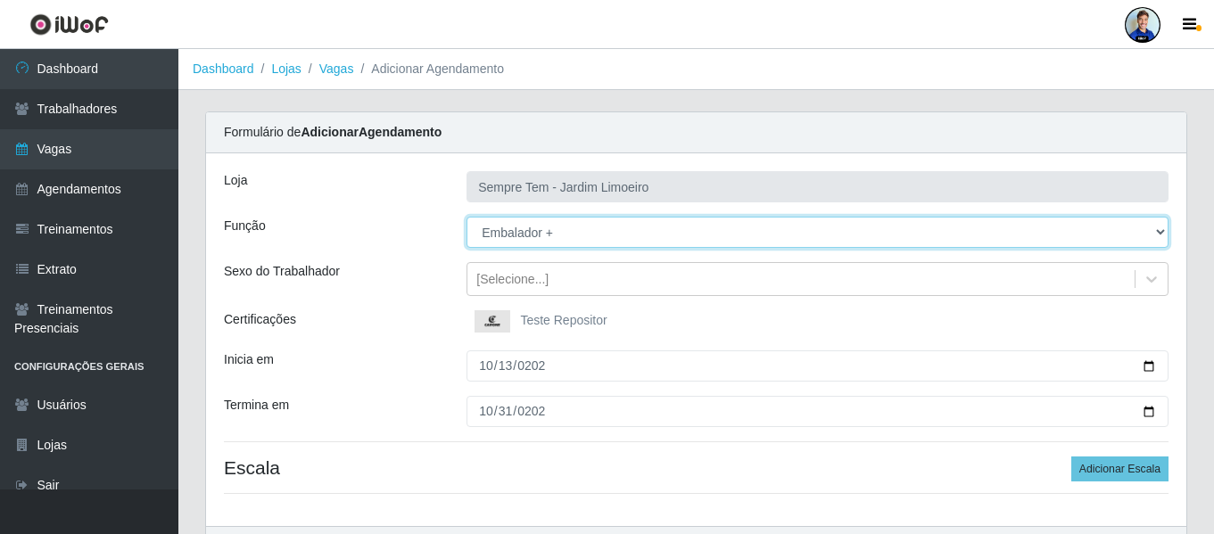
click at [484, 231] on select "[Selecione...] Embalador Embalador + Embalador ++ Repositor Repositor + Reposit…" at bounding box center [818, 232] width 702 height 31
select select "1"
click at [467, 217] on select "[Selecione...] Embalador Embalador + Embalador ++ Repositor Repositor + Reposit…" at bounding box center [818, 232] width 702 height 31
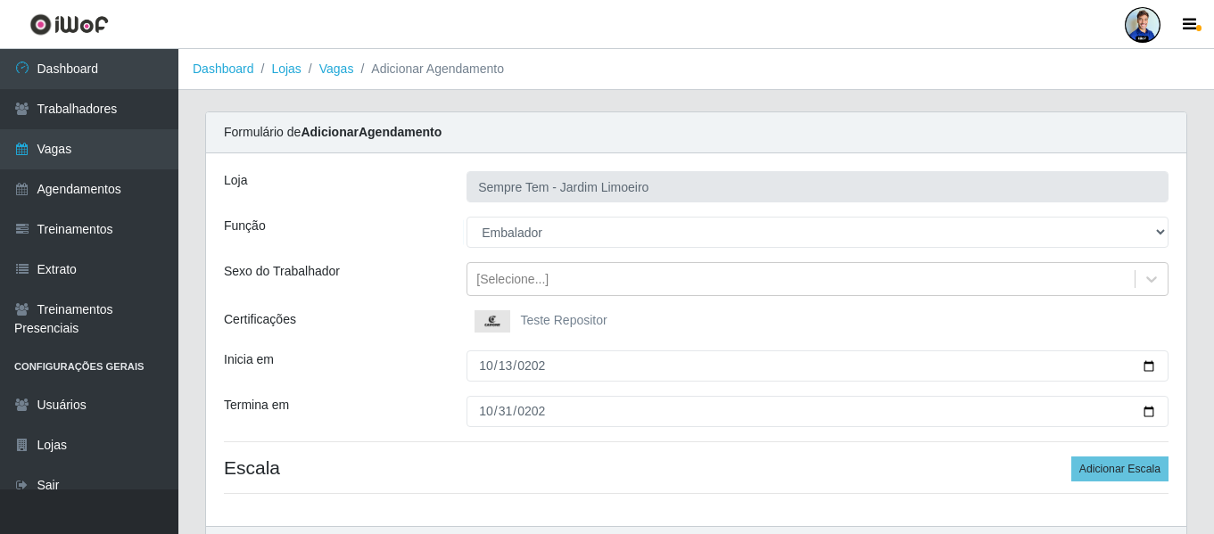
click at [456, 236] on div "[Selecione...] Embalador Embalador + Embalador ++ Repositor Repositor + Reposit…" at bounding box center [817, 232] width 729 height 31
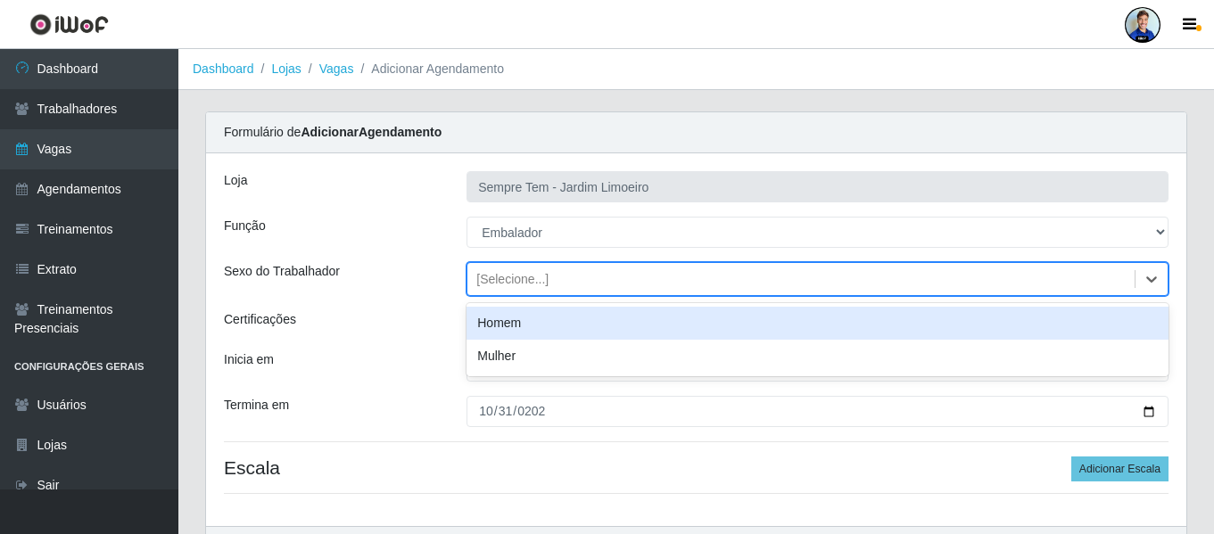
click at [488, 271] on div "[Selecione...]" at bounding box center [512, 279] width 72 height 19
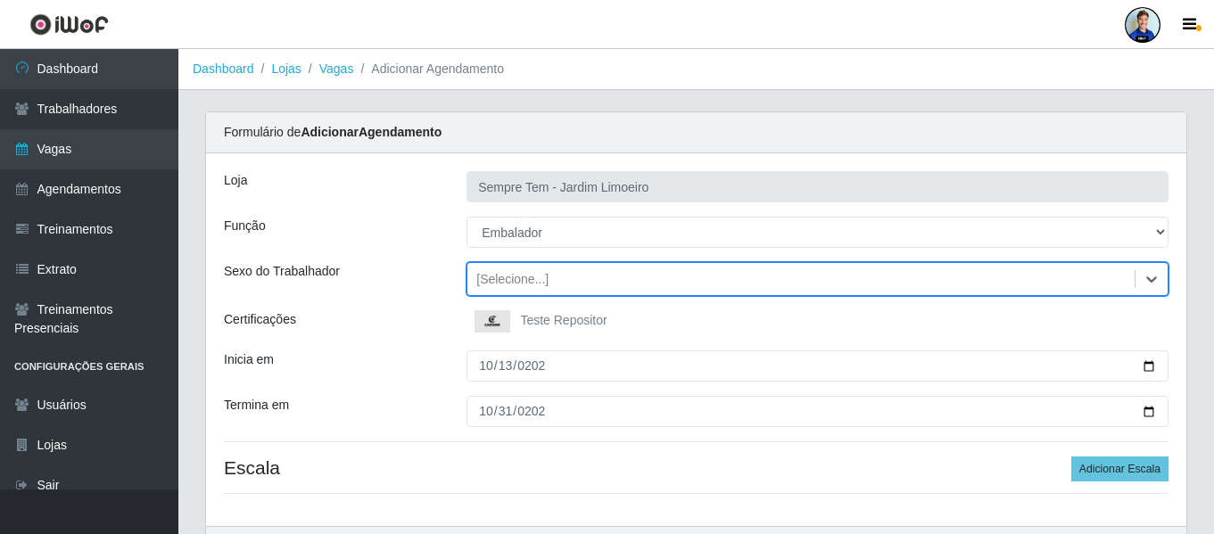
click at [488, 271] on div "[Selecione...]" at bounding box center [512, 279] width 72 height 19
click at [404, 286] on div "Sexo do Trabalhador" at bounding box center [332, 279] width 243 height 34
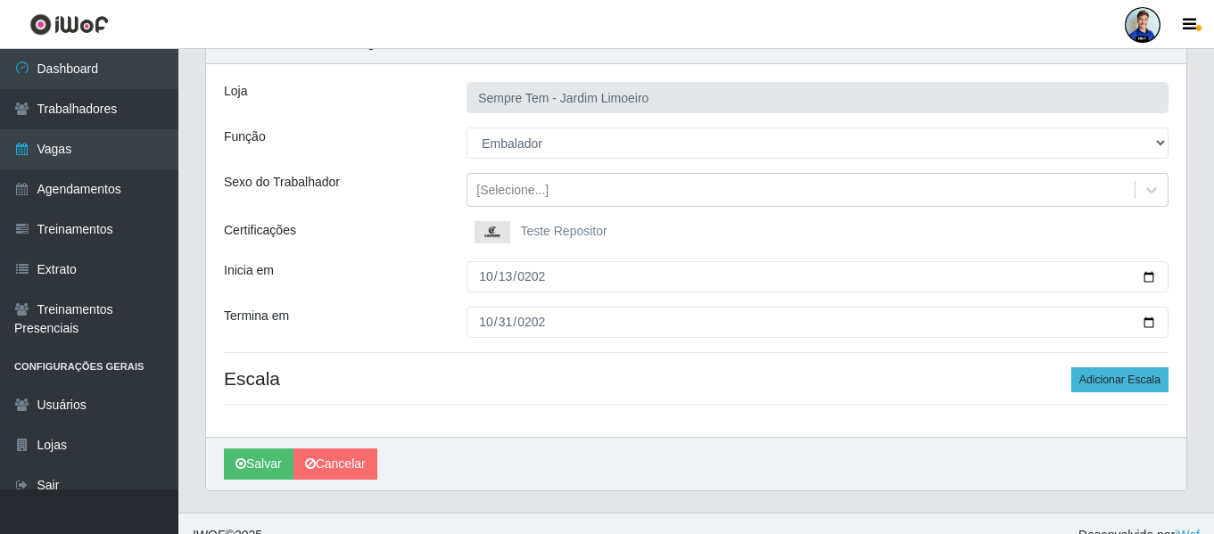
scroll to position [112, 0]
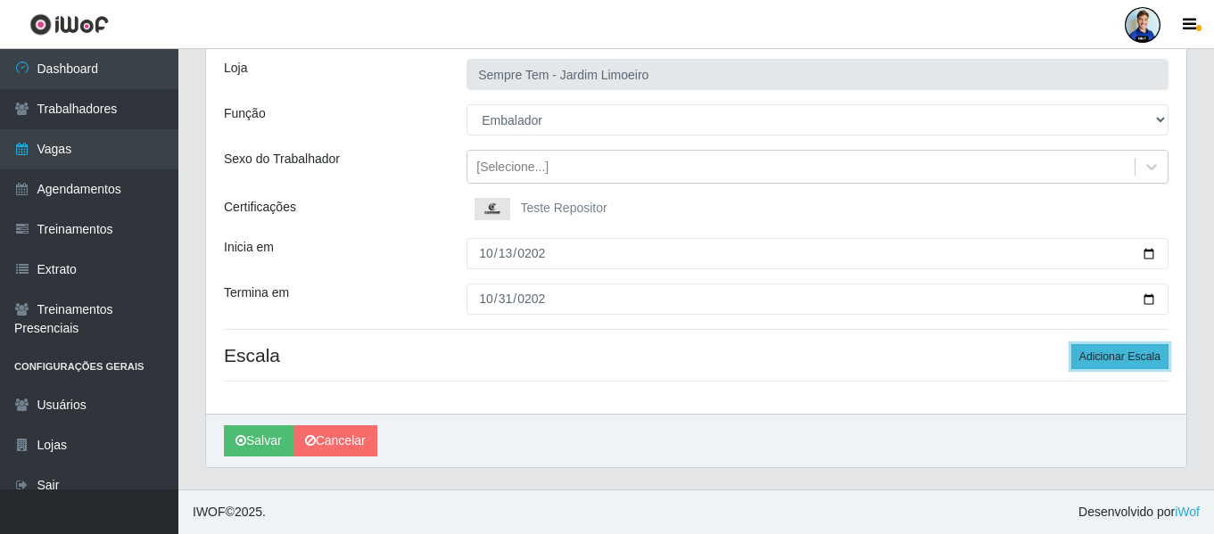
click at [1138, 362] on button "Adicionar Escala" at bounding box center [1120, 356] width 97 height 25
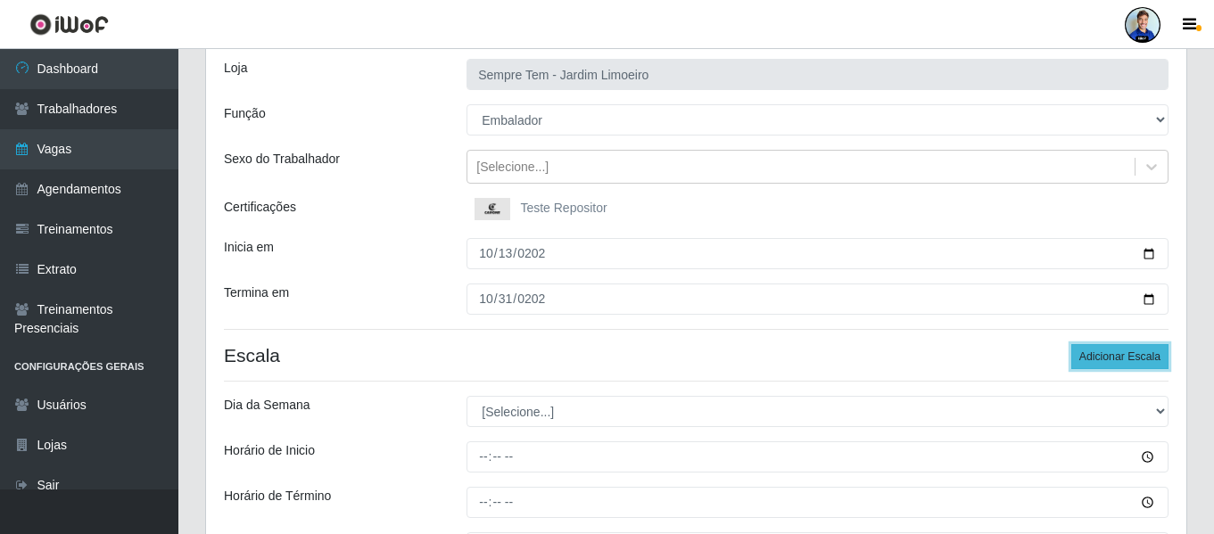
click at [1122, 354] on button "Adicionar Escala" at bounding box center [1120, 356] width 97 height 25
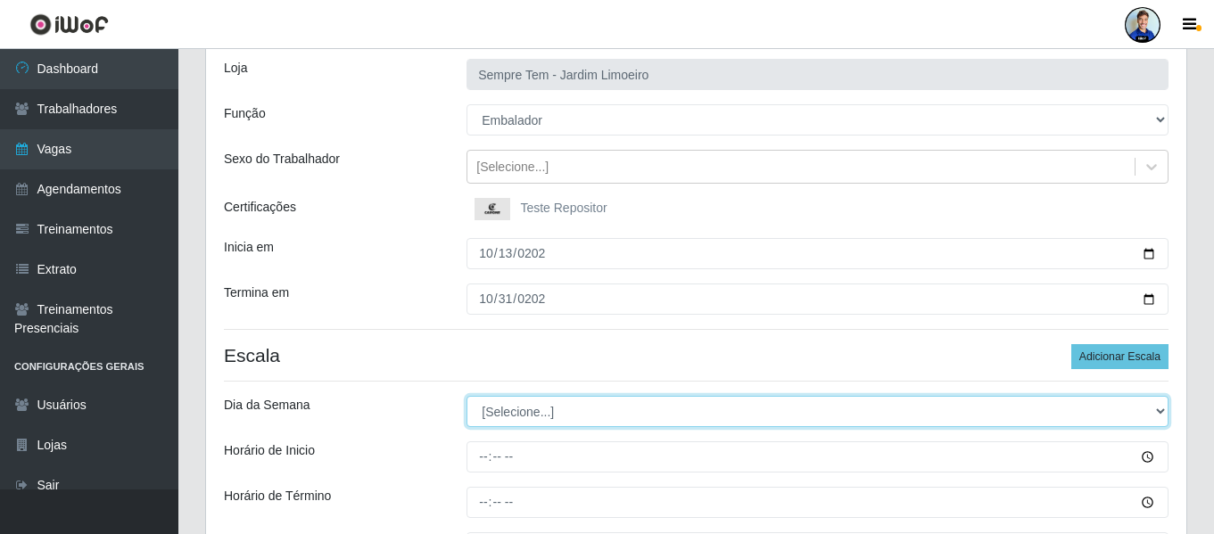
click at [534, 418] on select "[Selecione...] Segunda Terça Quarta Quinta Sexta Sábado Domingo" at bounding box center [818, 411] width 702 height 31
select select "1"
click at [467, 396] on select "[Selecione...] Segunda Terça Quarta Quinta Sexta Sábado Domingo" at bounding box center [818, 411] width 702 height 31
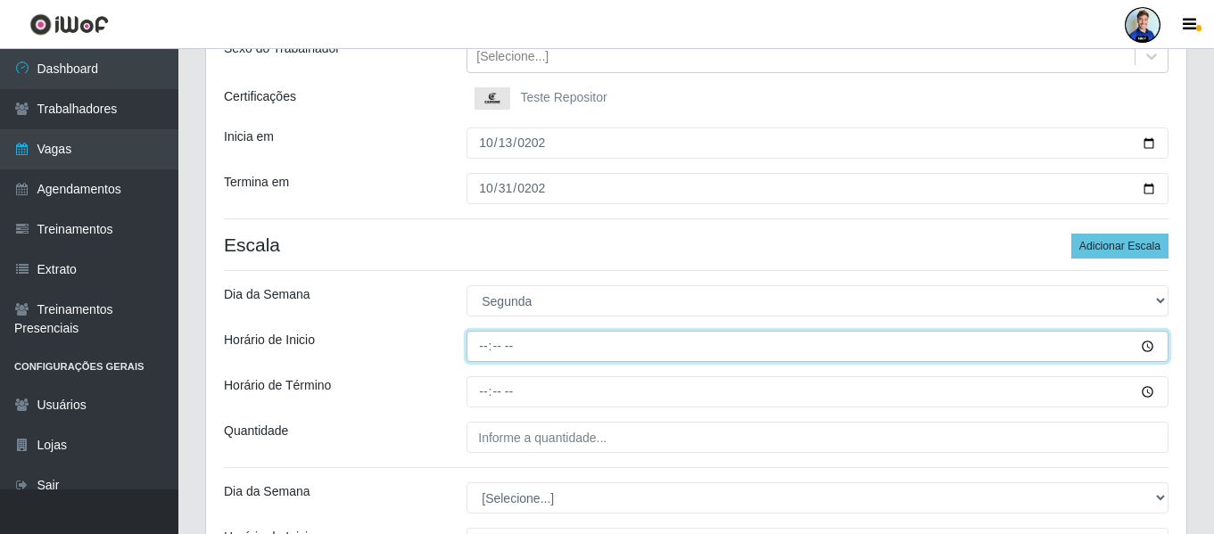
scroll to position [291, 0]
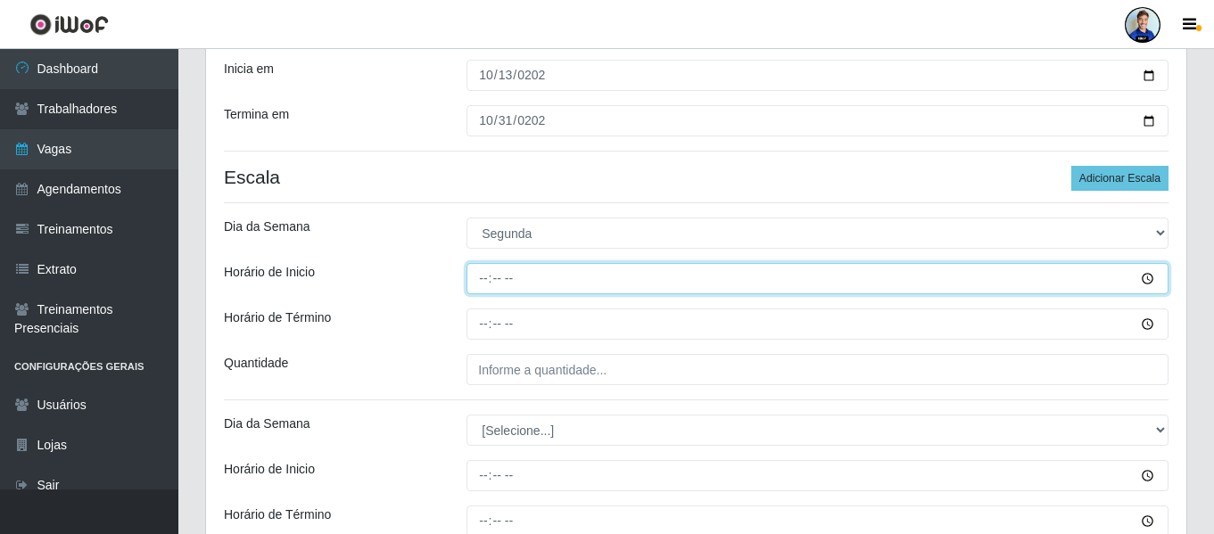
type input "16:00"
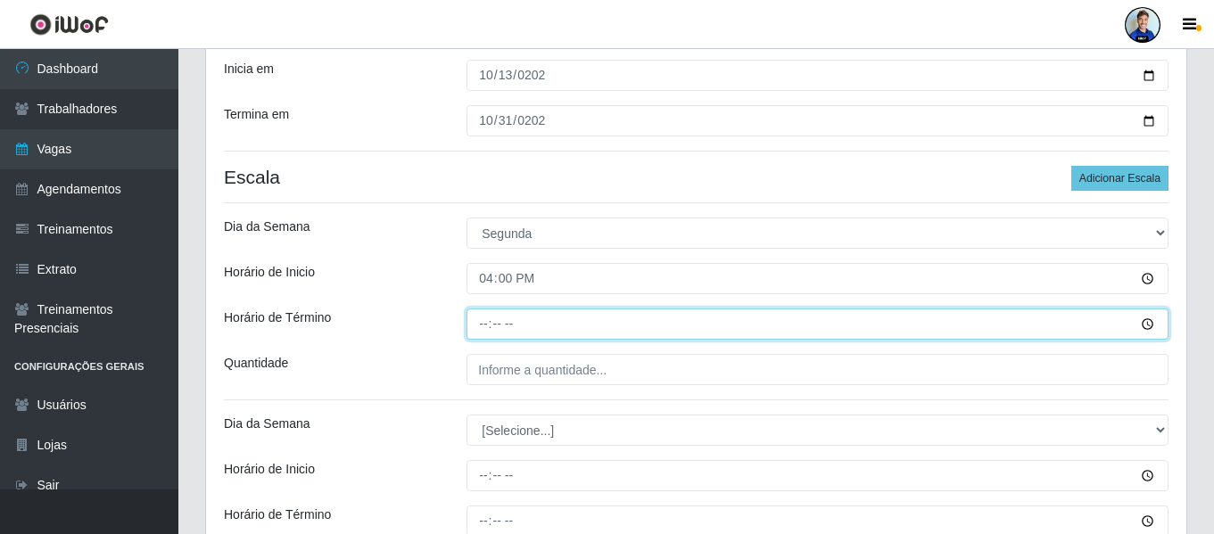
type input "22:00"
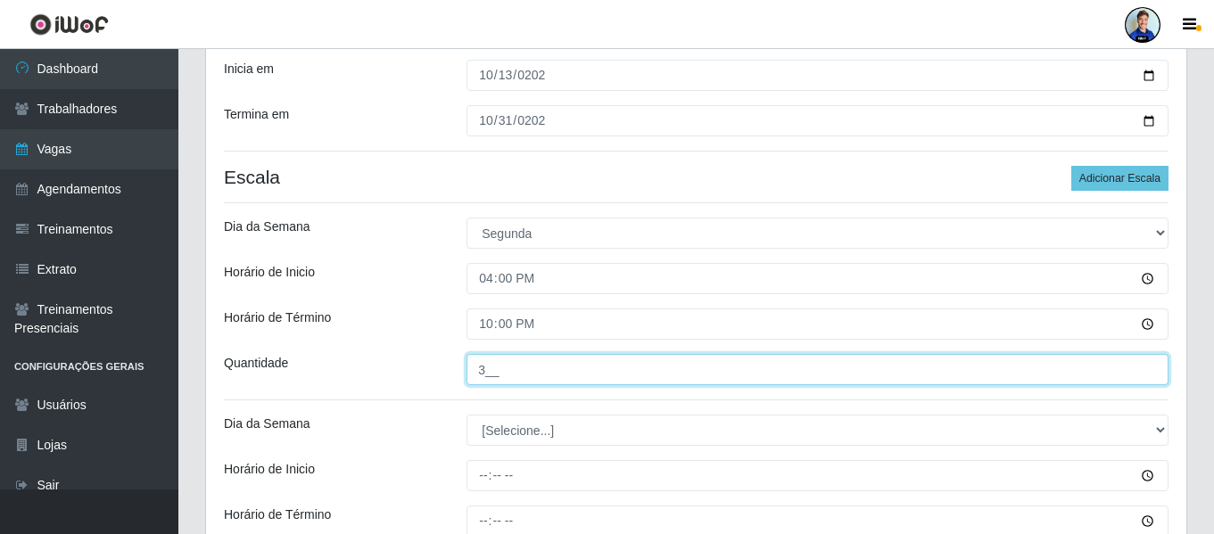
type input "3__"
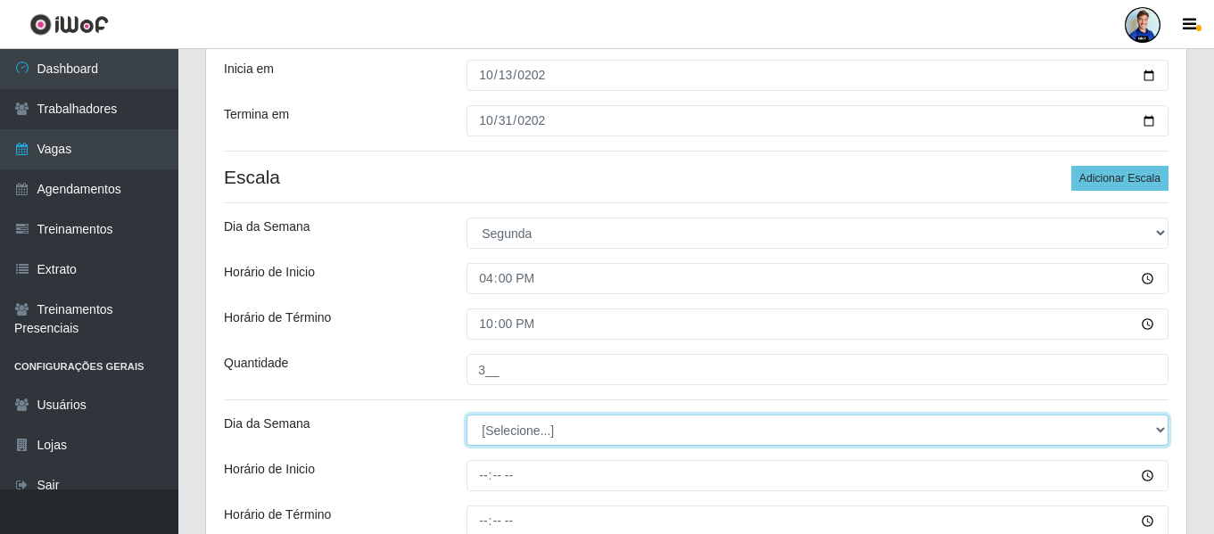
select select "2"
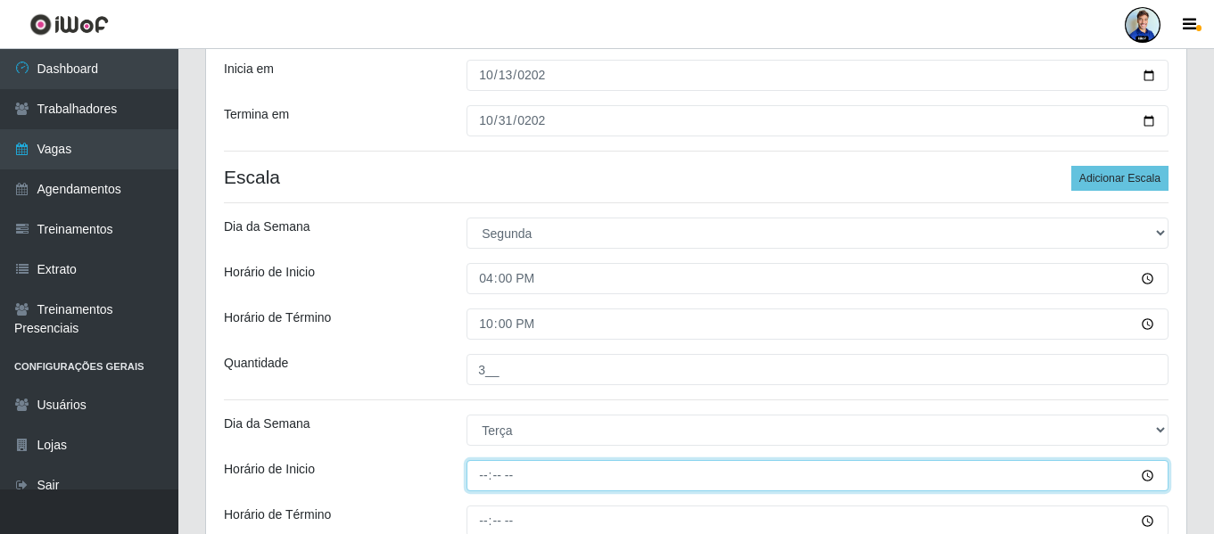
type input "16:00"
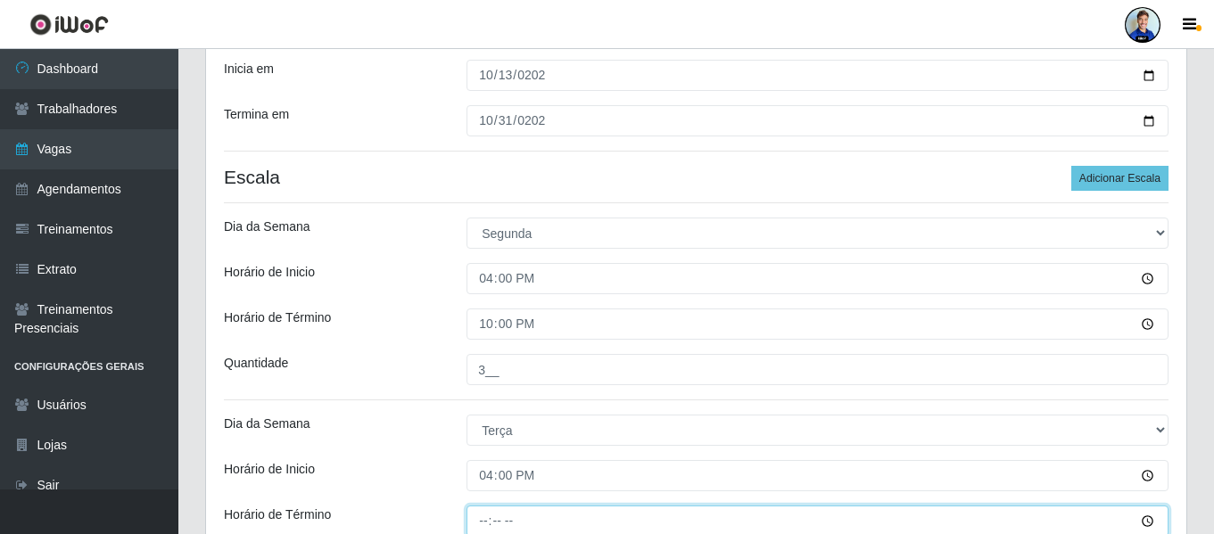
scroll to position [294, 0]
type input "22:00"
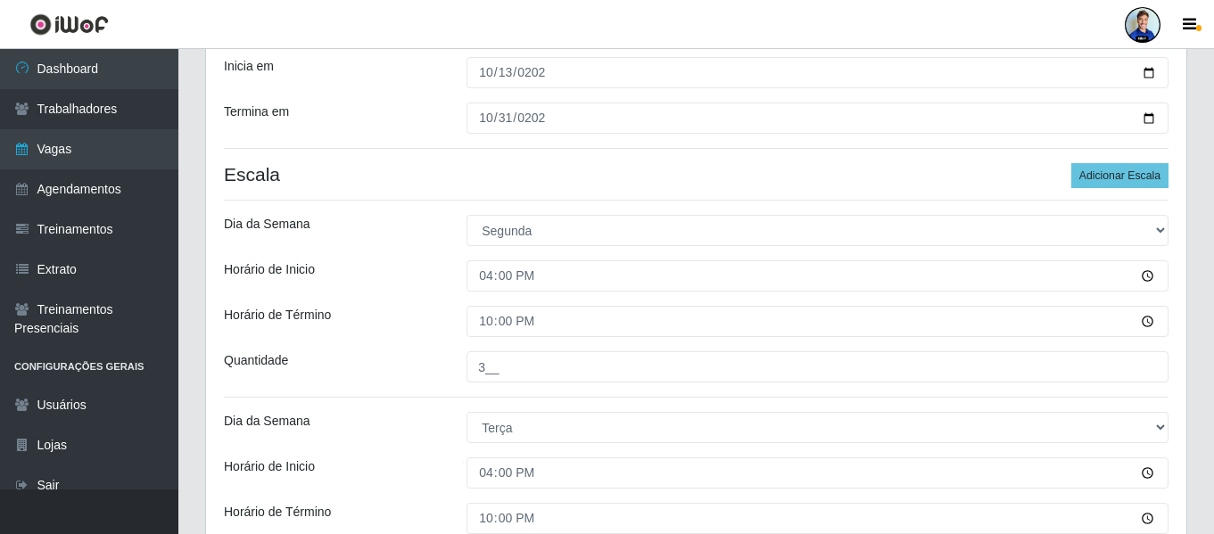
scroll to position [591, 0]
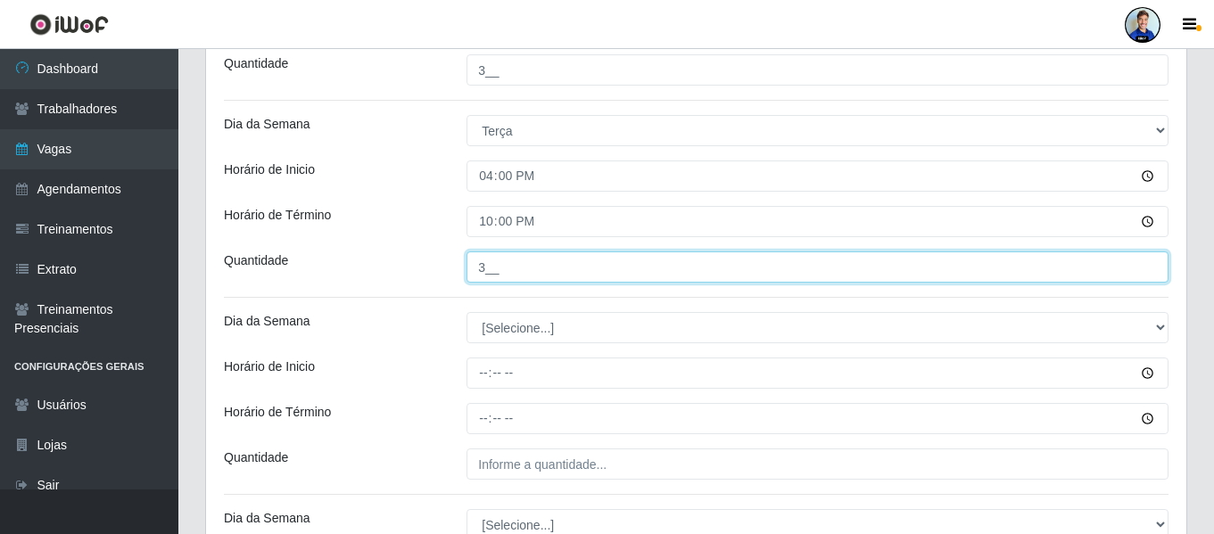
type input "3__"
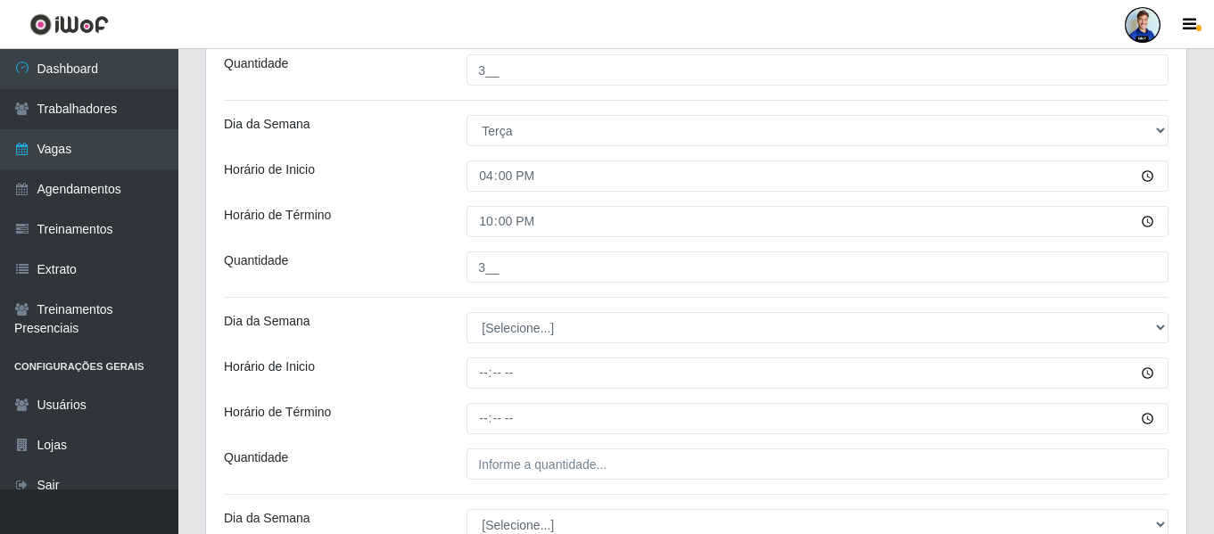
click at [419, 294] on div "Loja Sempre Tem - Jardim Limoeiro Função [Selecione...] Embalador Embalador + E…" at bounding box center [696, 242] width 981 height 1359
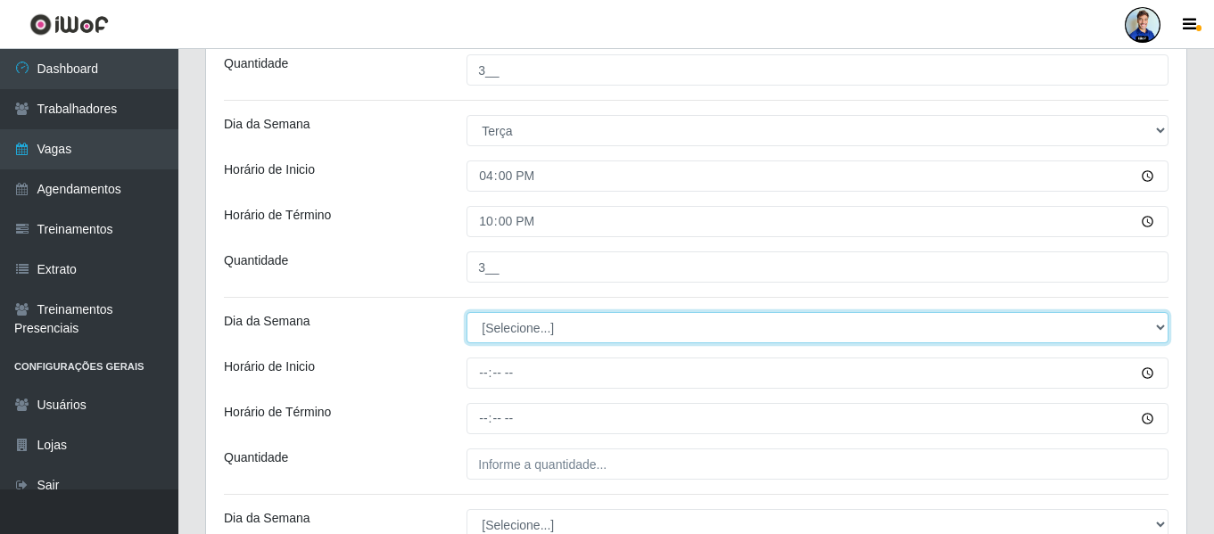
click at [507, 336] on select "[Selecione...] Segunda Terça Quarta Quinta Sexta Sábado Domingo" at bounding box center [818, 327] width 702 height 31
select select "3"
click at [467, 312] on select "[Selecione...] Segunda Terça Quarta Quinta Sexta Sábado Domingo" at bounding box center [818, 327] width 702 height 31
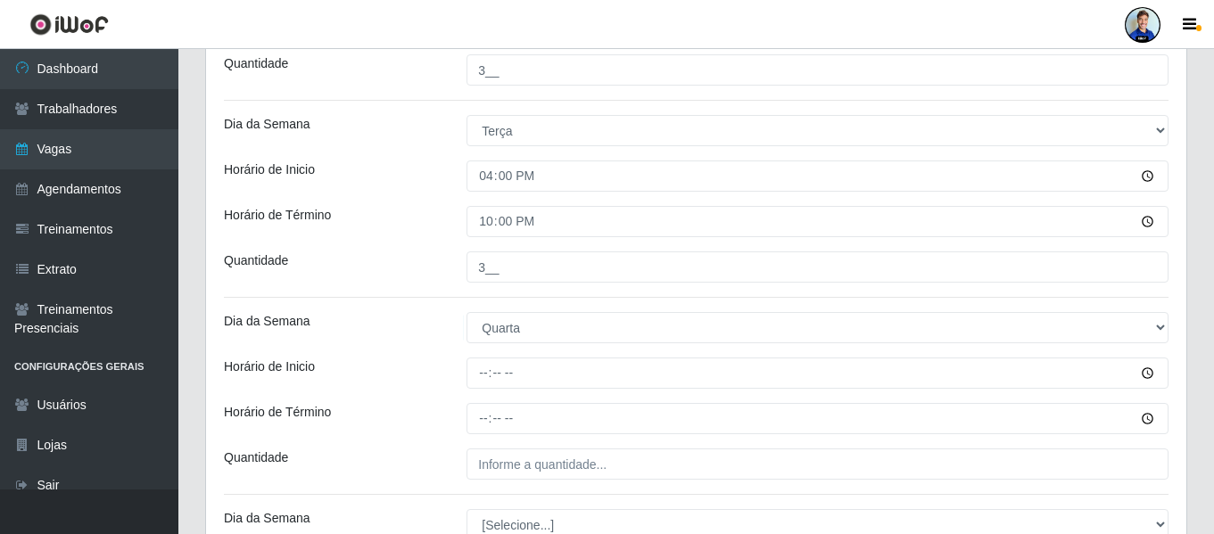
click at [400, 261] on div "Quantidade" at bounding box center [332, 267] width 243 height 31
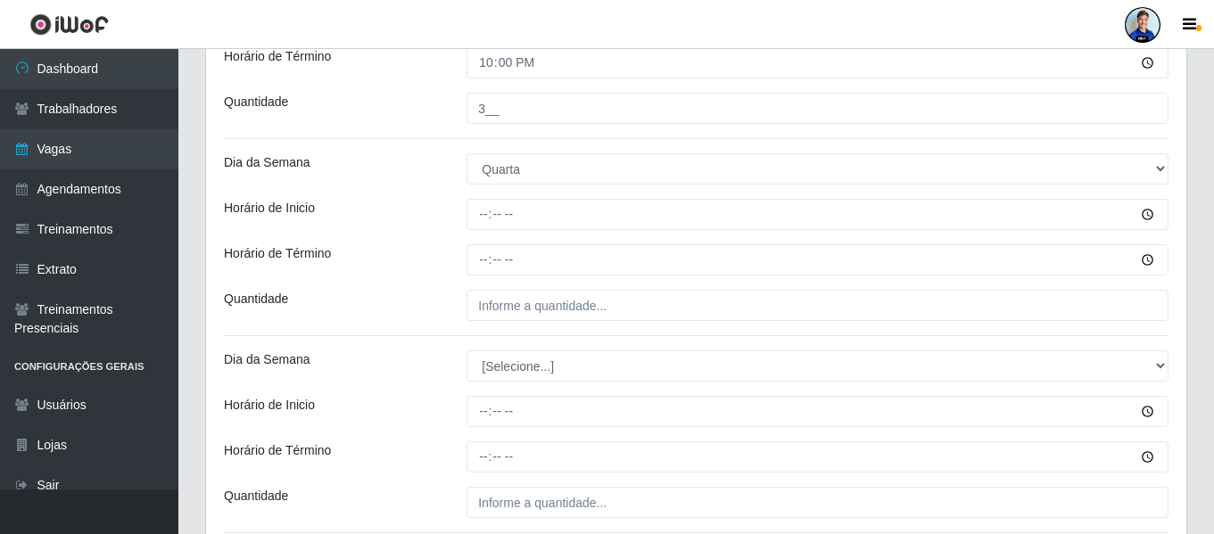
scroll to position [769, 0]
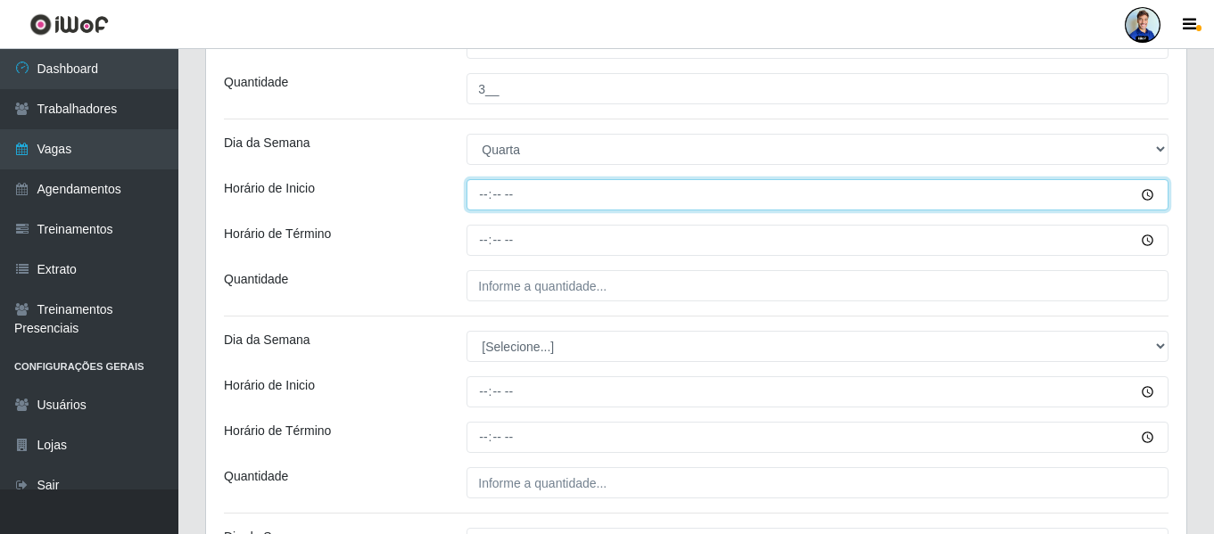
click at [478, 202] on input "Horário de Inicio" at bounding box center [818, 194] width 702 height 31
type input "16:00"
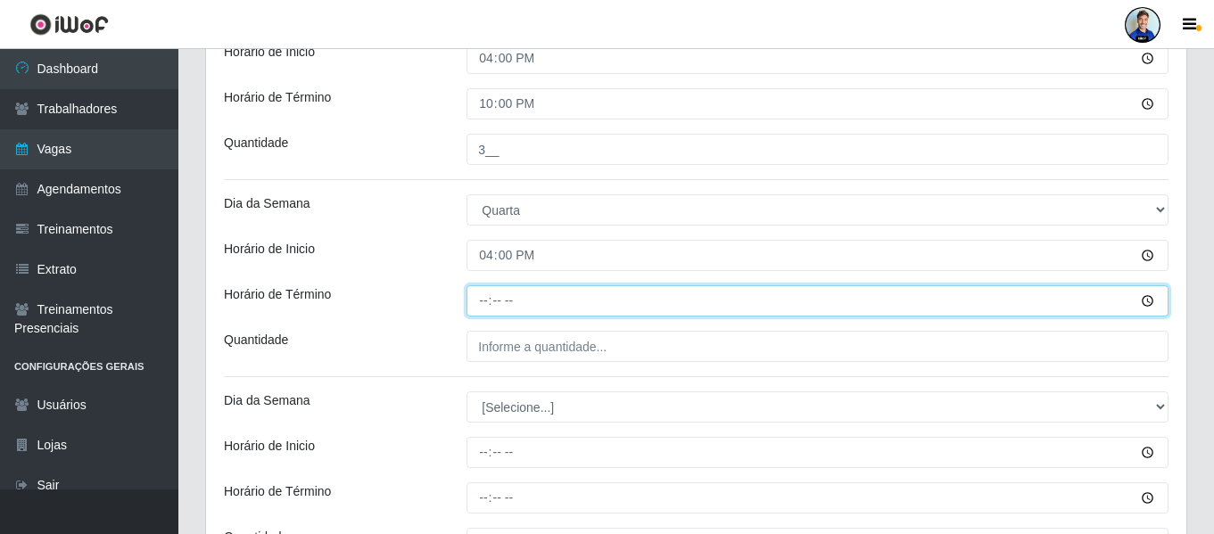
scroll to position [680, 0]
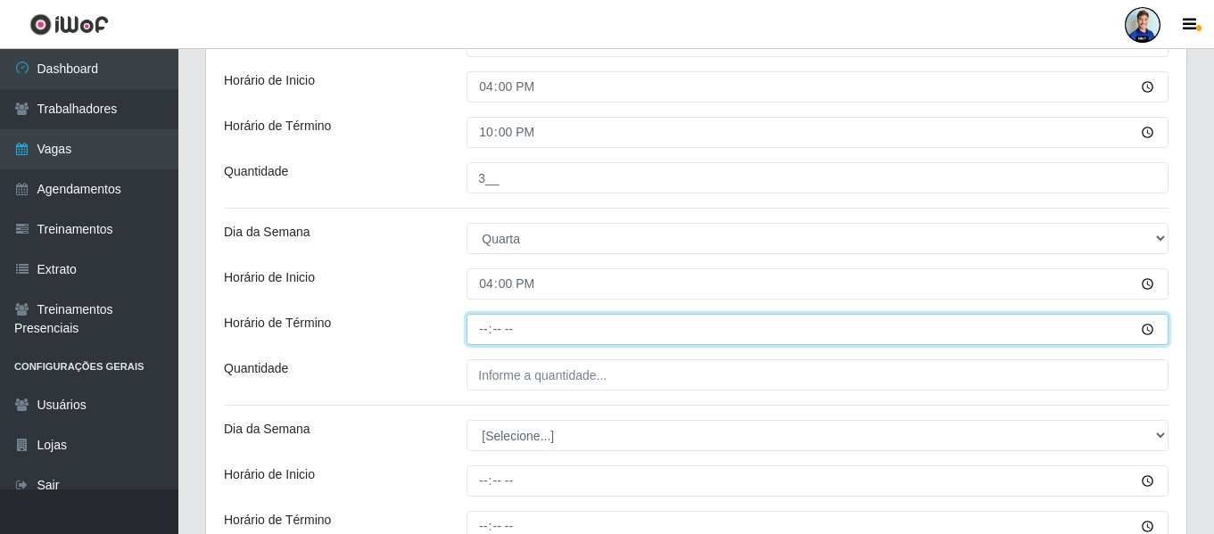
type input "22:00"
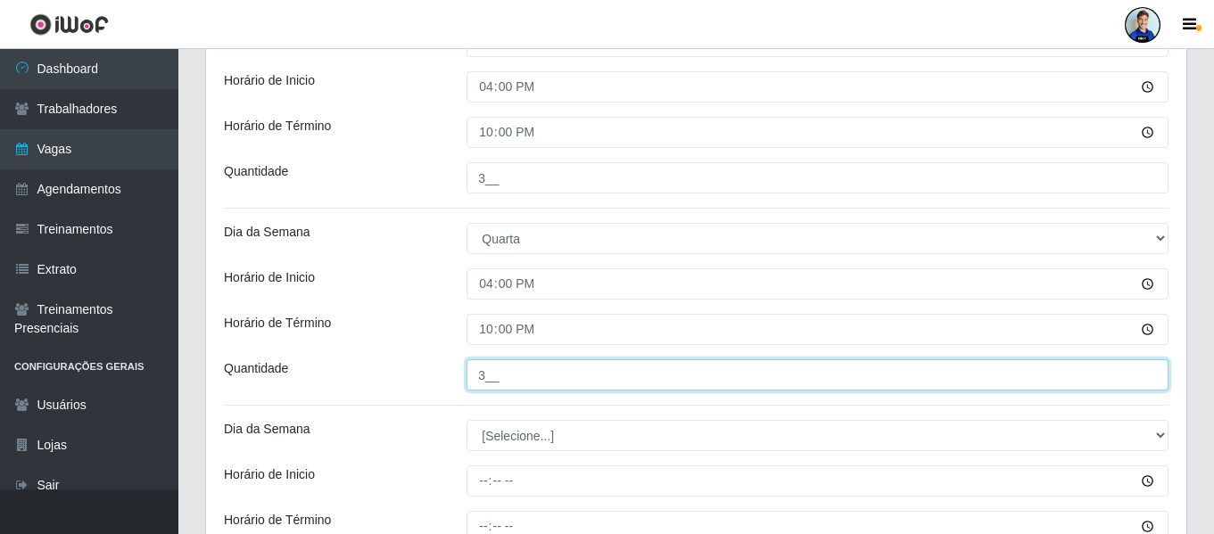
type input "3__"
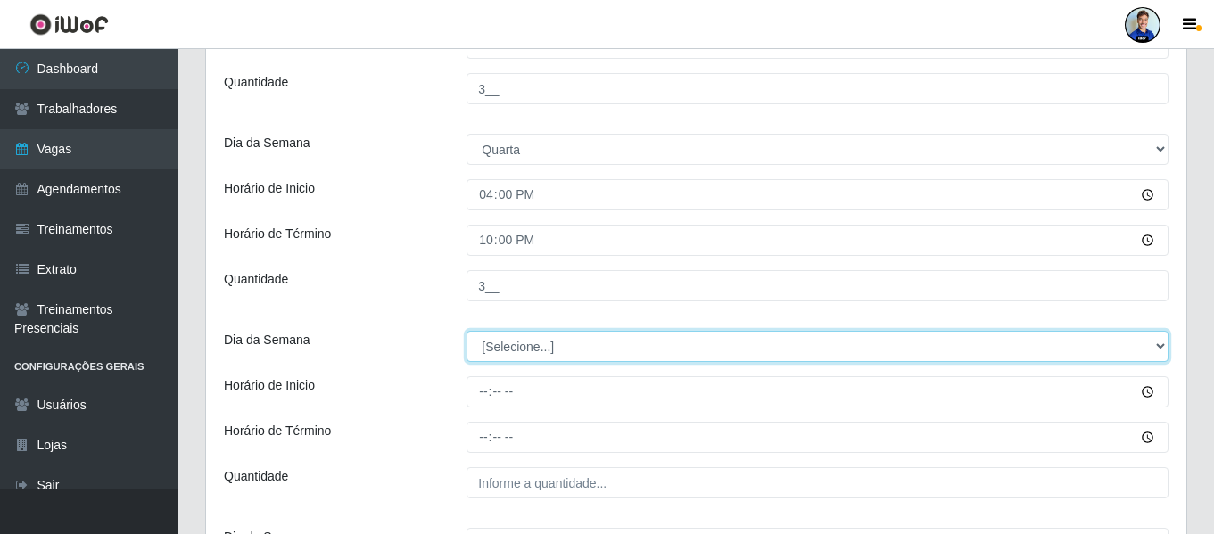
scroll to position [858, 0]
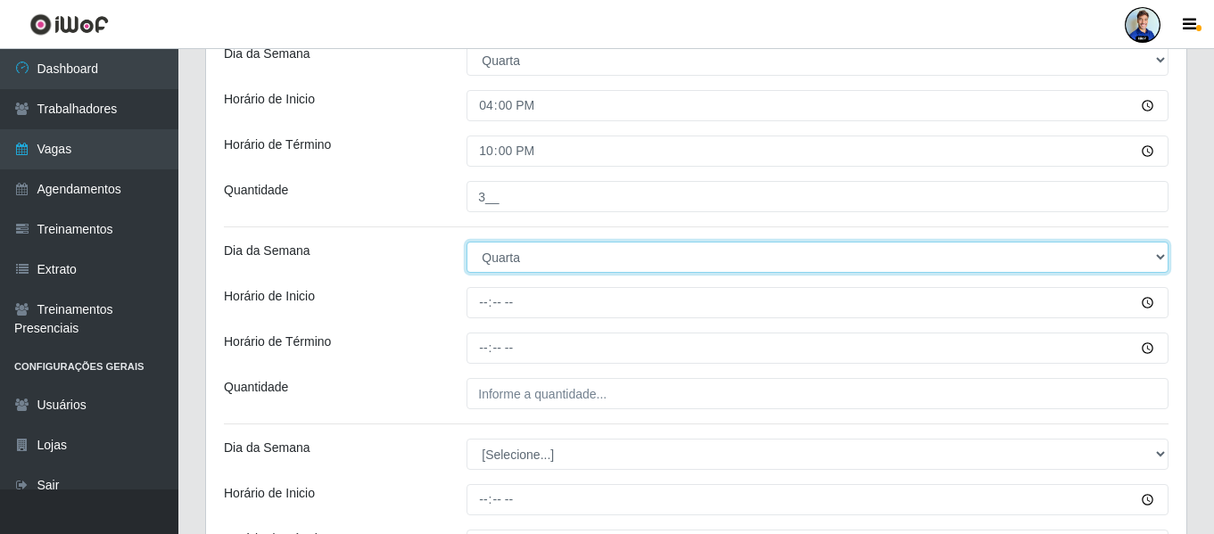
select select "4"
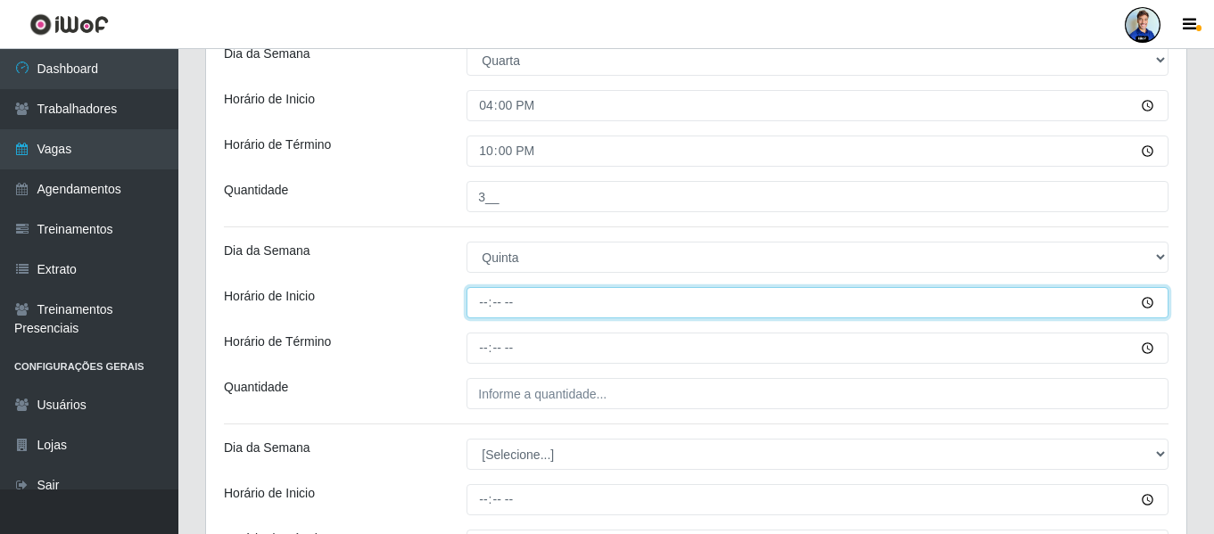
click at [476, 295] on input "Horário de Inicio" at bounding box center [818, 302] width 702 height 31
type input "16:00"
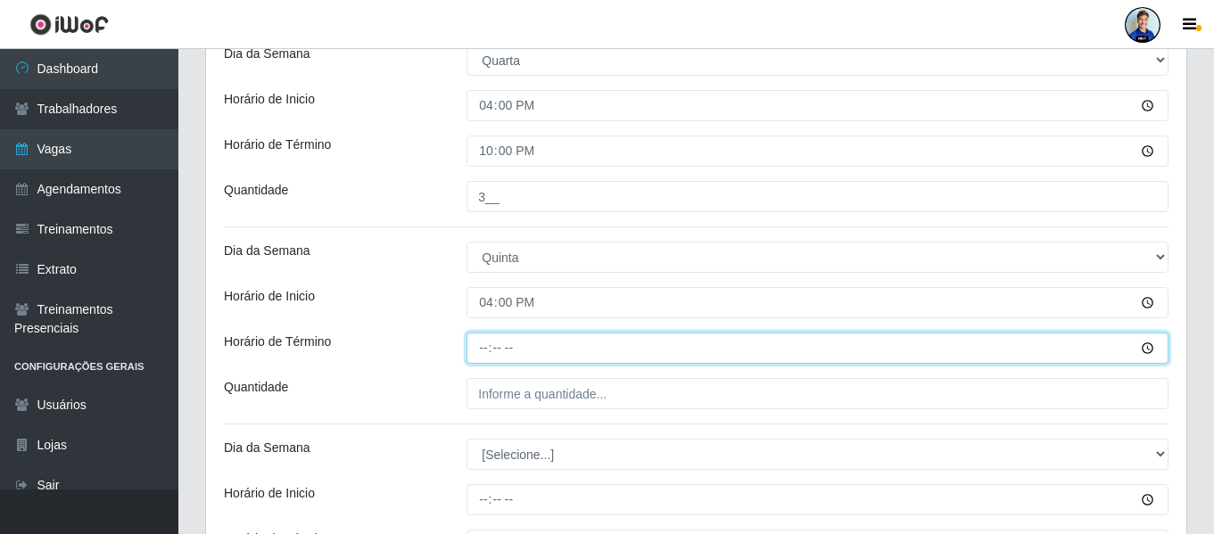
type input "22:00"
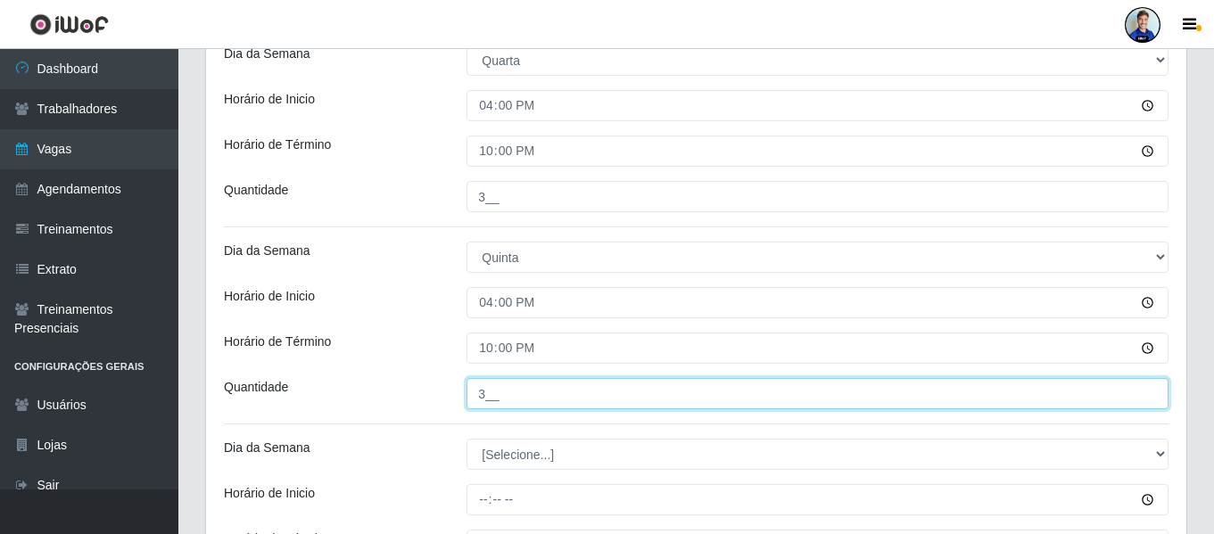
type input "3__"
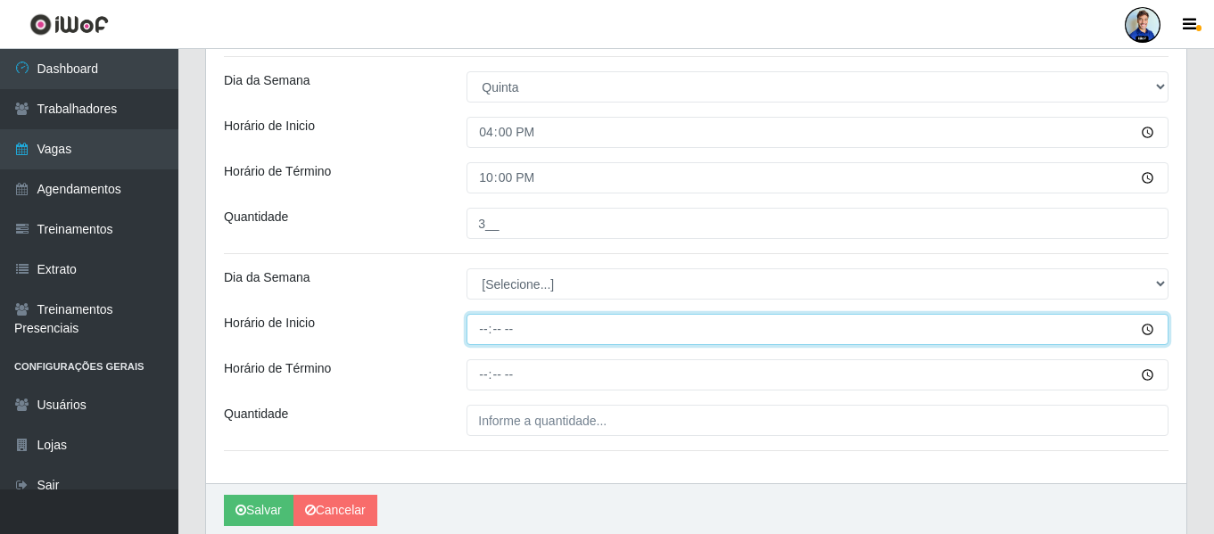
scroll to position [1098, 0]
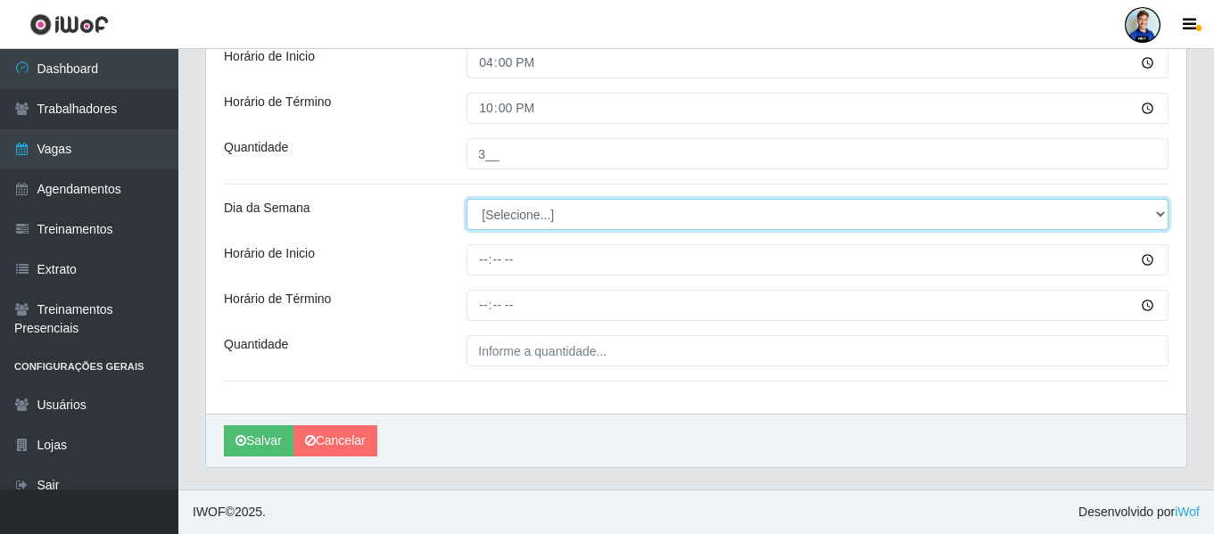
click at [504, 220] on select "[Selecione...] Segunda Terça Quarta Quinta Sexta Sábado Domingo" at bounding box center [818, 214] width 702 height 31
select select "5"
click at [467, 199] on select "[Selecione...] Segunda Terça Quarta Quinta Sexta Sábado Domingo" at bounding box center [818, 214] width 702 height 31
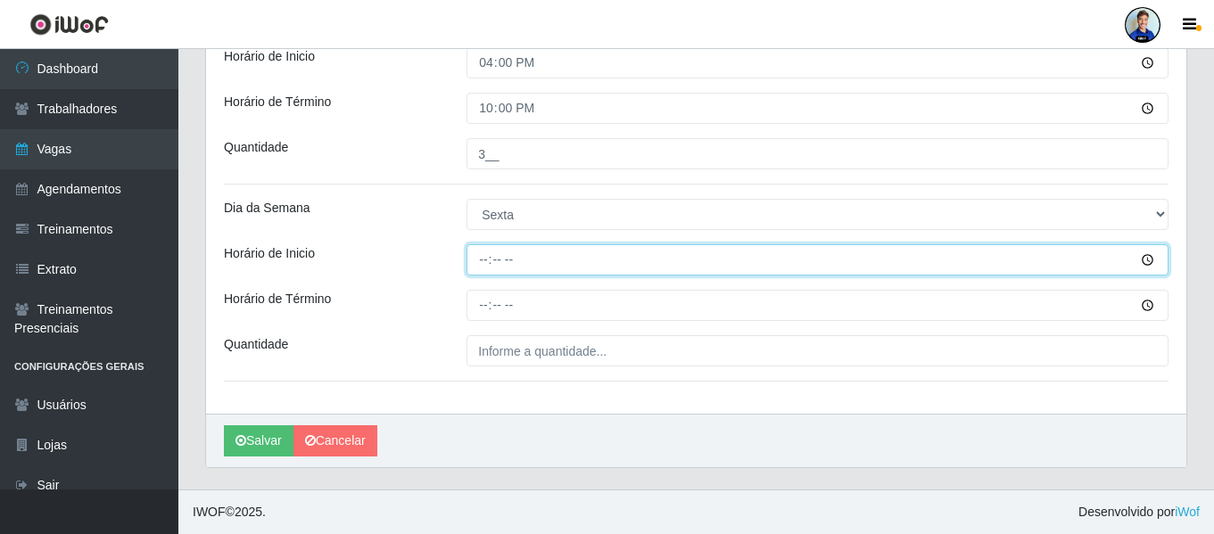
click at [470, 249] on input "Horário de Inicio" at bounding box center [818, 259] width 702 height 31
type input "16:00"
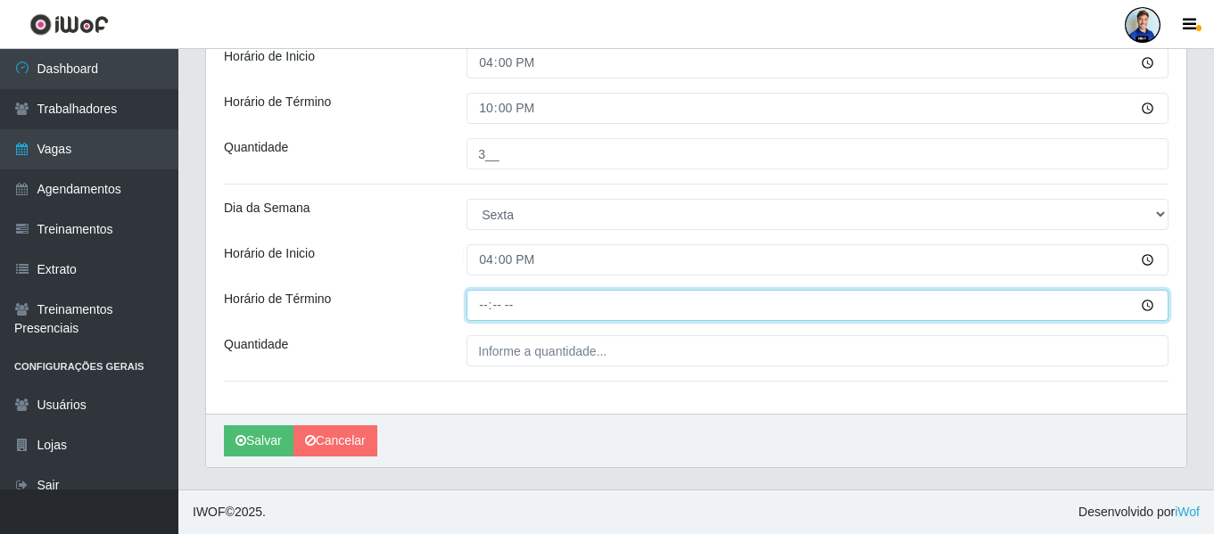
type input "22:00"
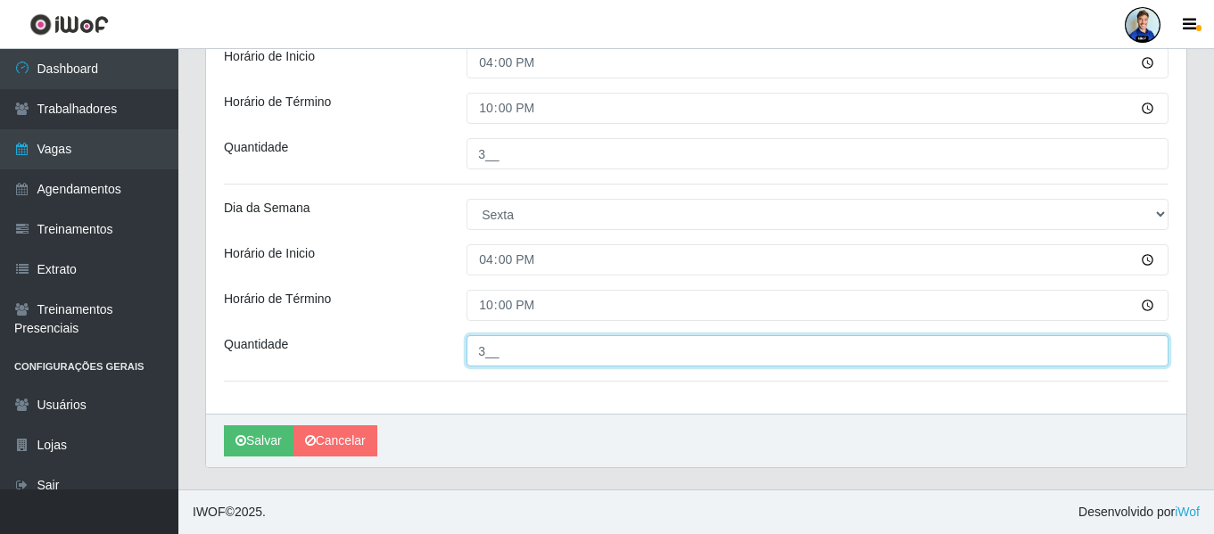
type input "3__"
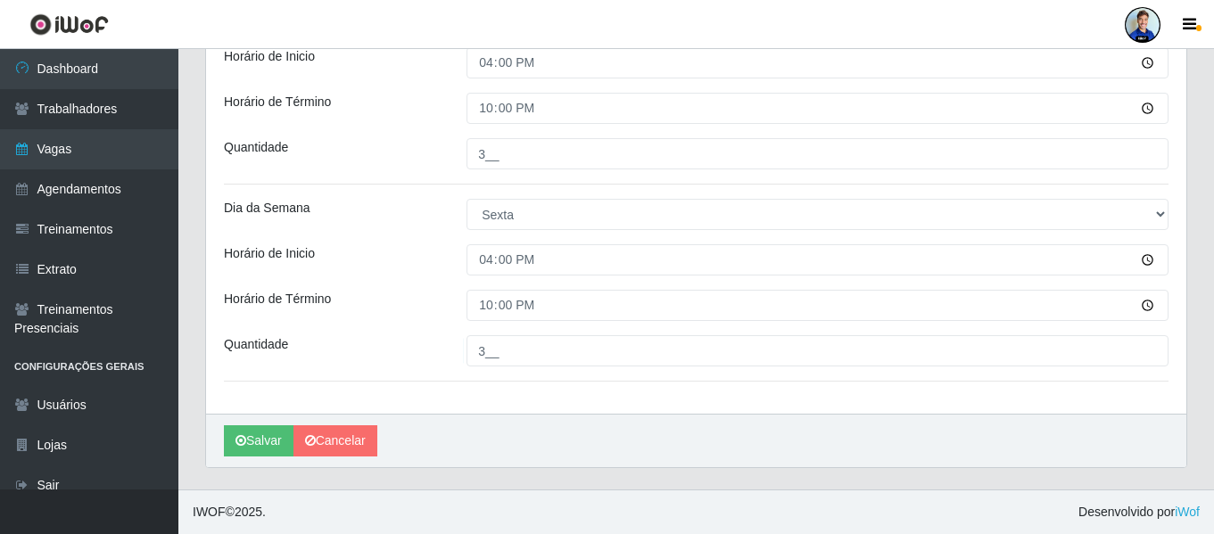
click at [435, 258] on div "Horário de Inicio" at bounding box center [332, 259] width 243 height 31
click at [255, 431] on button "Salvar" at bounding box center [259, 441] width 70 height 31
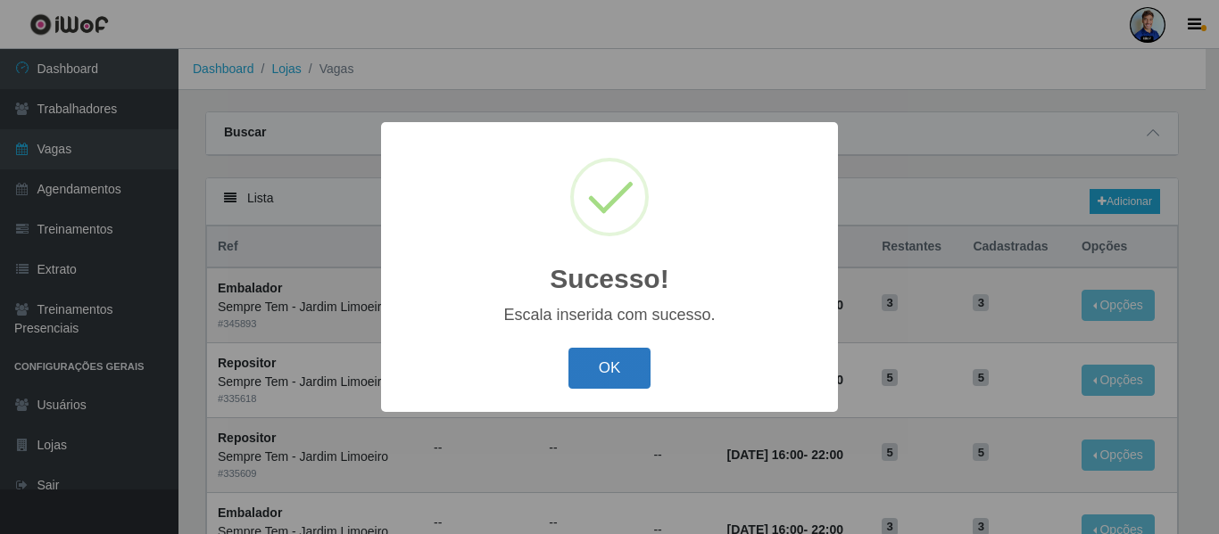
click at [632, 370] on button "OK" at bounding box center [609, 369] width 83 height 42
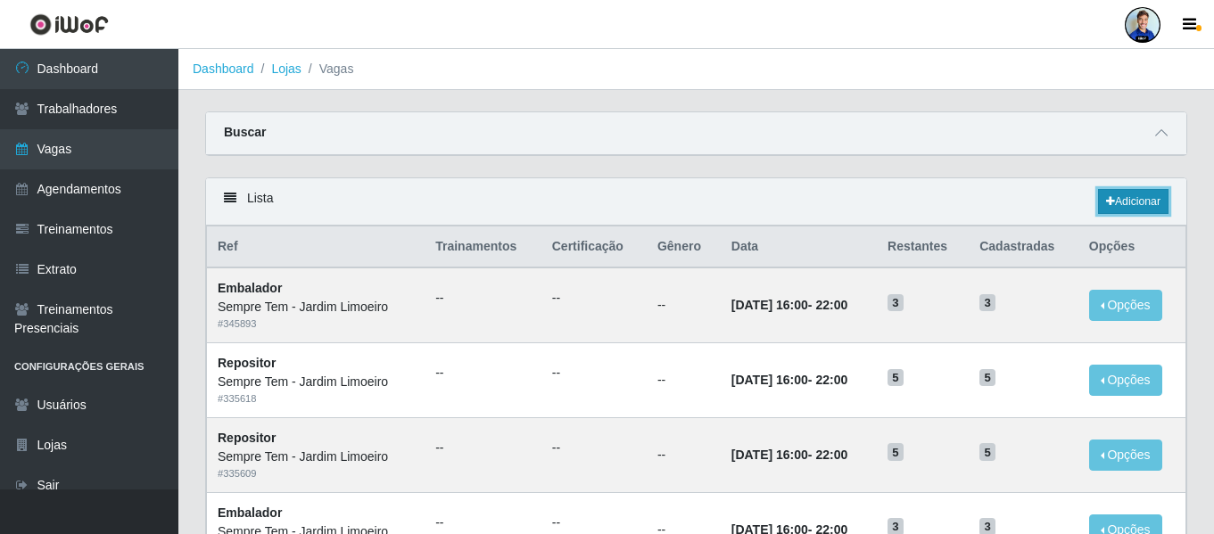
click at [1119, 202] on link "Adicionar" at bounding box center [1133, 201] width 70 height 25
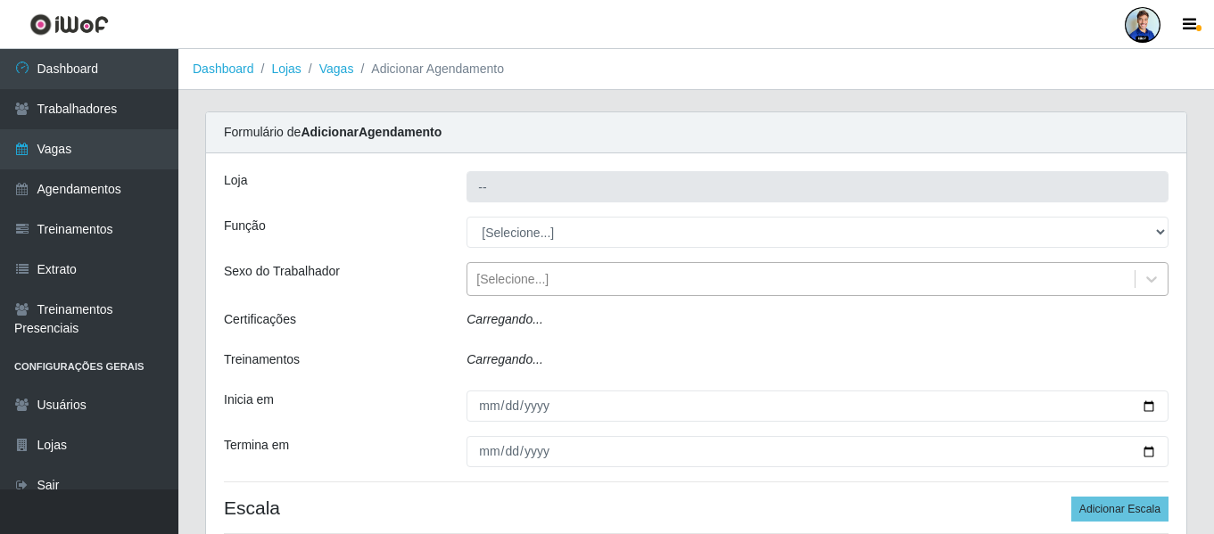
type input "Sempre Tem - Jardim Limoeiro"
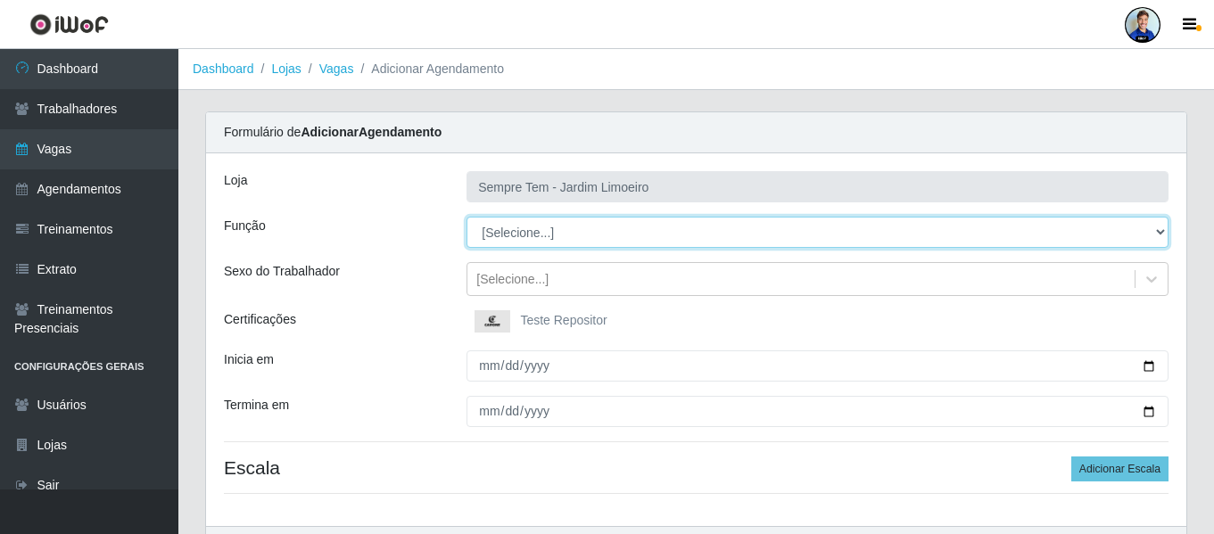
click at [509, 232] on select "[Selecione...] Embalador Embalador + Embalador ++ Repositor Repositor + Reposit…" at bounding box center [818, 232] width 702 height 31
select select "70"
click at [467, 217] on select "[Selecione...] Embalador Embalador + Embalador ++ Repositor Repositor + Reposit…" at bounding box center [818, 232] width 702 height 31
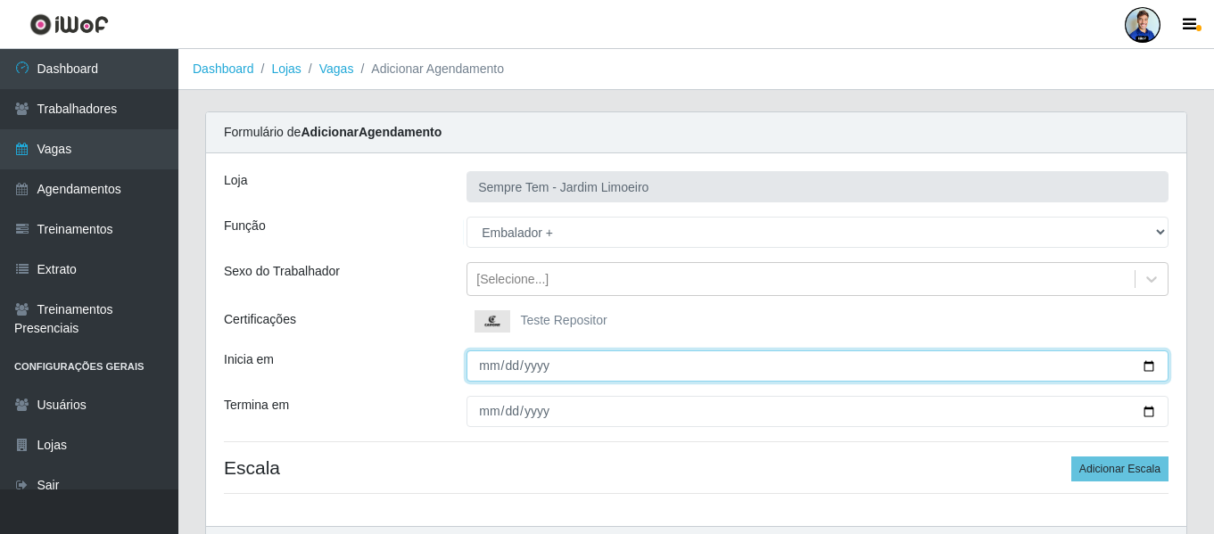
click at [490, 361] on input "Inicia em" at bounding box center [818, 366] width 702 height 31
type input "[DATE]"
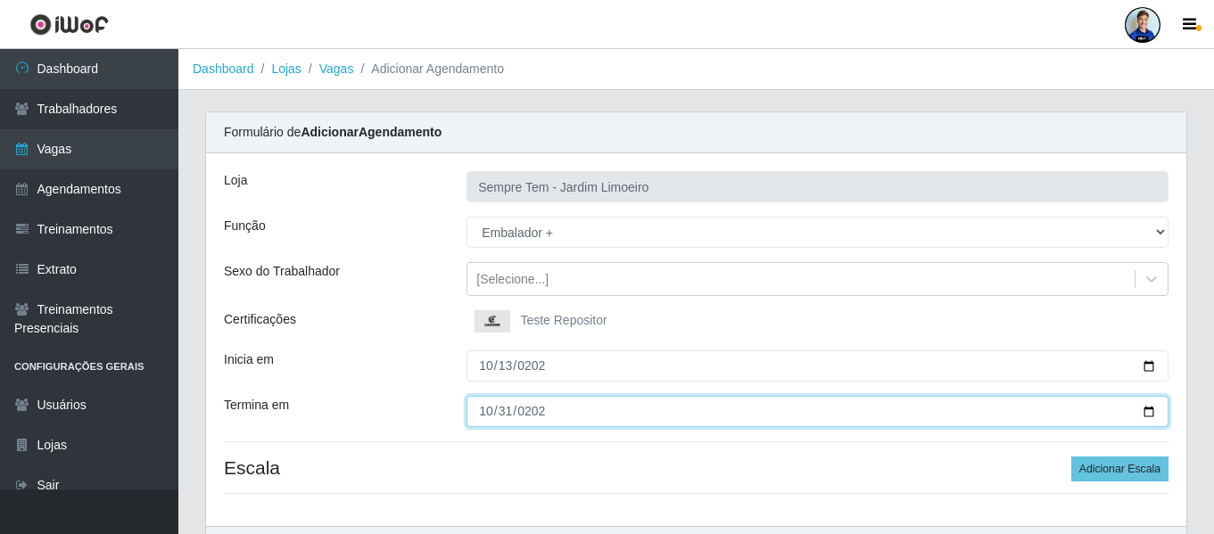
type input "[DATE]"
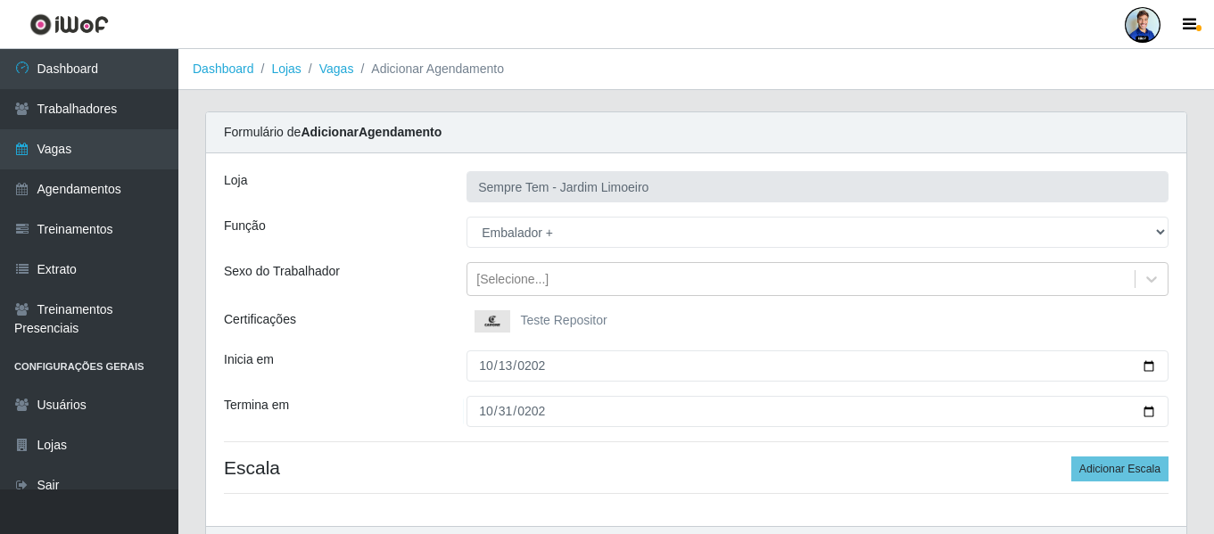
click at [423, 385] on div "Loja Sempre Tem - Jardim Limoeiro Função [Selecione...] Embalador Embalador + E…" at bounding box center [696, 339] width 981 height 373
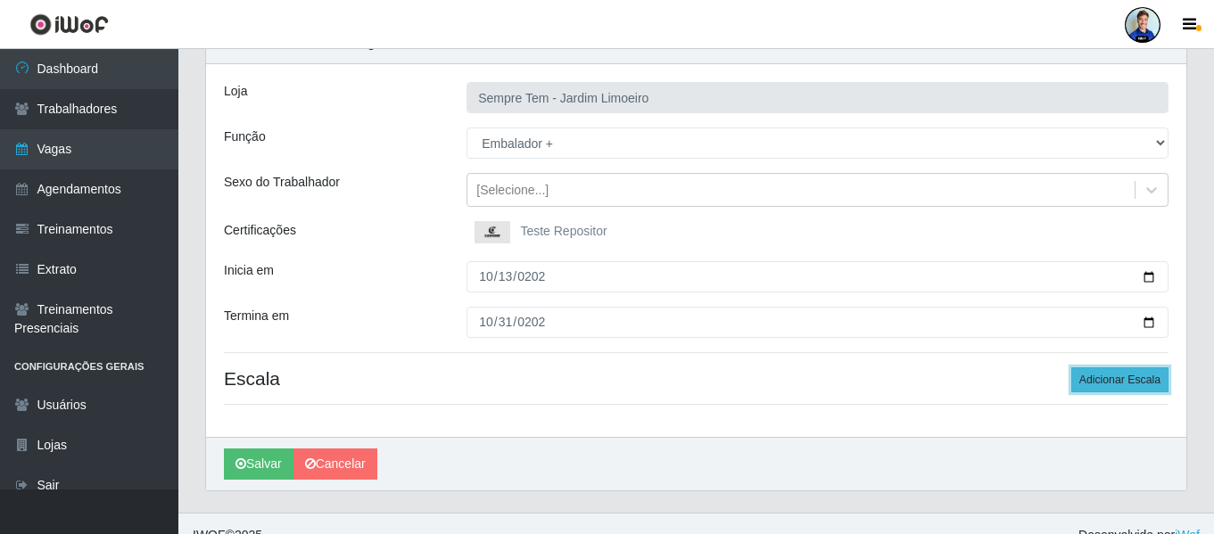
click at [1108, 374] on button "Adicionar Escala" at bounding box center [1120, 380] width 97 height 25
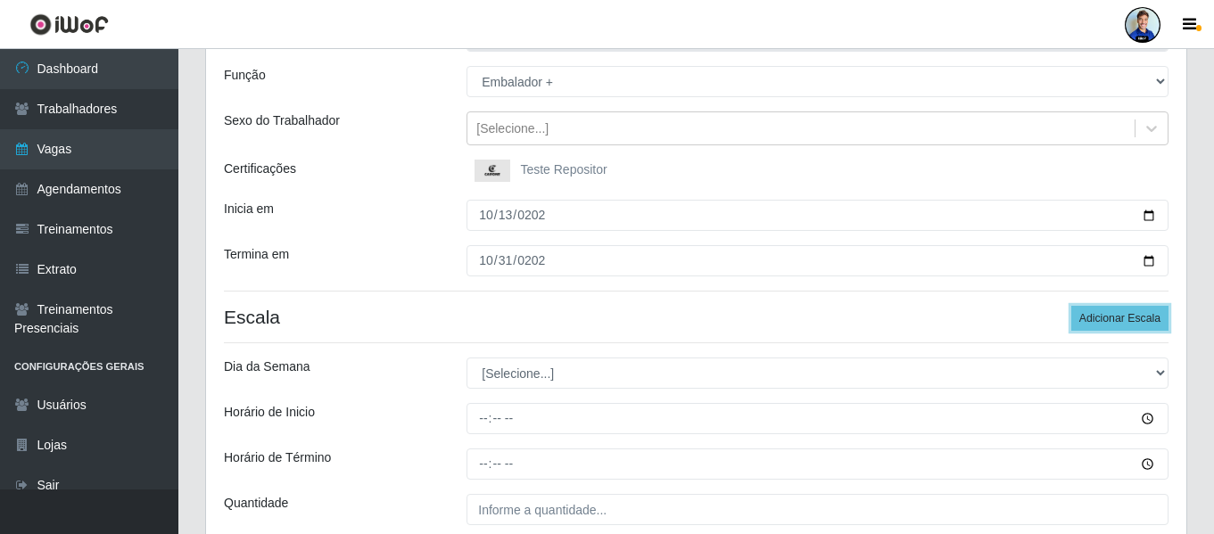
scroll to position [178, 0]
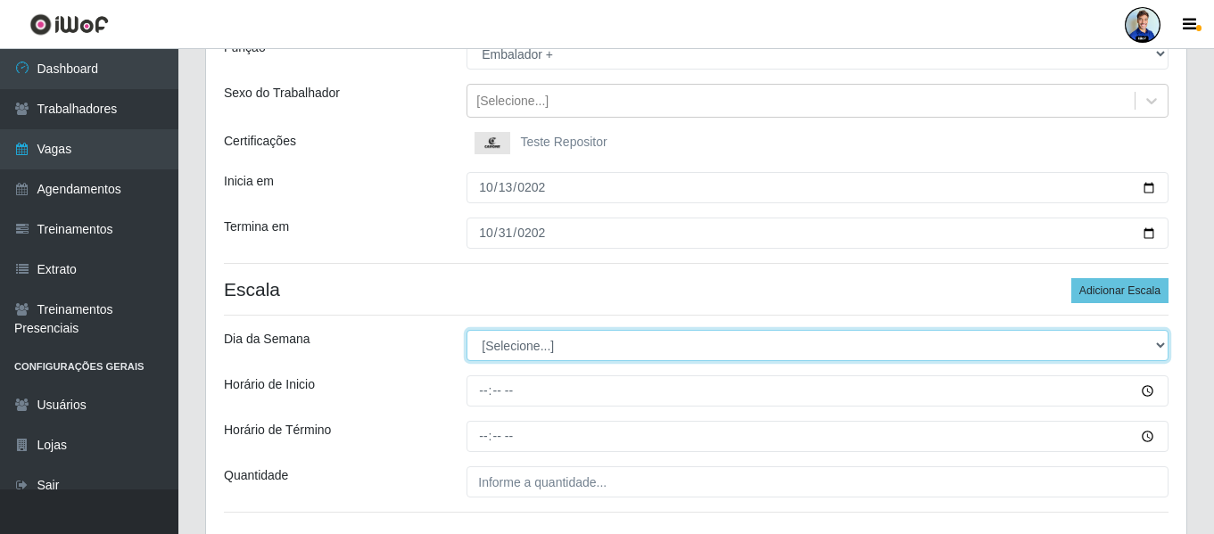
click at [501, 336] on select "[Selecione...] Segunda Terça Quarta Quinta Sexta Sábado Domingo" at bounding box center [818, 345] width 702 height 31
select select "6"
click at [467, 330] on select "[Selecione...] Segunda Terça Quarta Quinta Sexta Sábado Domingo" at bounding box center [818, 345] width 702 height 31
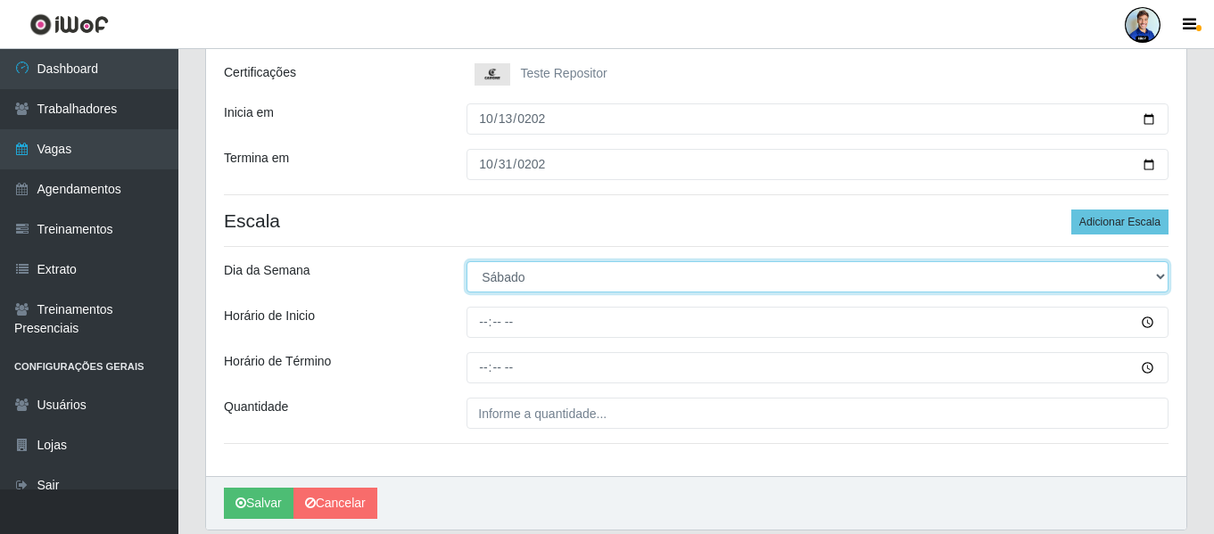
scroll to position [268, 0]
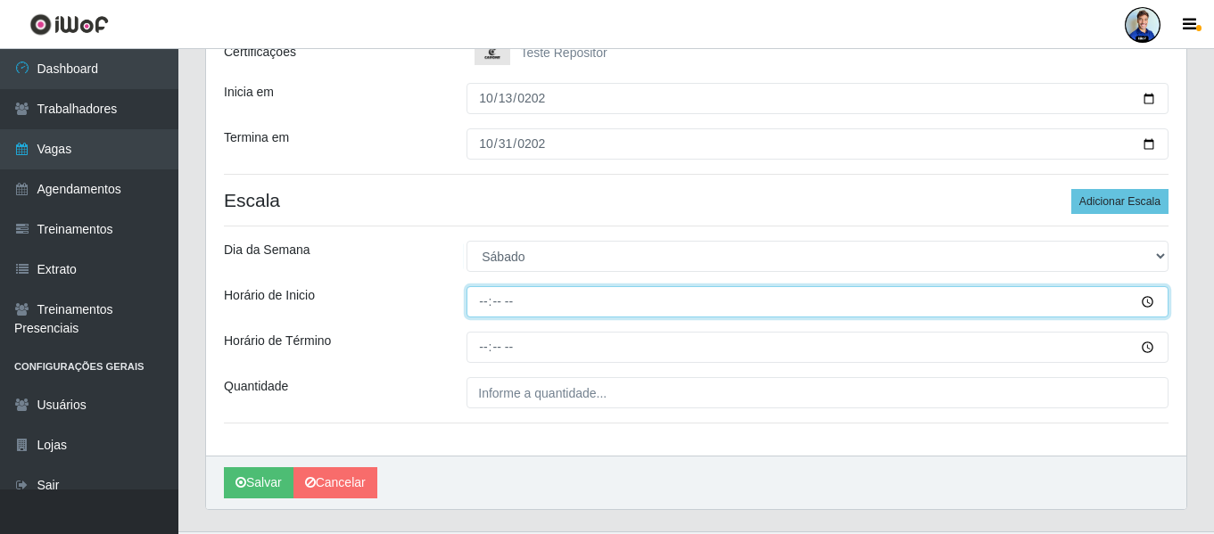
click at [489, 298] on input "Horário de Inicio" at bounding box center [818, 301] width 702 height 31
type input "16:00"
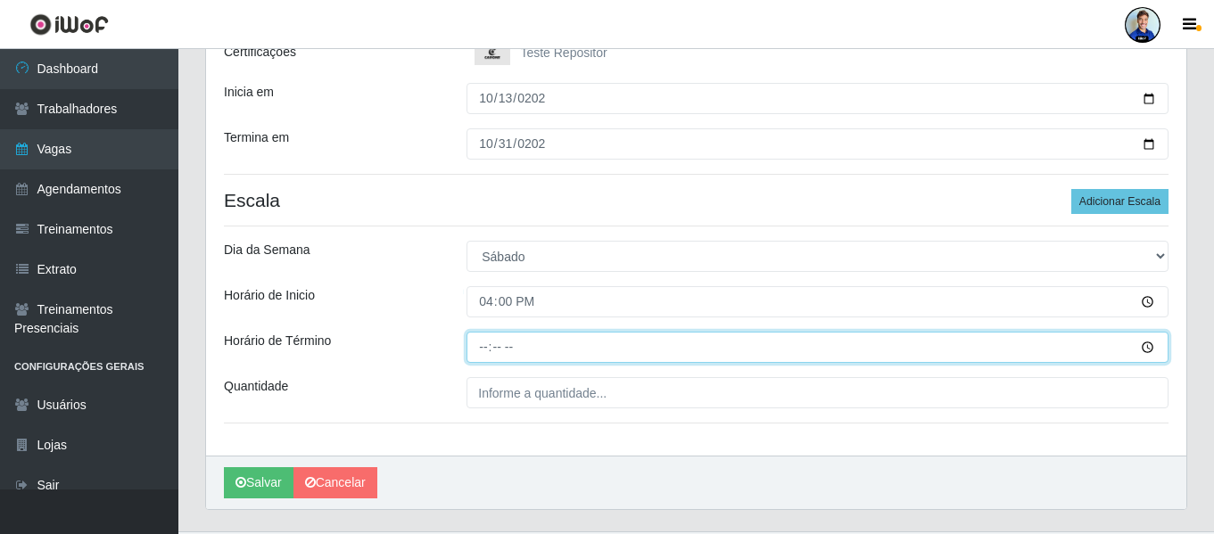
type input "22:00"
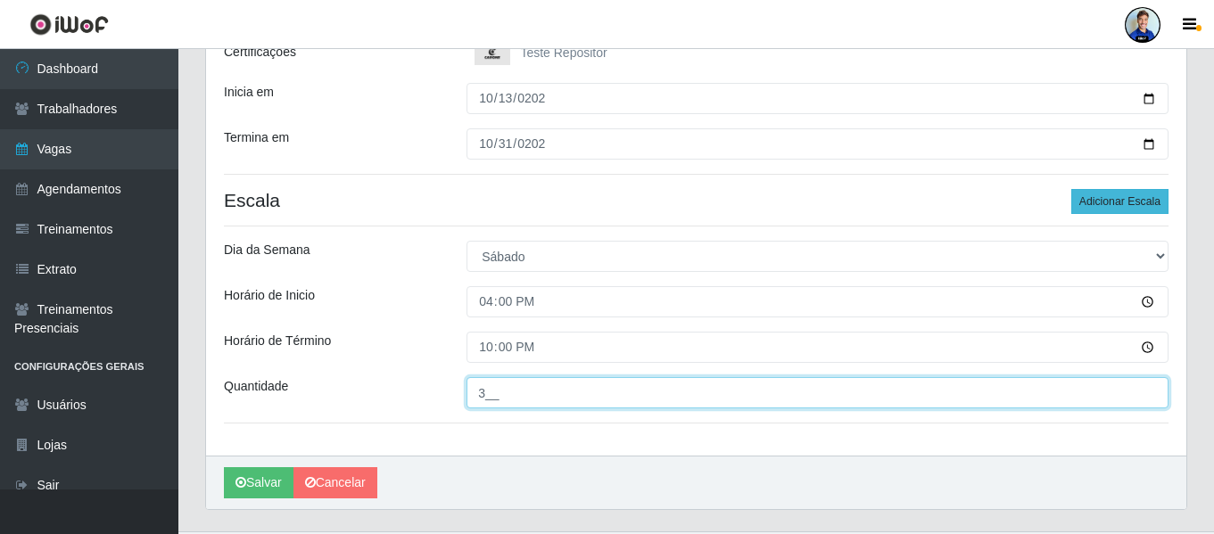
type input "3__"
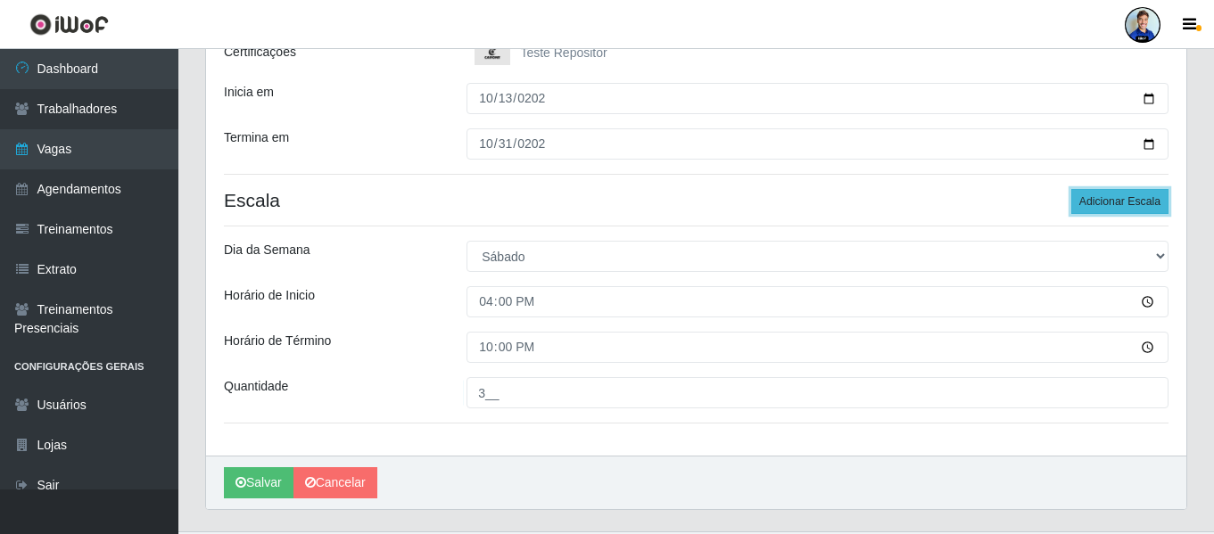
click at [1116, 197] on button "Adicionar Escala" at bounding box center [1120, 201] width 97 height 25
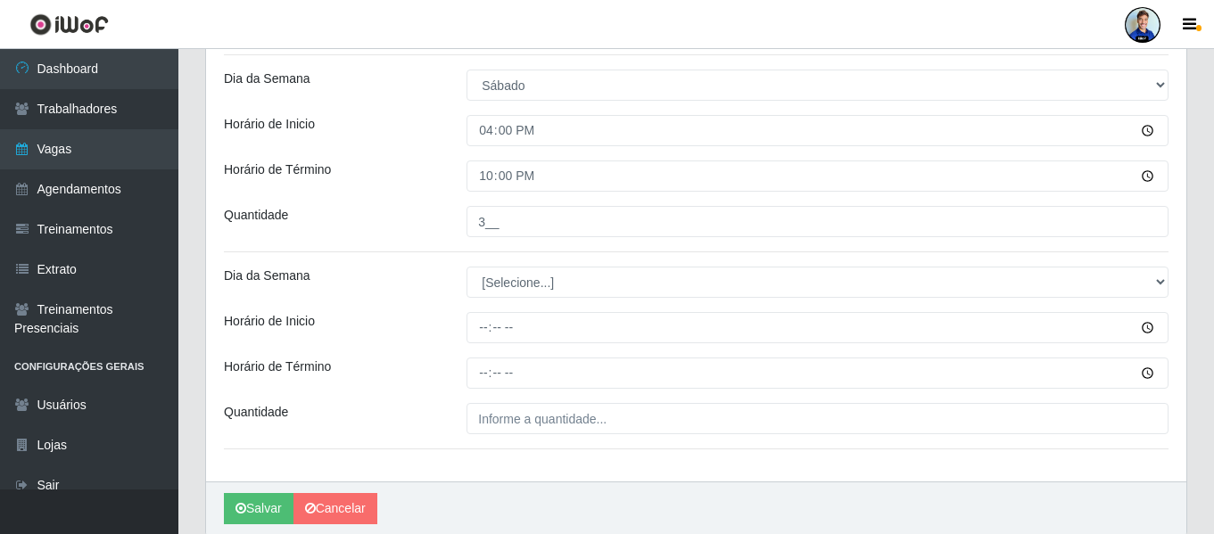
scroll to position [446, 0]
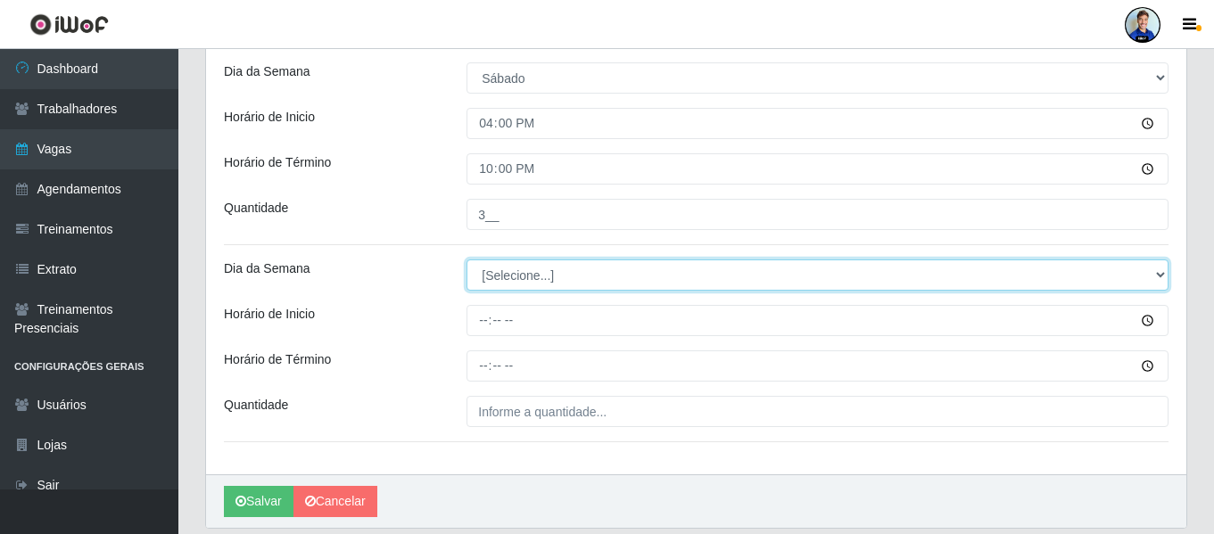
click at [535, 266] on select "[Selecione...] Segunda Terça Quarta Quinta Sexta Sábado Domingo" at bounding box center [818, 275] width 702 height 31
select select "0"
click at [467, 260] on select "[Selecione...] Segunda Terça Quarta Quinta Sexta Sábado Domingo" at bounding box center [818, 275] width 702 height 31
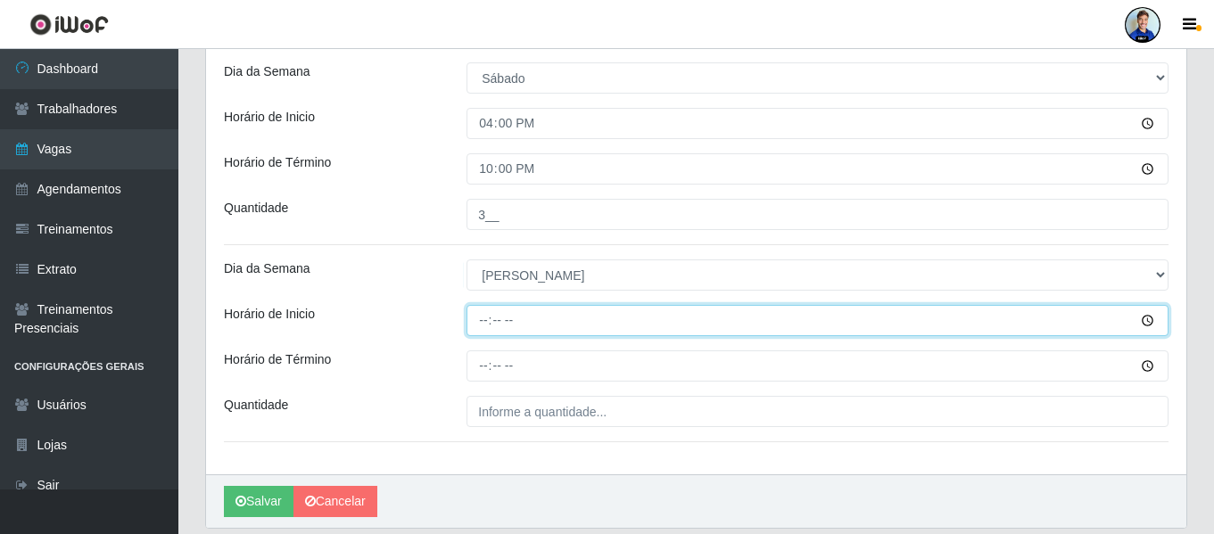
type input "08:00"
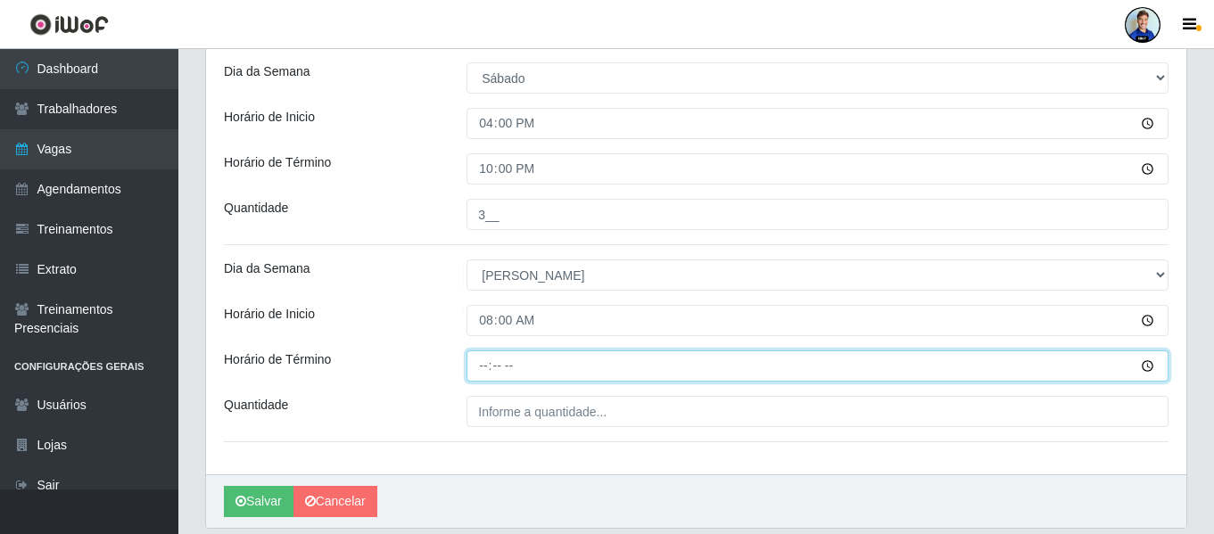
type input "14:00"
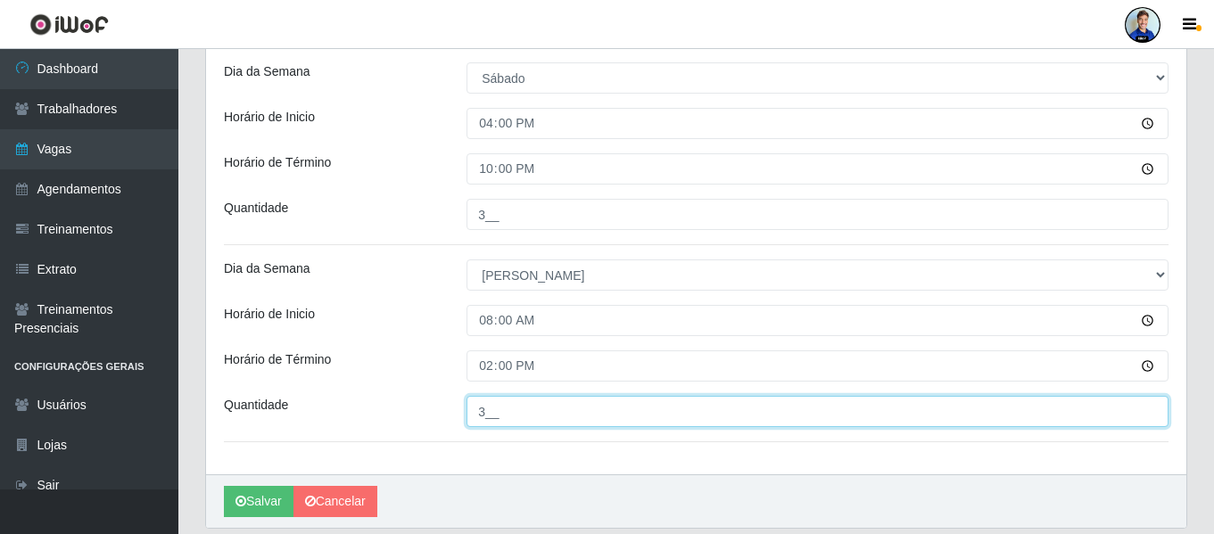
type input "3__"
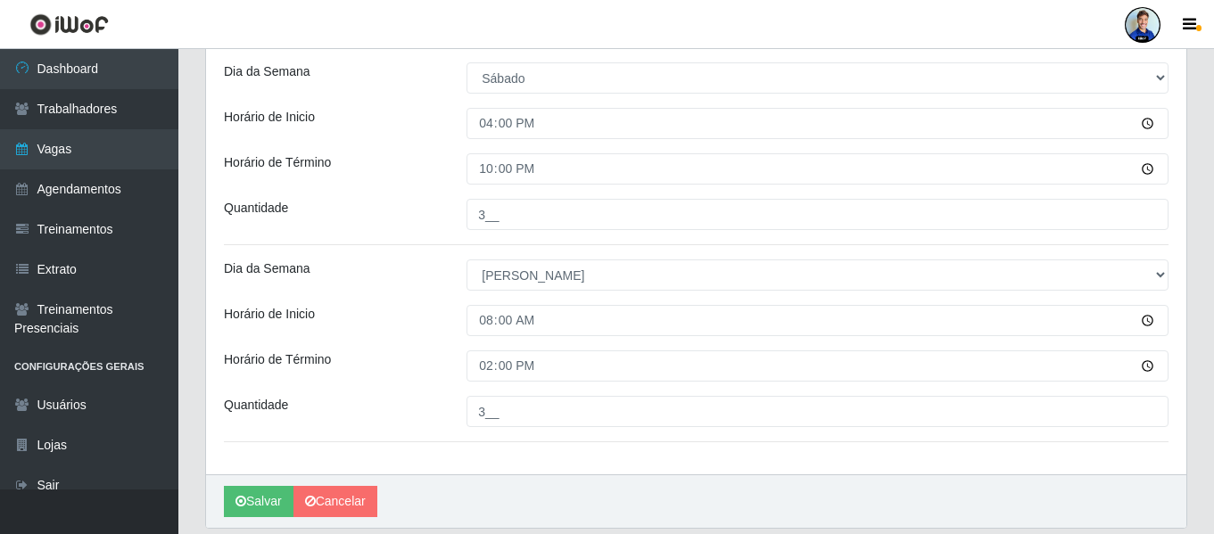
click at [356, 350] on div "Loja Sempre Tem - Jardim Limoeiro Função [Selecione...] Embalador Embalador + E…" at bounding box center [696, 90] width 981 height 767
click at [264, 502] on button "Salvar" at bounding box center [259, 501] width 70 height 31
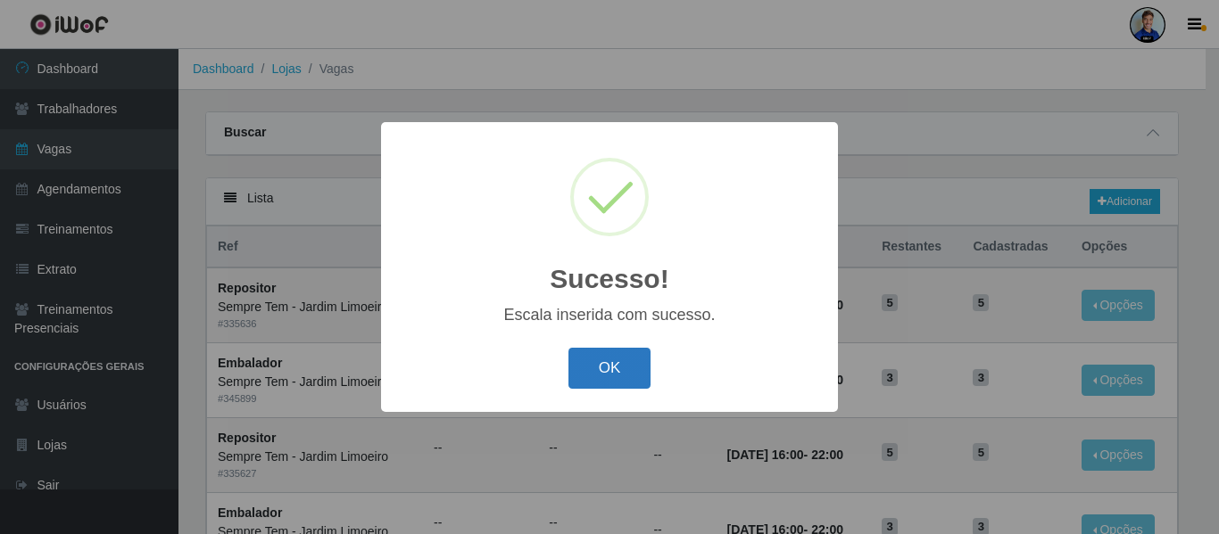
click at [638, 355] on button "OK" at bounding box center [609, 369] width 83 height 42
